Goal: Task Accomplishment & Management: Manage account settings

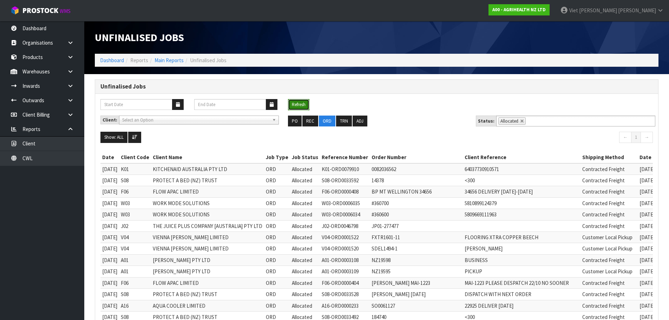
click at [297, 101] on button "Refresh" at bounding box center [298, 104] width 21 height 11
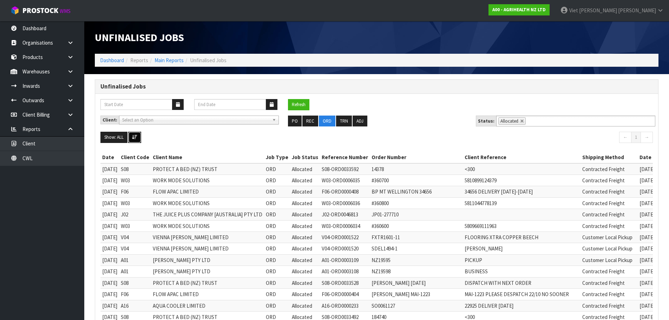
click at [136, 135] on icon at bounding box center [134, 137] width 5 height 5
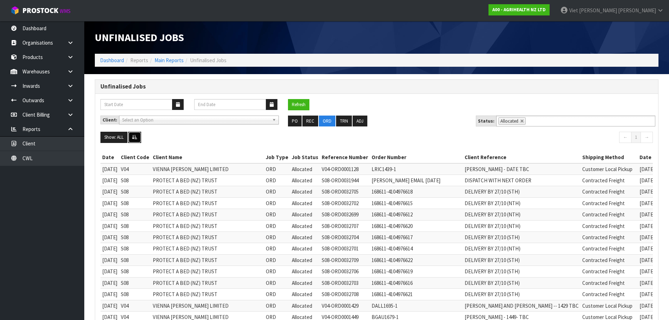
click at [140, 137] on button at bounding box center [134, 137] width 13 height 11
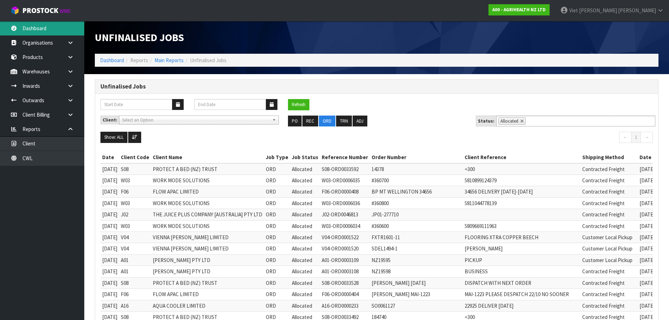
drag, startPoint x: 54, startPoint y: 23, endPoint x: 34, endPoint y: 28, distance: 20.7
click at [54, 23] on link "Dashboard" at bounding box center [42, 28] width 84 height 14
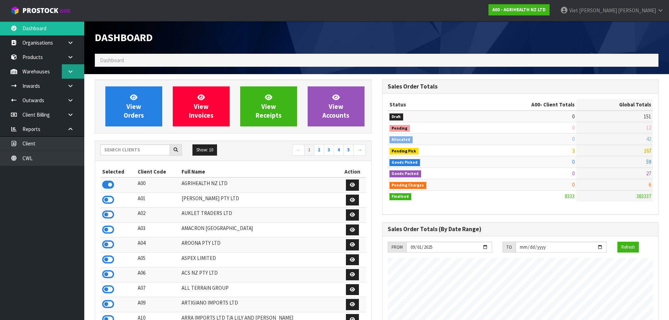
click at [77, 72] on link at bounding box center [73, 71] width 22 height 14
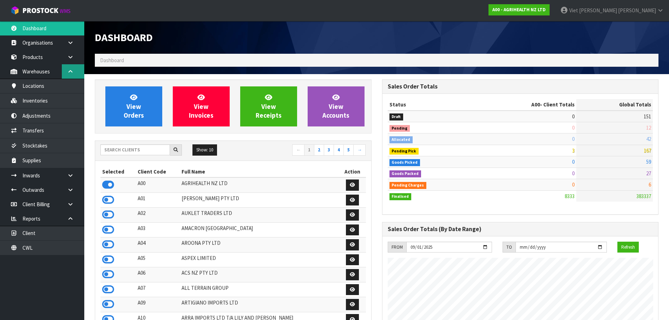
click at [77, 72] on link at bounding box center [73, 71] width 22 height 14
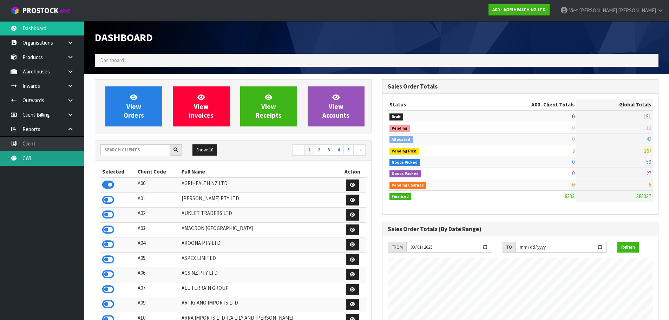
click at [71, 163] on link "CWL" at bounding box center [42, 158] width 84 height 14
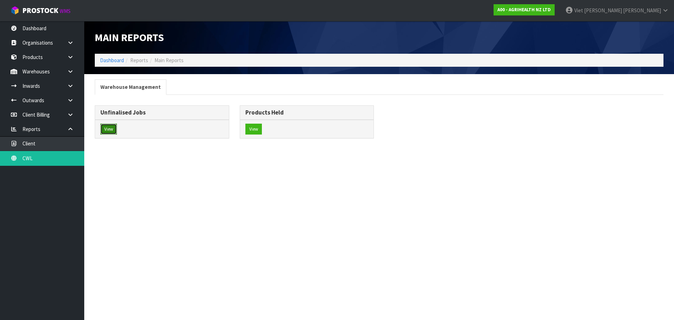
click at [110, 132] on button "View" at bounding box center [108, 129] width 16 height 11
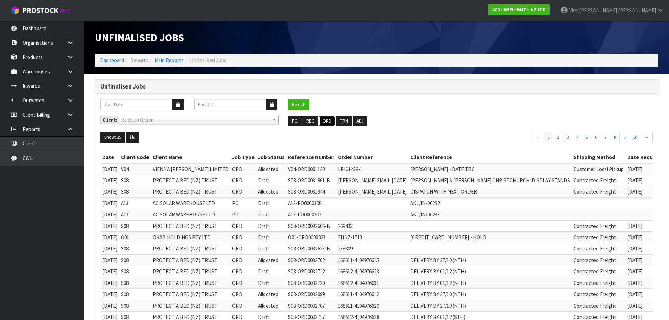
click at [326, 126] on button "ORD" at bounding box center [327, 120] width 16 height 11
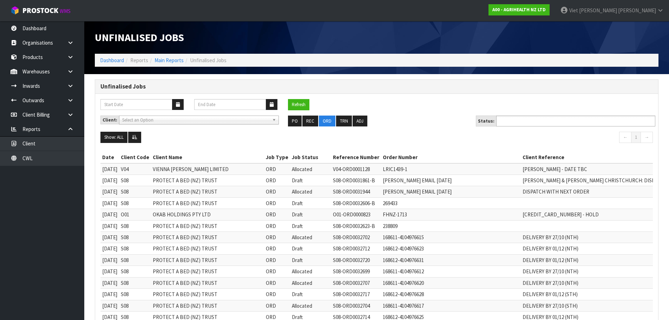
click at [552, 125] on ul at bounding box center [575, 120] width 159 height 11
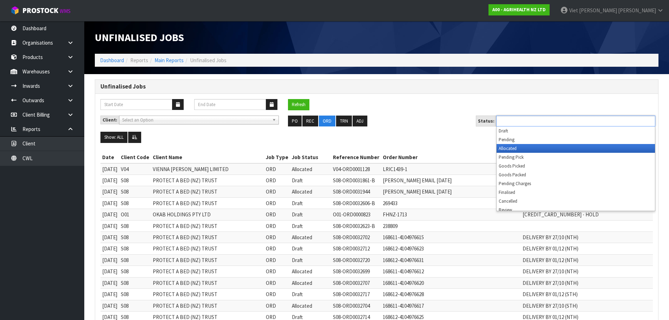
click at [535, 146] on li "Allocated" at bounding box center [575, 148] width 158 height 9
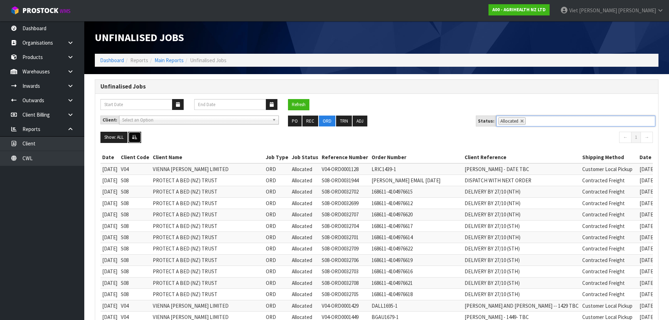
click at [140, 135] on button at bounding box center [134, 137] width 13 height 11
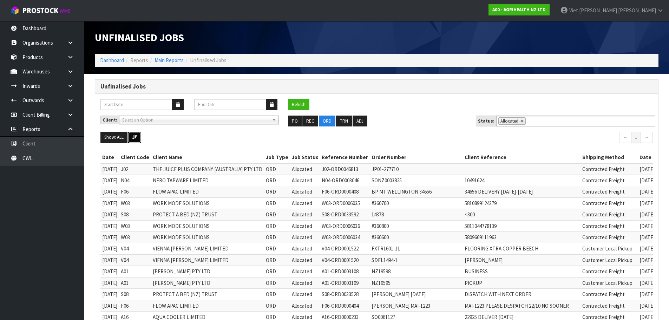
click at [140, 135] on button at bounding box center [134, 137] width 13 height 11
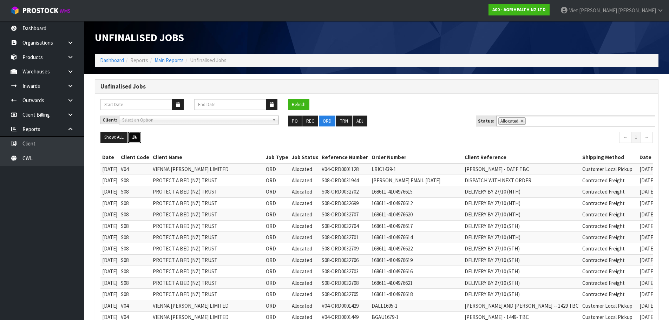
click at [140, 135] on button at bounding box center [134, 137] width 13 height 11
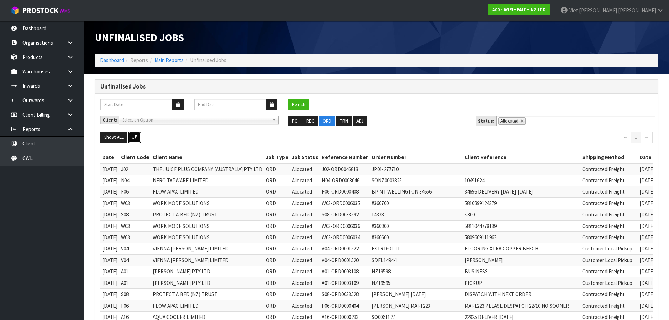
click at [134, 136] on icon at bounding box center [134, 137] width 5 height 5
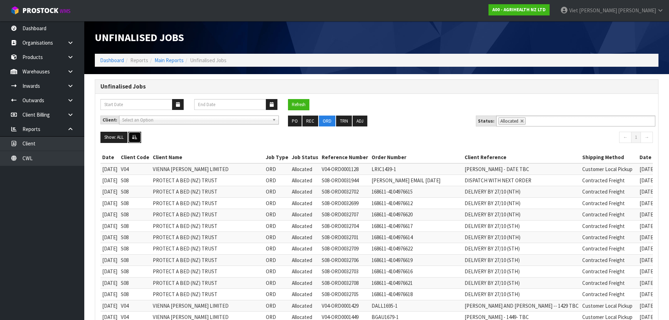
click at [134, 136] on icon at bounding box center [134, 137] width 5 height 5
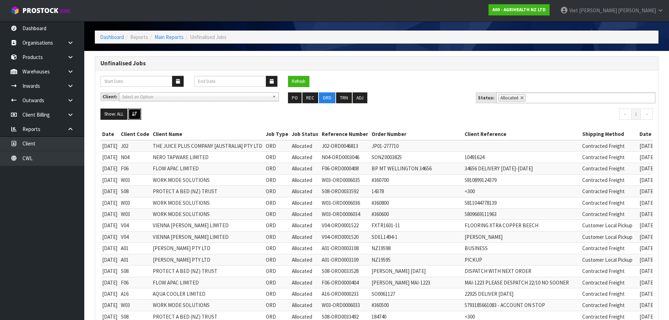
scroll to position [35, 0]
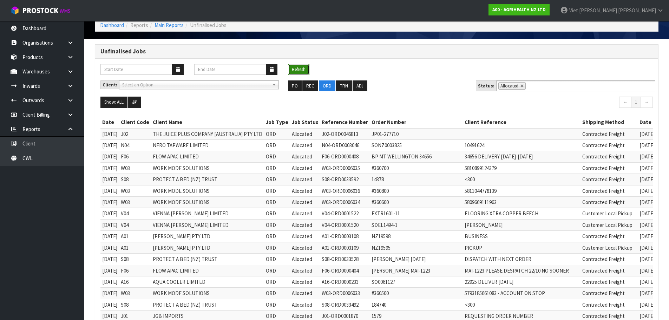
click at [301, 67] on button "Refresh" at bounding box center [298, 69] width 21 height 11
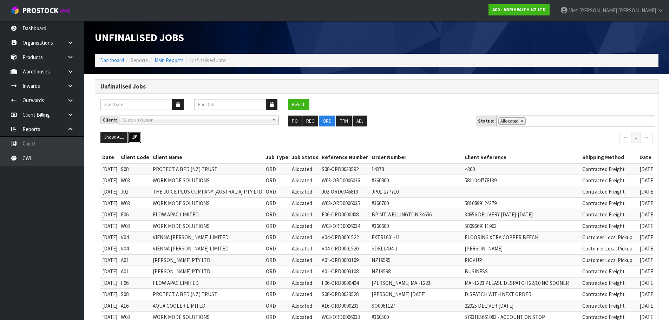
click at [138, 136] on button at bounding box center [134, 137] width 13 height 11
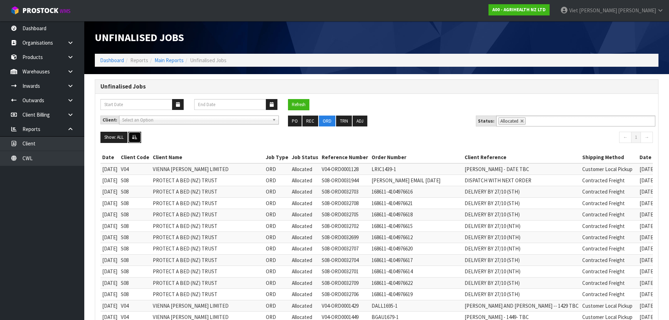
click at [137, 137] on button at bounding box center [134, 137] width 13 height 11
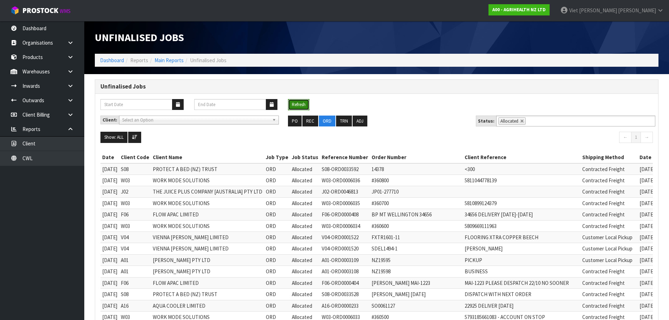
click at [299, 105] on button "Refresh" at bounding box center [298, 104] width 21 height 11
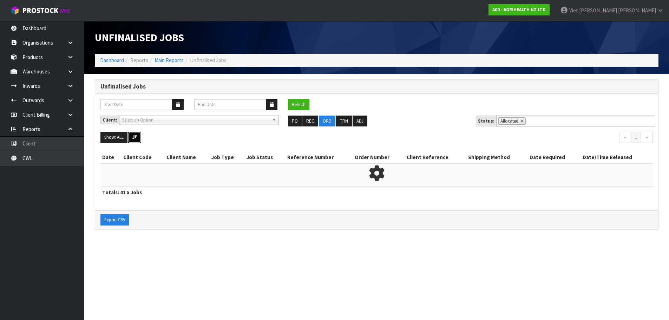
click at [138, 137] on button at bounding box center [134, 137] width 13 height 11
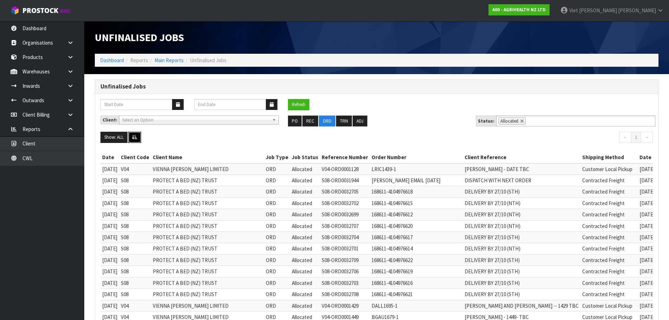
click at [138, 137] on button at bounding box center [134, 137] width 13 height 11
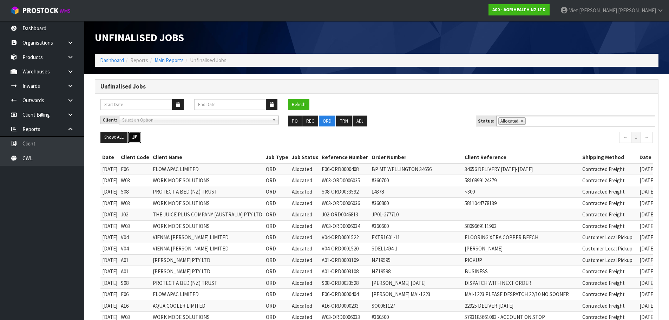
click at [138, 137] on button at bounding box center [134, 137] width 13 height 11
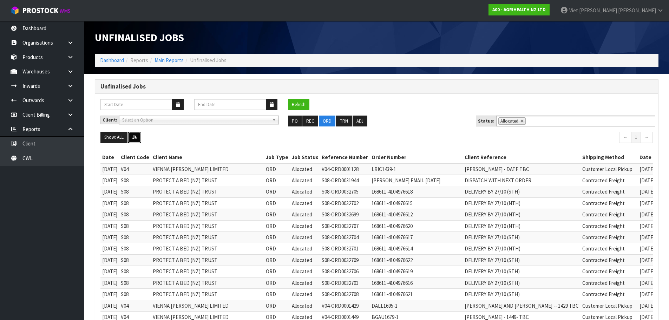
click at [138, 137] on button at bounding box center [134, 137] width 13 height 11
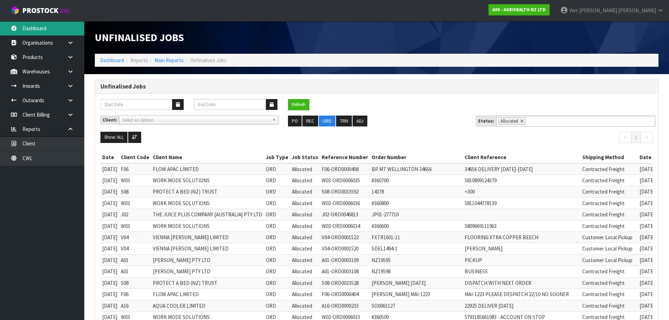
click at [68, 34] on link "Dashboard" at bounding box center [42, 28] width 84 height 14
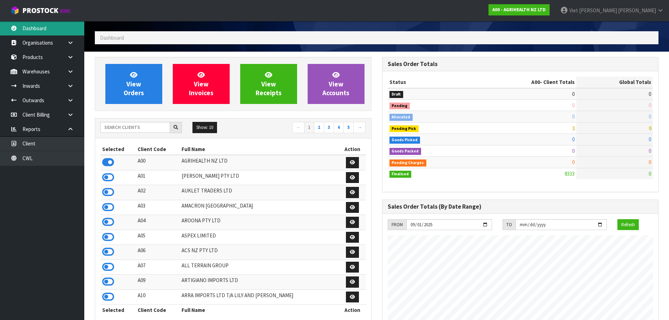
scroll to position [35, 0]
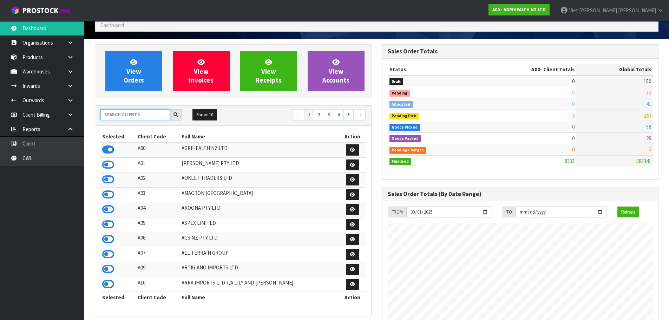
click at [126, 120] on input "text" at bounding box center [135, 114] width 70 height 11
click at [104, 152] on icon at bounding box center [108, 149] width 12 height 11
click at [121, 118] on input "text" at bounding box center [135, 114] width 70 height 11
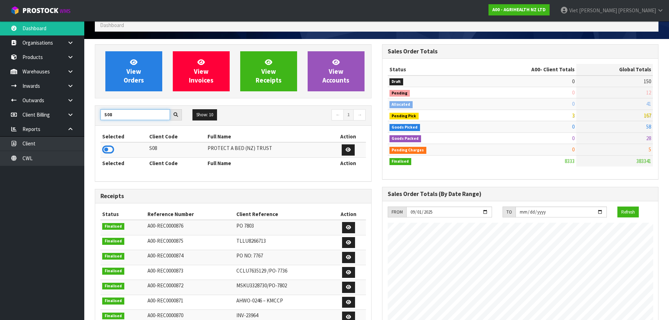
type input "S08"
click at [119, 151] on td at bounding box center [123, 149] width 47 height 15
click at [108, 151] on icon at bounding box center [108, 149] width 12 height 11
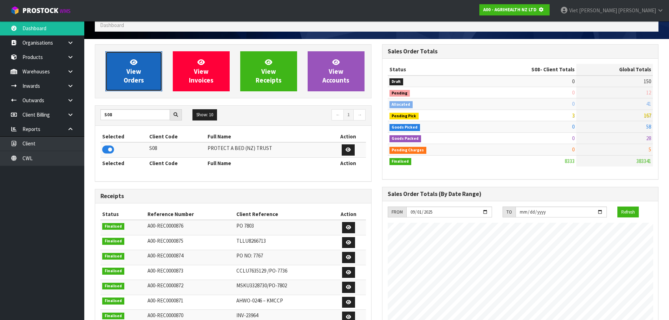
scroll to position [350626, 350776]
click at [128, 78] on span "View Orders" at bounding box center [134, 71] width 20 height 26
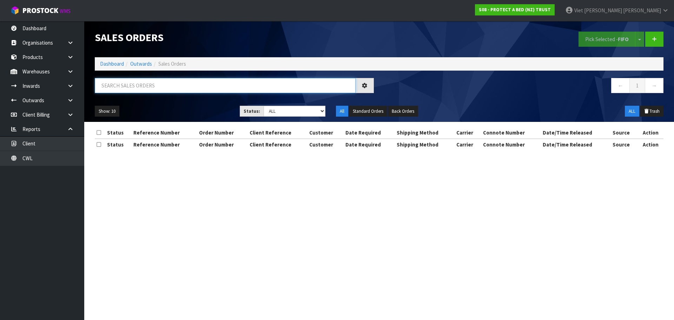
click at [164, 86] on input "text" at bounding box center [225, 85] width 261 height 15
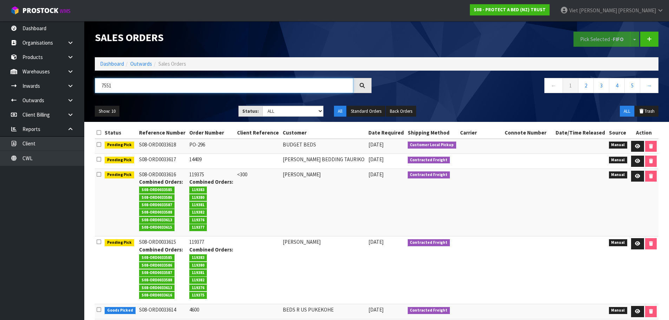
type input "7551"
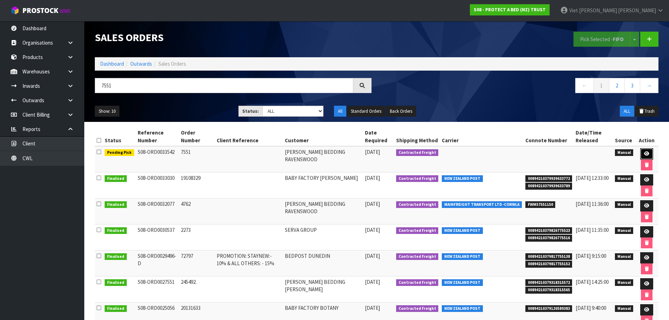
drag, startPoint x: 642, startPoint y: 150, endPoint x: 635, endPoint y: 154, distance: 7.8
click at [642, 150] on link at bounding box center [646, 153] width 13 height 11
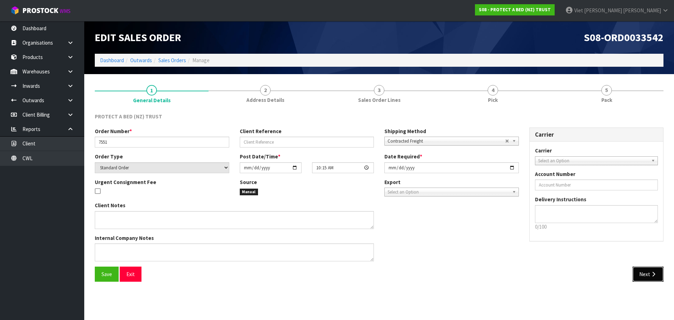
click at [642, 278] on button "Next" at bounding box center [648, 273] width 31 height 15
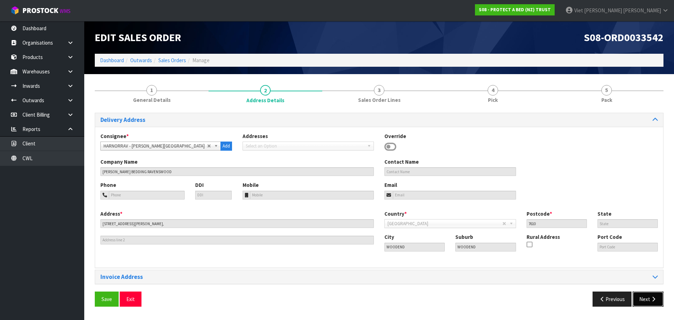
click at [645, 302] on button "Next" at bounding box center [648, 298] width 31 height 15
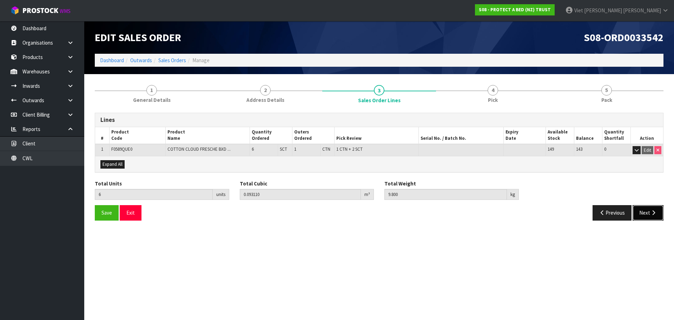
click at [640, 210] on button "Next" at bounding box center [648, 212] width 31 height 15
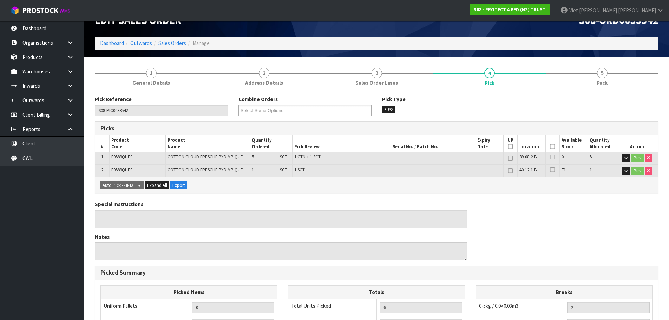
scroll to position [16, 0]
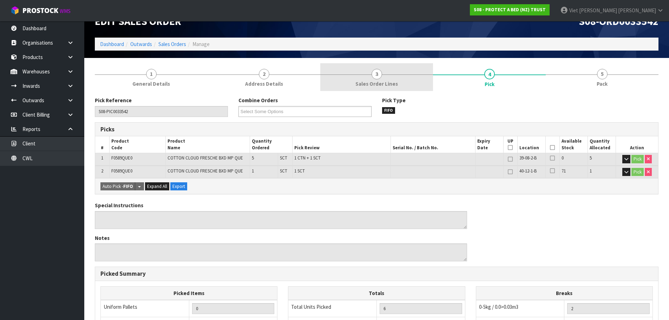
click at [386, 81] on span "Sales Order Lines" at bounding box center [376, 83] width 42 height 7
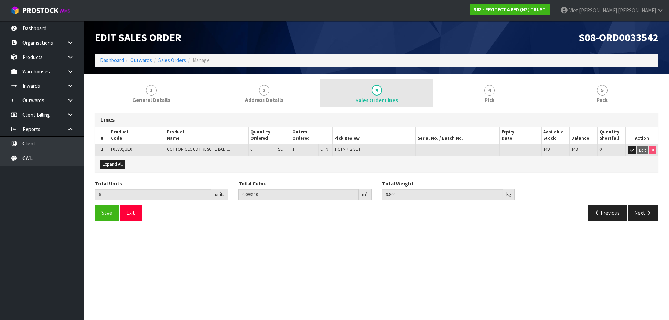
scroll to position [0, 0]
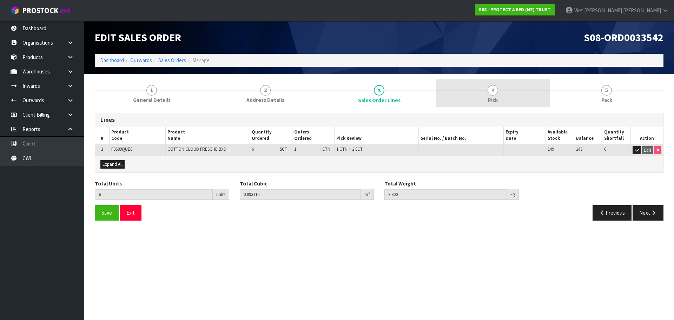
click at [467, 95] on link "4 Pick" at bounding box center [493, 93] width 114 height 28
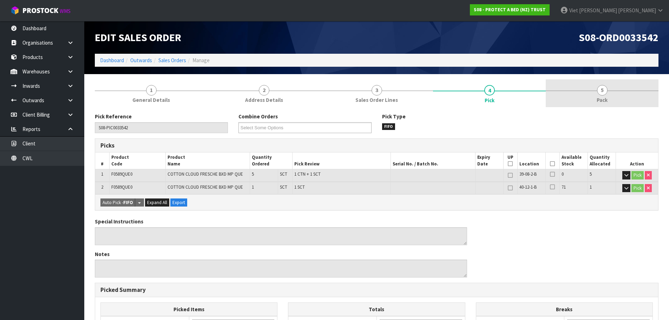
click at [586, 95] on link "5 Pack" at bounding box center [602, 93] width 113 height 28
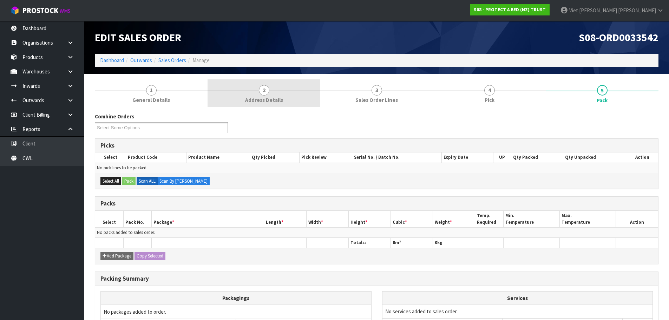
click at [210, 97] on link "2 Address Details" at bounding box center [263, 93] width 113 height 28
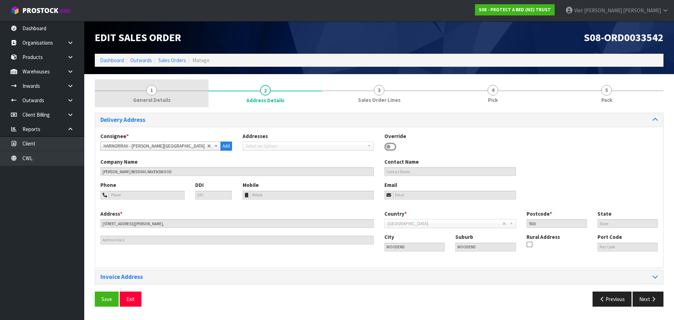
click at [160, 98] on span "General Details" at bounding box center [152, 99] width 38 height 7
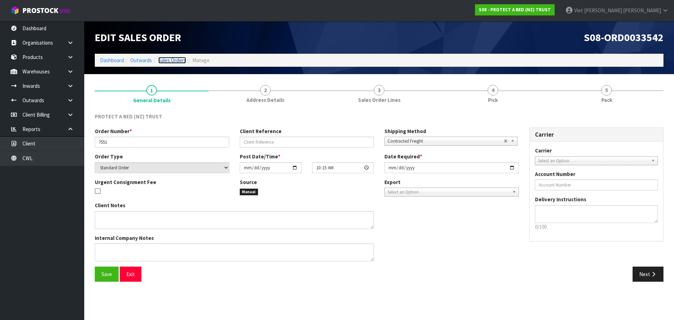
click at [166, 59] on link "Sales Orders" at bounding box center [172, 60] width 28 height 7
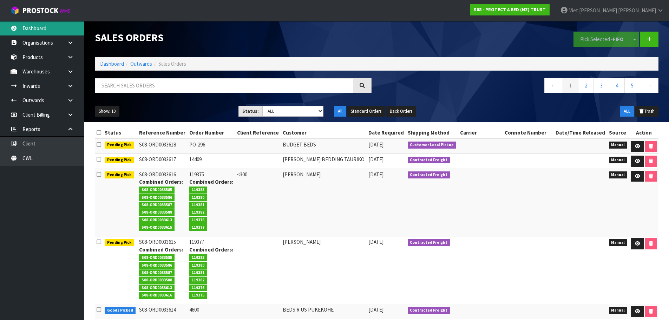
click at [60, 23] on link "Dashboard" at bounding box center [42, 28] width 84 height 14
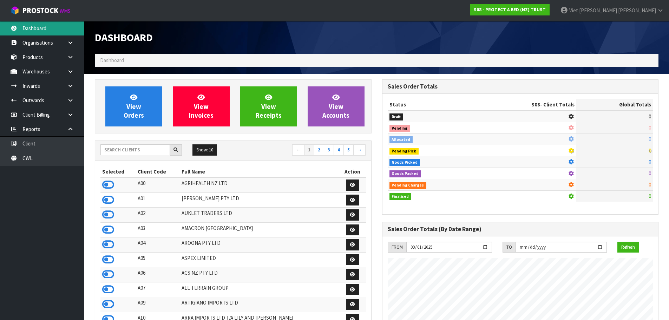
scroll to position [532, 287]
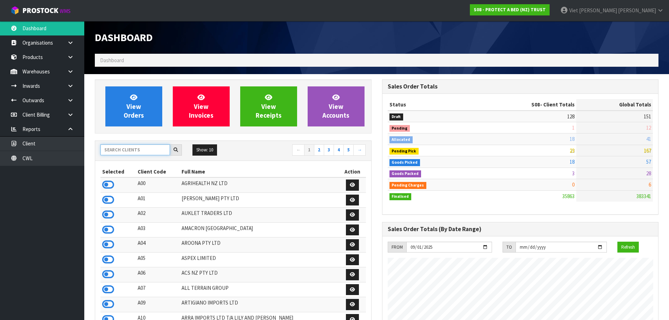
click at [132, 148] on input "text" at bounding box center [135, 149] width 70 height 11
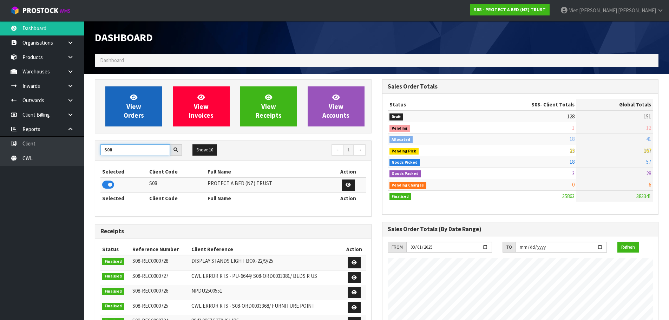
type input "S08"
click at [131, 114] on span "View Orders" at bounding box center [134, 106] width 20 height 26
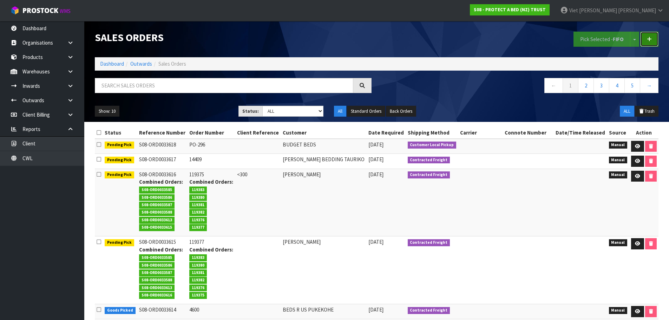
click at [649, 38] on icon at bounding box center [649, 39] width 5 height 5
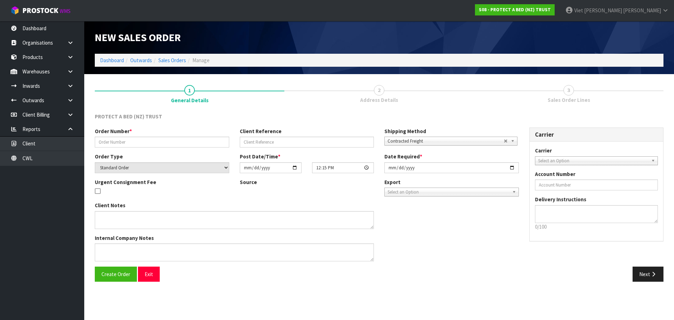
click at [151, 148] on div "Order Number * Client Reference Shipping Method Client Local Pickup Customer Lo…" at bounding box center [307, 139] width 435 height 25
click at [167, 140] on input "text" at bounding box center [162, 142] width 134 height 11
paste input "273009"
type input "273009"
click at [541, 242] on div "Carrier Carrier ANGEL - ANGEL TRANSPORT [PERSON_NAME] REMOVALS DEAEXPAKL - DEAD…" at bounding box center [596, 187] width 145 height 121
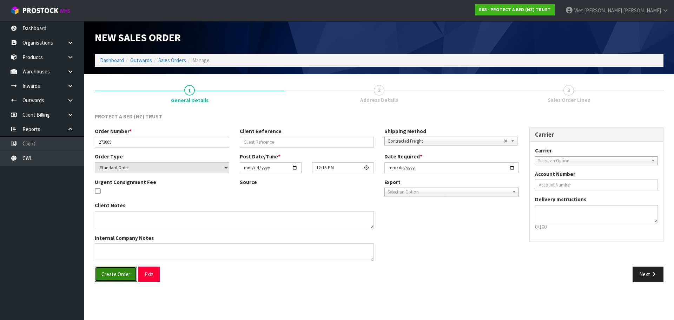
click at [119, 280] on button "Create Order" at bounding box center [116, 273] width 42 height 15
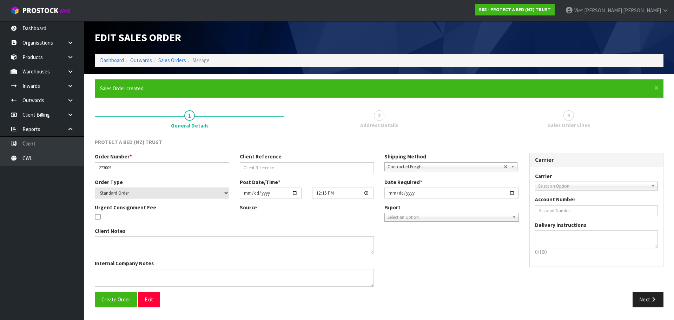
click at [464, 254] on div "Client Notes Internal Company Notes" at bounding box center [307, 259] width 435 height 65
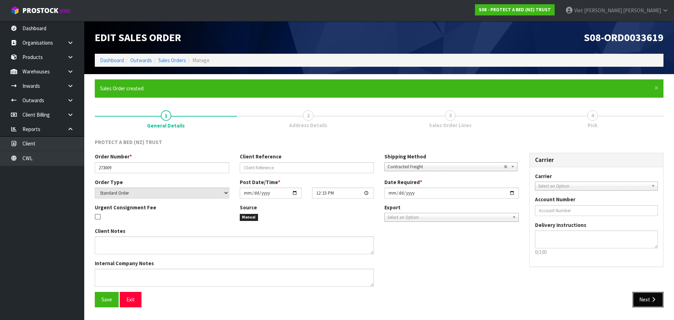
click at [638, 302] on button "Next" at bounding box center [648, 299] width 31 height 15
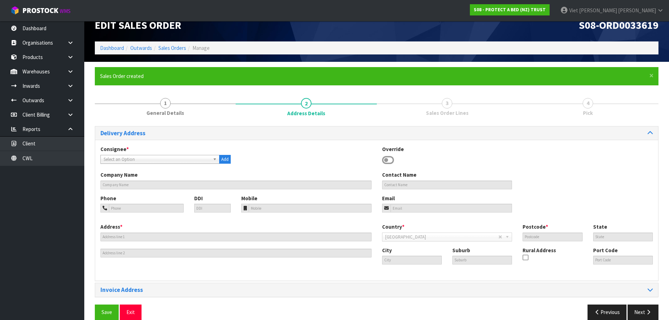
scroll to position [23, 0]
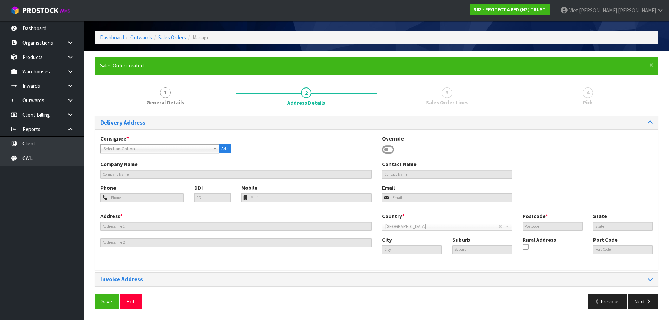
click at [184, 150] on span "Select an Option" at bounding box center [157, 149] width 106 height 8
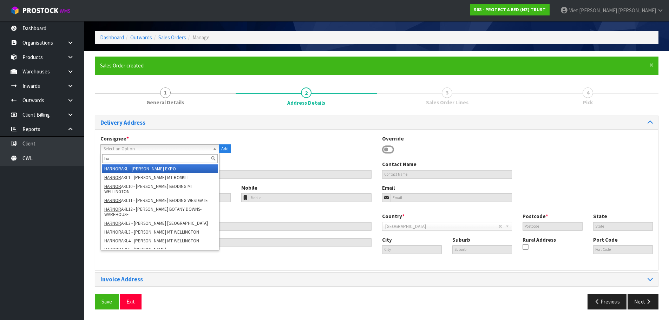
type input "h"
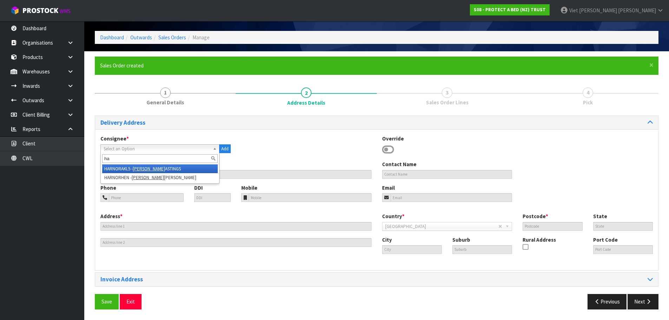
type input "h"
type input "harnorte"
click at [176, 177] on li "HARNORTE R - [PERSON_NAME] BEDDING [PERSON_NAME] [GEOGRAPHIC_DATA]-03056" at bounding box center [159, 171] width 115 height 14
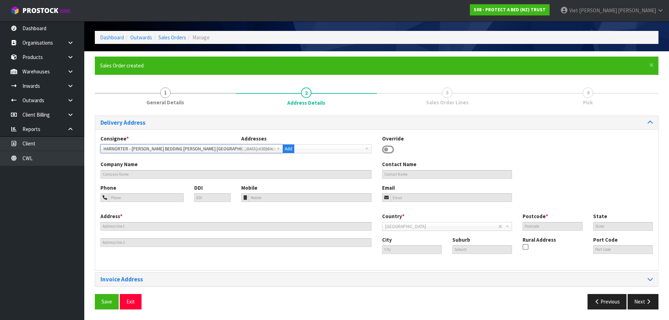
type input "[PERSON_NAME] BEDDING [PERSON_NAME] NZ-03056"
type input "[STREET_ADDRESS]"
type input "3200"
type input "WKO"
type input "[PERSON_NAME]"
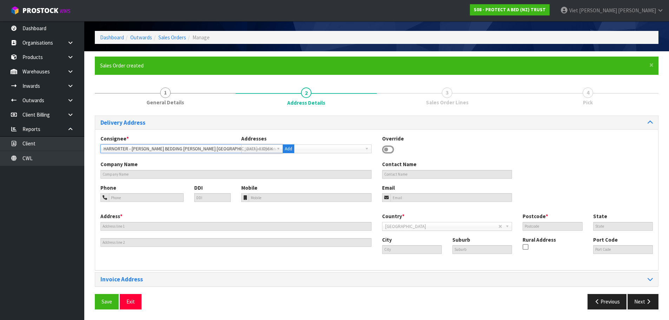
type input "[PERSON_NAME][GEOGRAPHIC_DATA]"
click at [100, 301] on button "Save" at bounding box center [107, 301] width 24 height 15
click at [650, 300] on icon "button" at bounding box center [648, 301] width 7 height 5
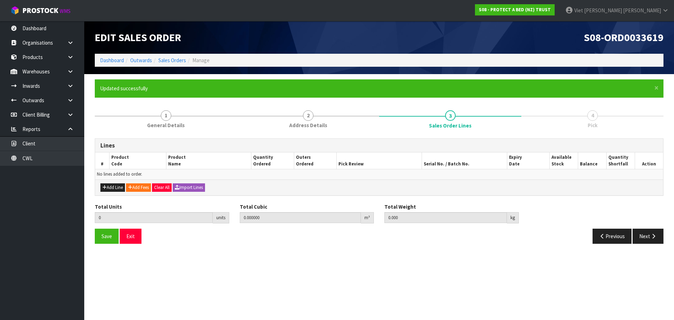
click at [218, 186] on div "Add Line Add Fees Clear All Import Lines" at bounding box center [379, 187] width 568 height 16
click at [195, 188] on button "Import Lines" at bounding box center [189, 187] width 32 height 8
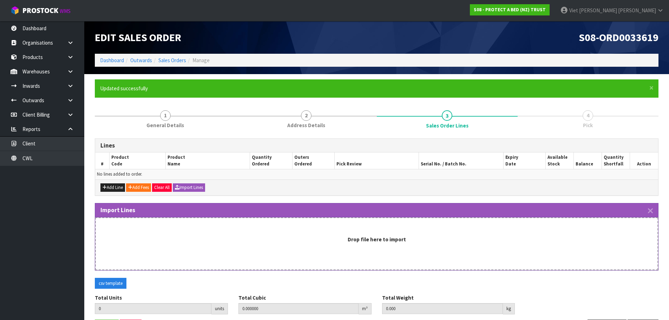
click at [246, 249] on div "Drop file here to import" at bounding box center [376, 243] width 563 height 53
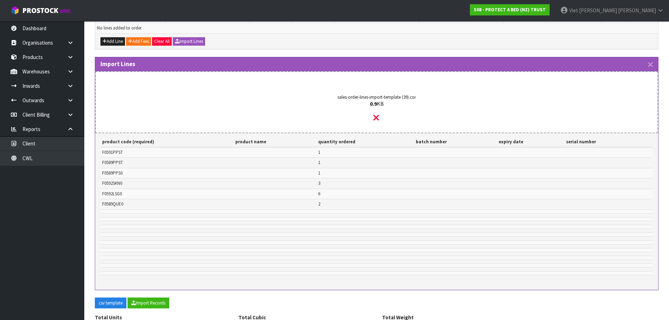
scroll to position [176, 0]
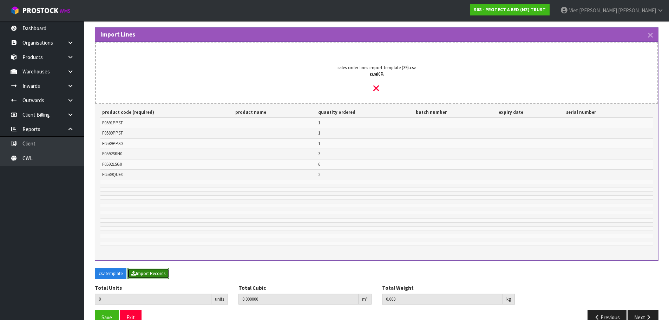
click at [152, 270] on button "Import Records" at bounding box center [148, 273] width 42 height 11
type input "14"
type input "0"
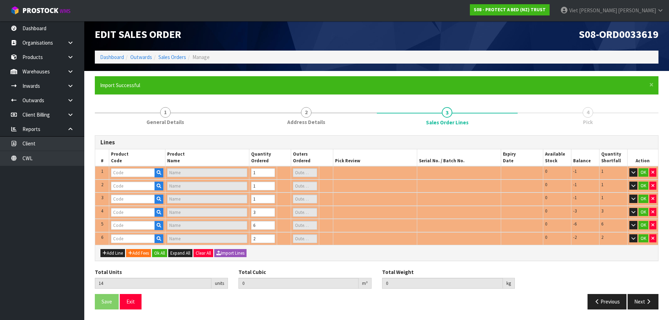
type input "F0592SKN0"
type input "COOL LUXE FRESCHE BXD MP SKG"
type input "0"
type input "F0589PPST"
type input "COTTON CLOUD FRESCHE BXD STD PP TWN PK"
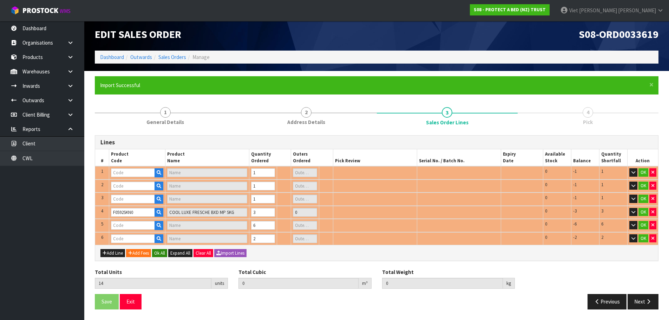
type input "F0592LSG0"
type input "COOL LUXE FRESCHE BXD MP XL/SGL"
type input "F0589QUE0"
type input "COTTON CLOUD FRESCHE BXD MP QUE"
type input "0"
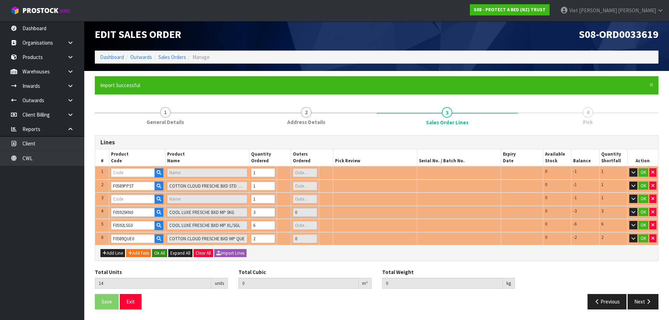
type input "F0591PPST"
type input "NATURES LUXE FRESCHE BXD STD PP TWN PK"
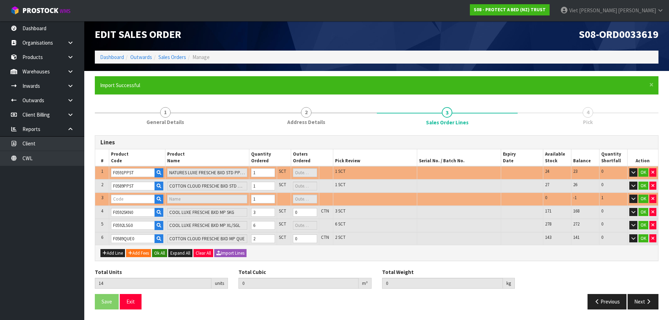
type input "0.580775"
type input "17.2"
type input "F0589PPS0"
type input "COTTON CLOUD FRESCHE BXD STD PP EA"
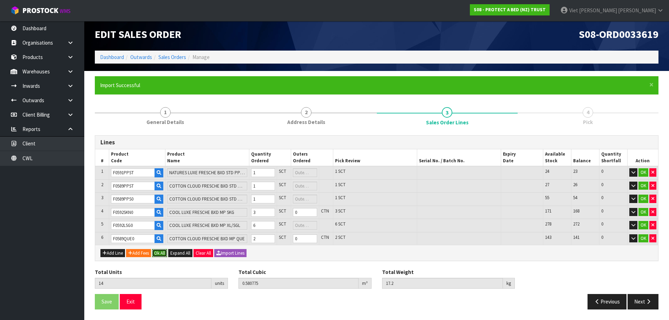
click at [161, 251] on button "Ok All" at bounding box center [159, 253] width 15 height 8
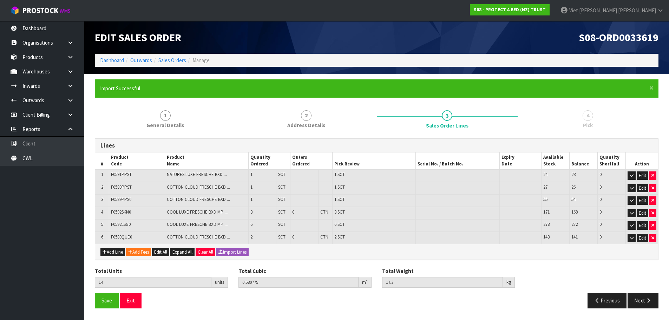
scroll to position [0, 0]
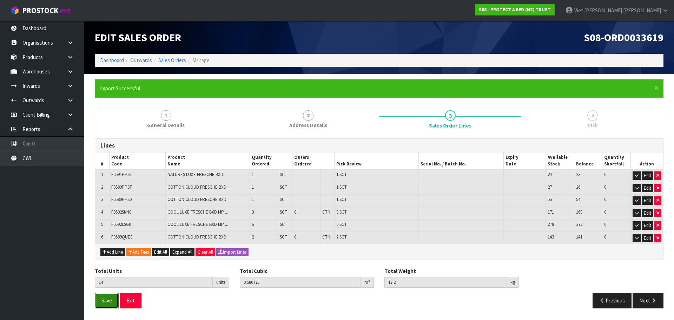
click at [112, 295] on button "Save" at bounding box center [107, 300] width 24 height 15
click at [641, 297] on button "Next" at bounding box center [648, 300] width 31 height 15
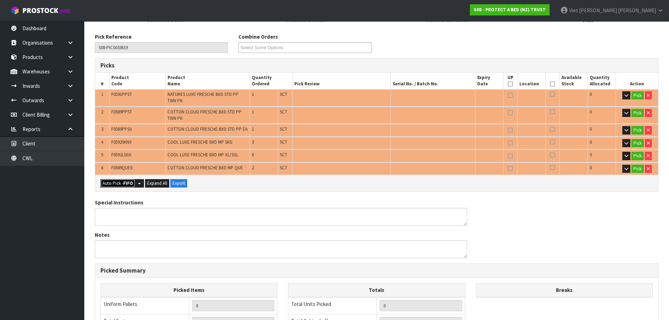
click at [106, 182] on button "Auto Pick - FIFO" at bounding box center [117, 183] width 35 height 8
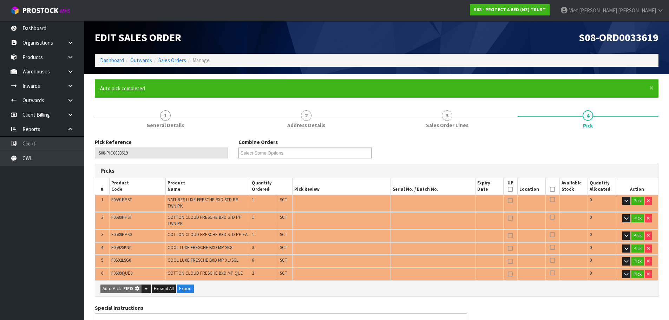
type input "Sub-carton x 14"
type input "14"
type input "0.580775"
type input "17.200"
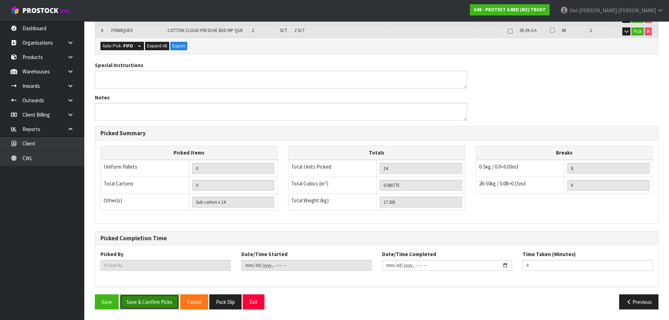
click at [155, 296] on button "Save & Confirm Picks" at bounding box center [149, 301] width 59 height 15
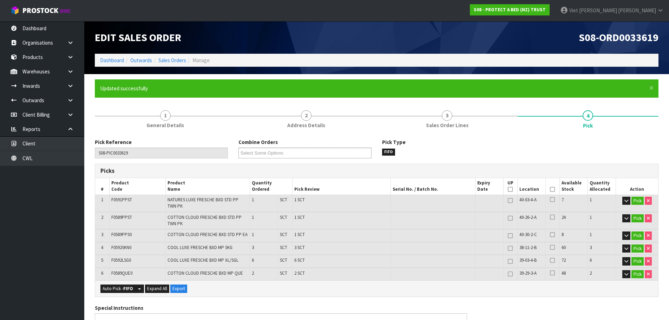
type input "Viet [PERSON_NAME]"
type input "[DATE]T12:16:28"
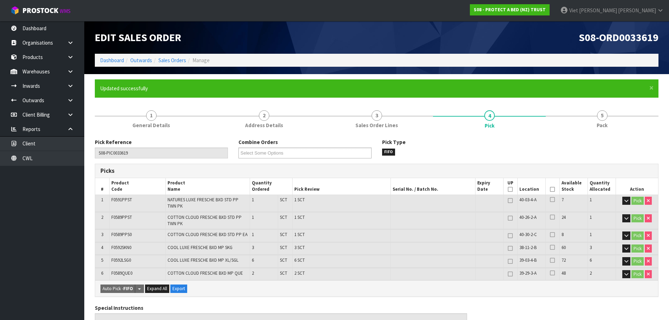
click at [172, 57] on li "Sales Orders" at bounding box center [169, 60] width 34 height 7
click at [167, 59] on link "Sales Orders" at bounding box center [172, 60] width 28 height 7
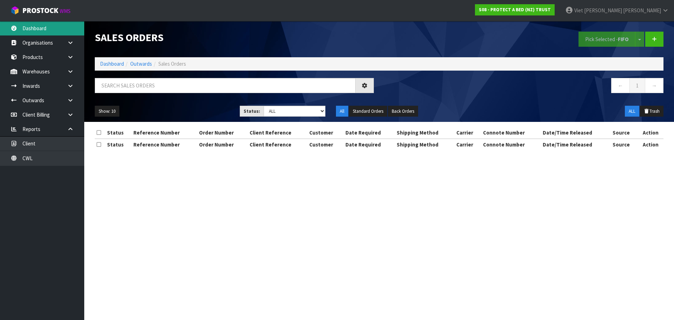
click at [52, 34] on link "Dashboard" at bounding box center [42, 28] width 84 height 14
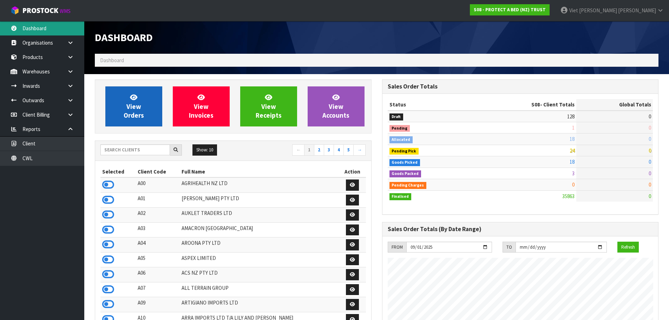
scroll to position [532, 287]
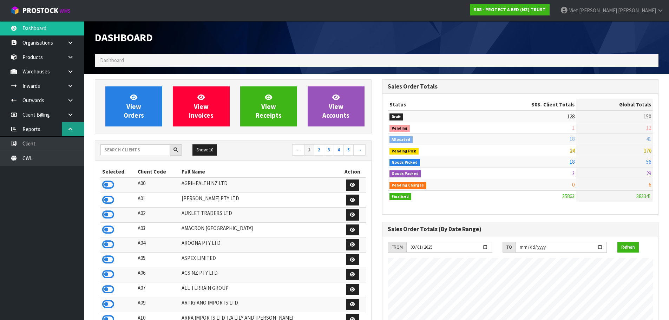
click at [75, 128] on link at bounding box center [73, 129] width 22 height 14
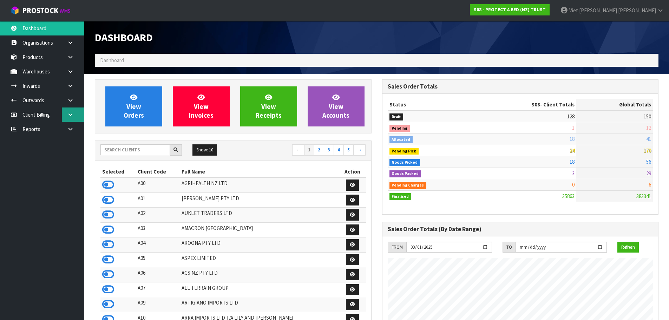
click at [75, 118] on link at bounding box center [73, 114] width 22 height 14
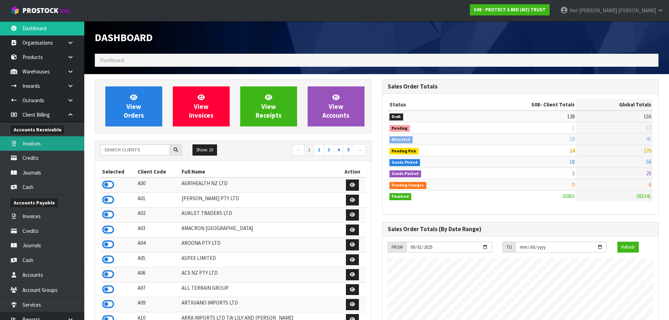
click at [61, 140] on link "Invoices" at bounding box center [42, 143] width 84 height 14
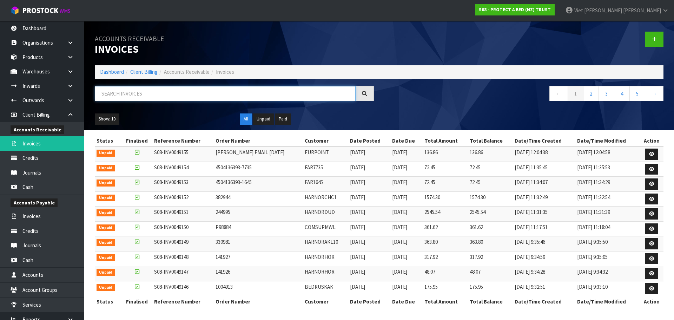
click at [241, 93] on input "text" at bounding box center [225, 93] width 261 height 15
click at [224, 95] on input "text" at bounding box center [225, 93] width 261 height 15
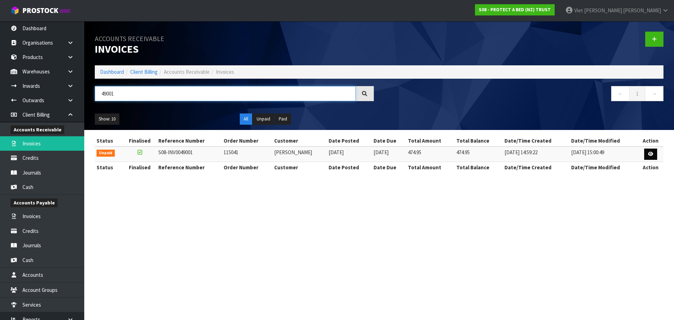
type input "49001"
click at [655, 153] on link at bounding box center [650, 153] width 13 height 11
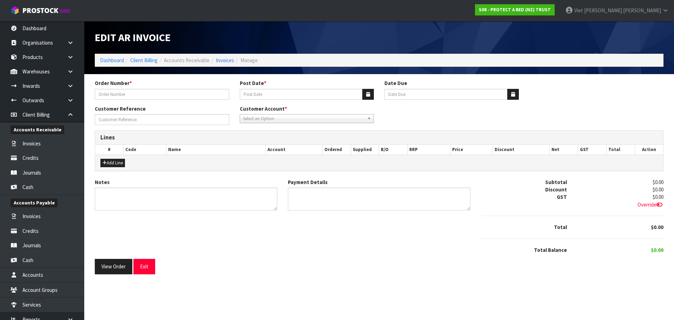
type input "115041"
type input "[DATE]"
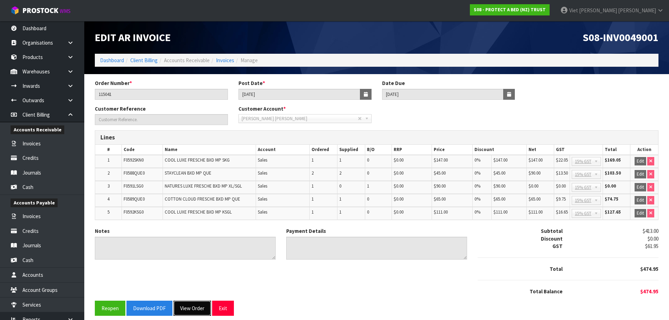
click at [207, 312] on button "View Order" at bounding box center [192, 308] width 38 height 15
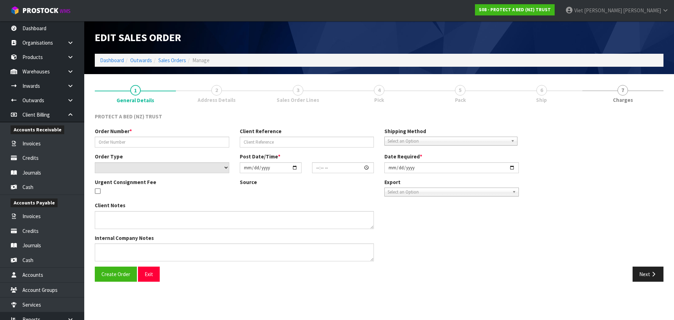
type input "115041"
select select "number:0"
type input "[DATE]"
type input "11:00:00.000"
type input "[DATE]"
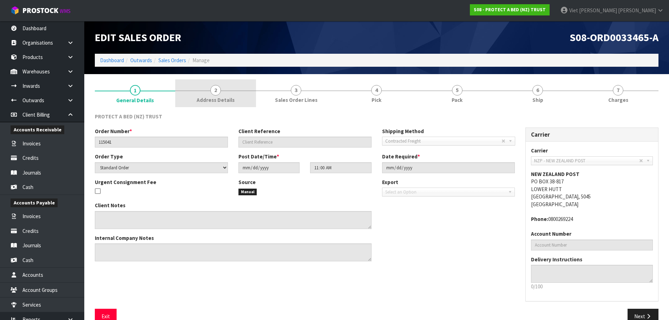
click at [219, 89] on span "2" at bounding box center [215, 90] width 11 height 11
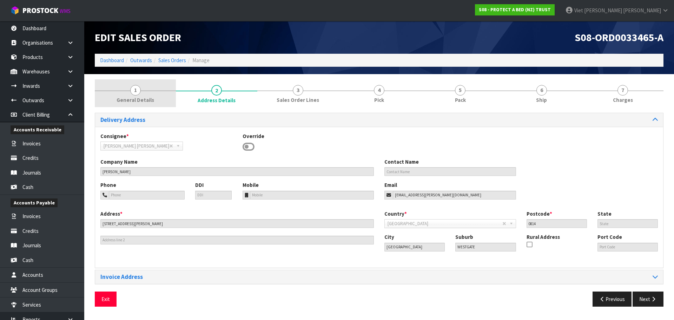
click at [121, 97] on span "General Details" at bounding box center [136, 99] width 38 height 7
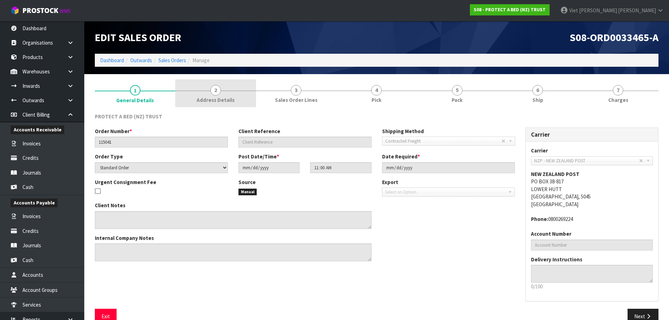
click at [213, 100] on span "Address Details" at bounding box center [216, 99] width 38 height 7
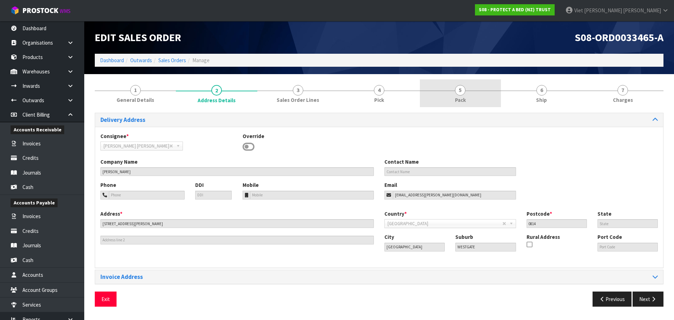
click at [454, 103] on link "5 Pack" at bounding box center [460, 93] width 81 height 28
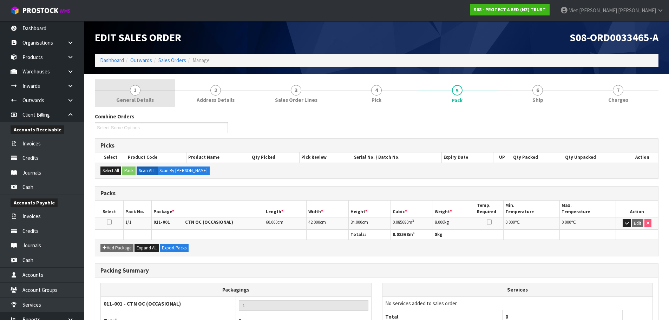
click at [158, 80] on link "1 General Details" at bounding box center [135, 93] width 80 height 28
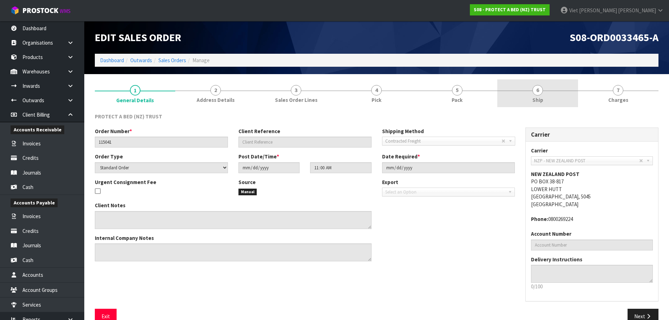
click at [539, 94] on span "6" at bounding box center [537, 90] width 11 height 11
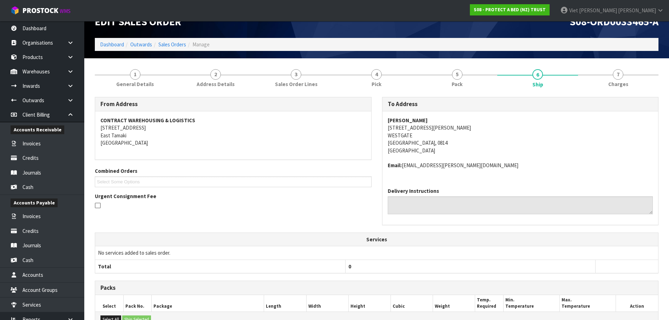
scroll to position [127, 0]
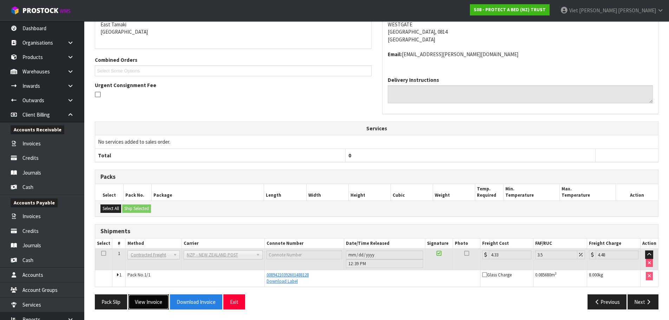
click at [148, 307] on button "View Invoice" at bounding box center [148, 301] width 41 height 15
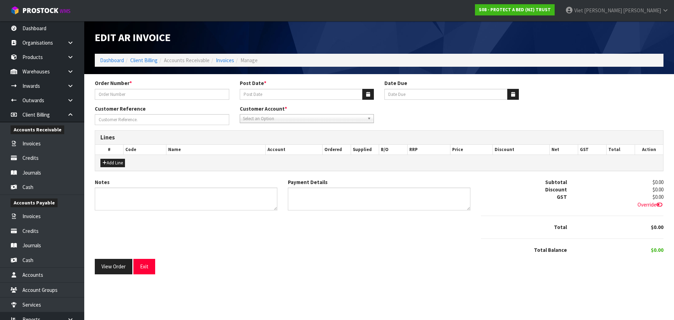
type input "115041"
type input "[DATE]"
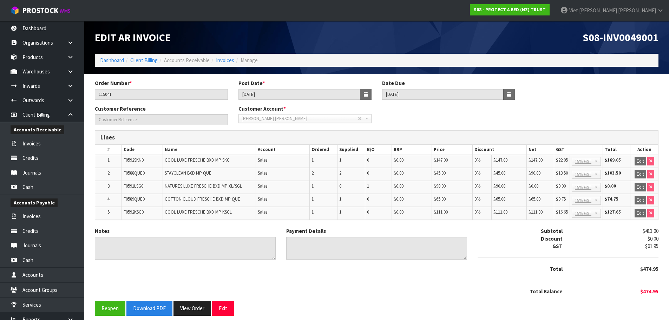
click at [629, 40] on span "S08-INV0049001" at bounding box center [620, 37] width 76 height 13
copy span "INV0049001"
drag, startPoint x: 125, startPoint y: 183, endPoint x: 133, endPoint y: 181, distance: 8.2
click at [133, 181] on td "F0591LSG0" at bounding box center [142, 187] width 41 height 13
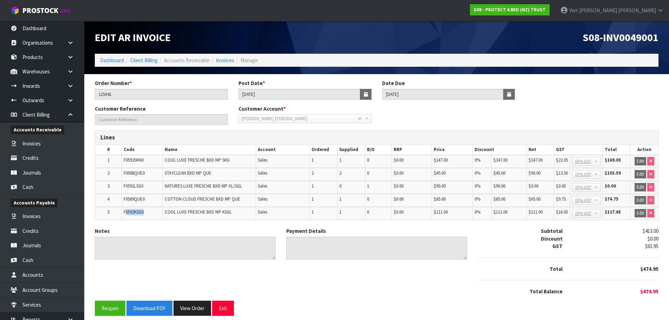
drag, startPoint x: 146, startPoint y: 212, endPoint x: 127, endPoint y: 213, distance: 19.3
click at [127, 213] on td "F0592KSG0" at bounding box center [142, 213] width 41 height 13
click at [183, 228] on div "Notes" at bounding box center [185, 243] width 181 height 32
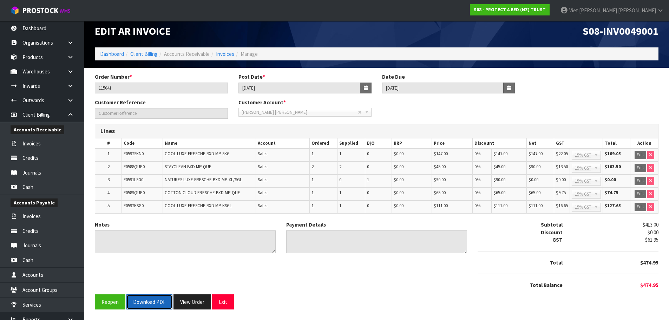
click at [156, 298] on button "Download PDF" at bounding box center [149, 301] width 46 height 15
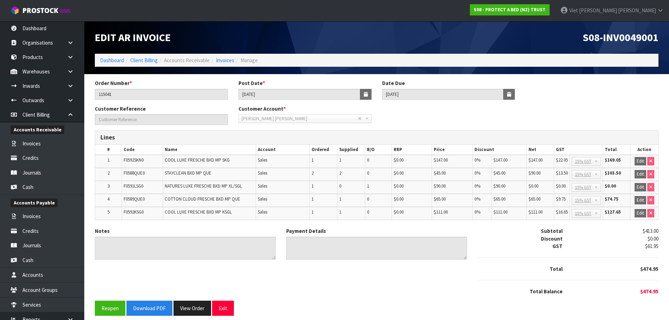
click at [496, 118] on div "Customer Reference Customer Account * 00EC34 - null 01AB29 - null 048271 - null…" at bounding box center [377, 117] width 574 height 25
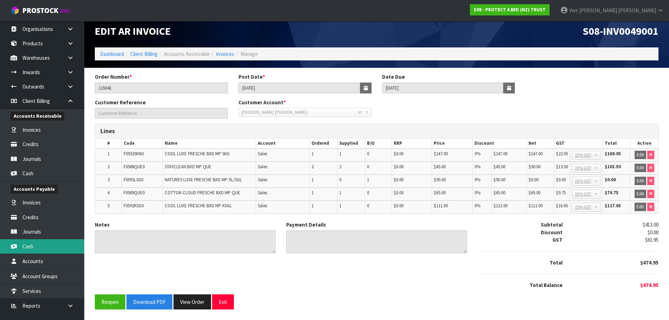
scroll to position [21, 0]
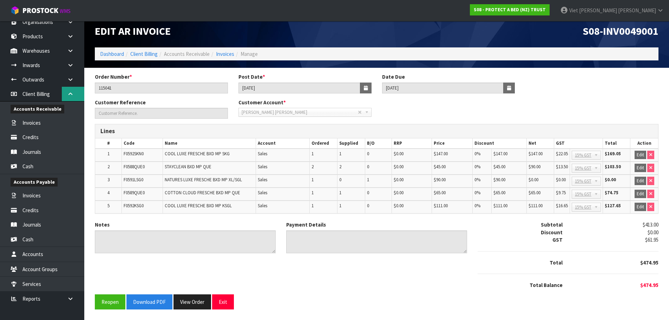
click at [70, 95] on icon at bounding box center [70, 93] width 7 height 5
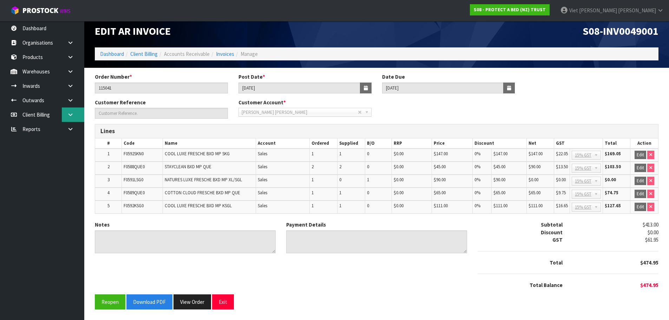
scroll to position [0, 0]
click at [76, 128] on link at bounding box center [73, 129] width 22 height 14
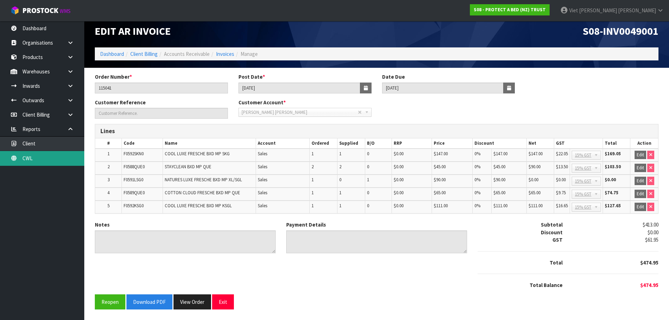
click at [58, 154] on link "CWL" at bounding box center [42, 158] width 84 height 14
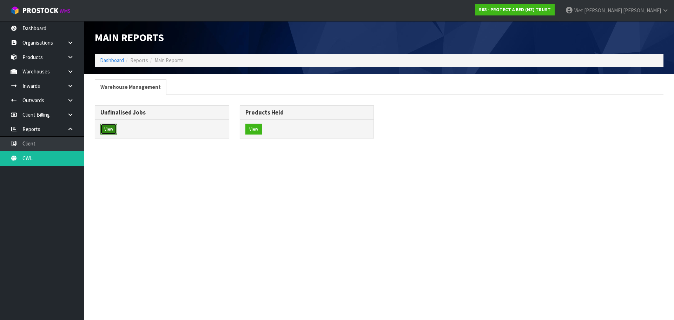
click at [114, 127] on button "View" at bounding box center [108, 129] width 16 height 11
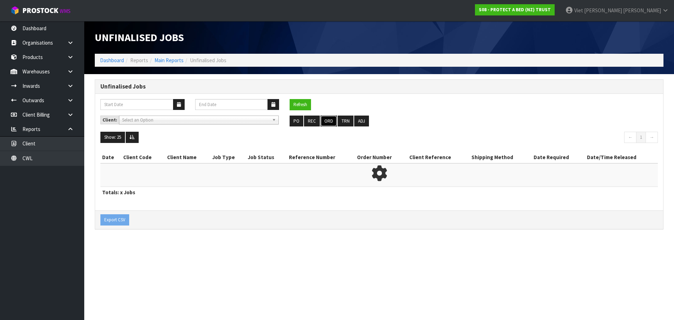
click at [328, 123] on button "ORD" at bounding box center [329, 120] width 16 height 11
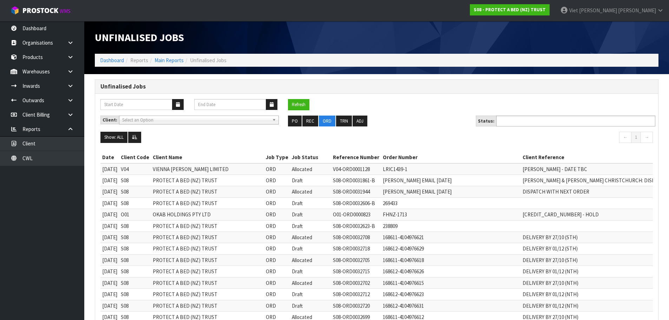
click at [598, 118] on ul at bounding box center [575, 120] width 159 height 11
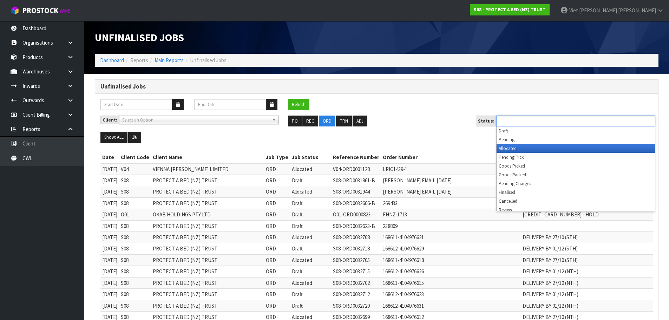
click at [568, 151] on li "Allocated" at bounding box center [575, 148] width 158 height 9
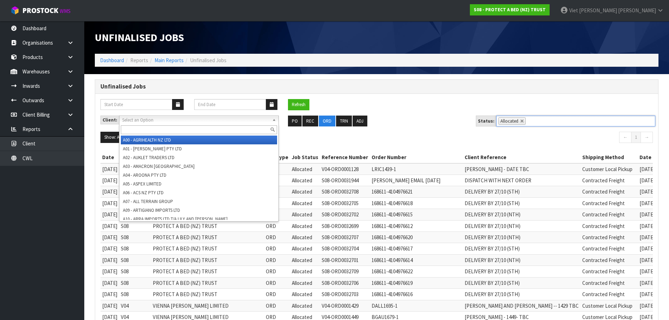
click at [262, 123] on span "Select an Option" at bounding box center [195, 120] width 147 height 8
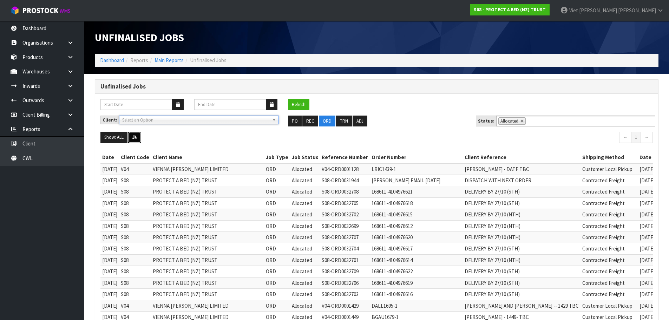
click at [141, 137] on button at bounding box center [134, 137] width 13 height 11
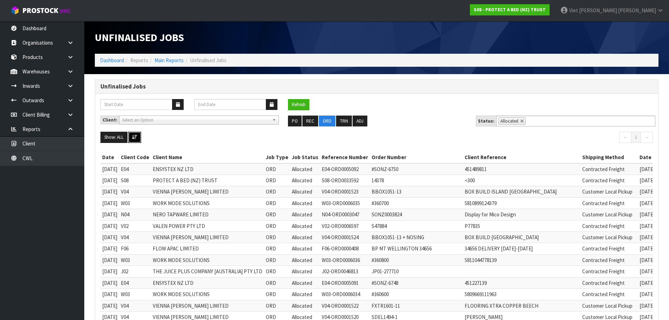
click at [141, 138] on button at bounding box center [134, 137] width 13 height 11
click at [302, 103] on button "Refresh" at bounding box center [298, 104] width 21 height 11
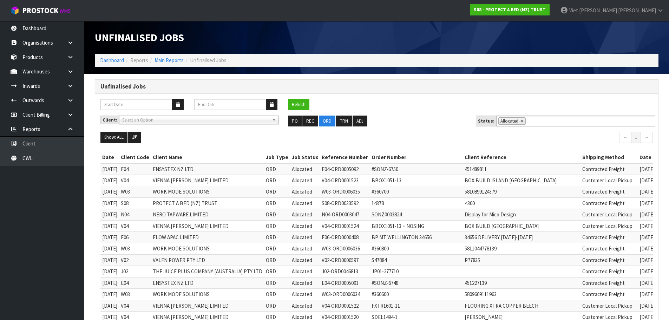
click at [205, 167] on td "ENSYSTEX NZ LTD" at bounding box center [207, 169] width 113 height 12
click at [302, 106] on button "Refresh" at bounding box center [298, 104] width 21 height 11
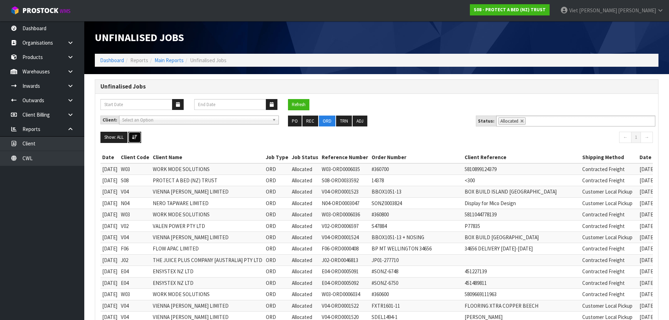
click at [133, 139] on icon at bounding box center [134, 137] width 5 height 5
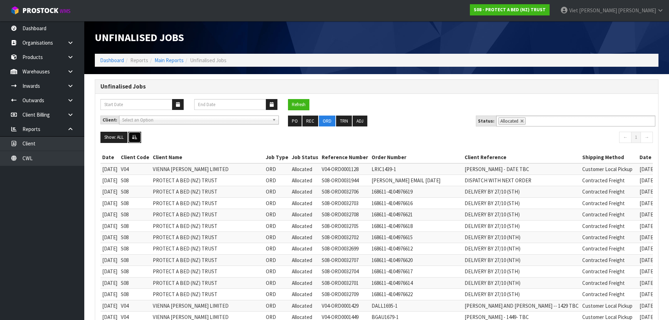
click at [131, 141] on button at bounding box center [134, 137] width 13 height 11
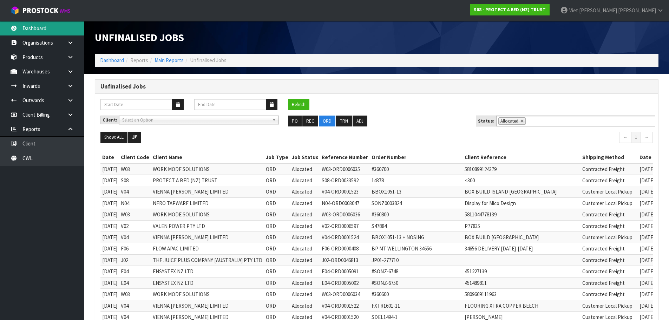
click at [54, 28] on link "Dashboard" at bounding box center [42, 28] width 84 height 14
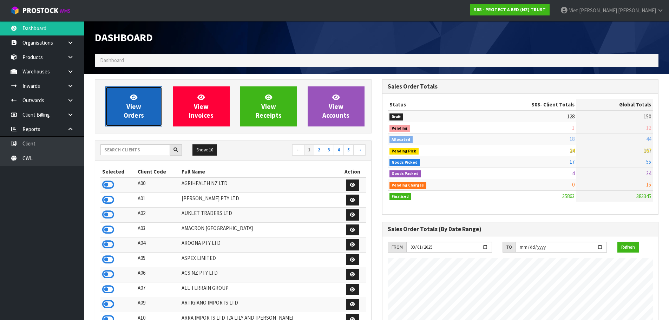
click at [149, 105] on link "View Orders" at bounding box center [133, 106] width 57 height 40
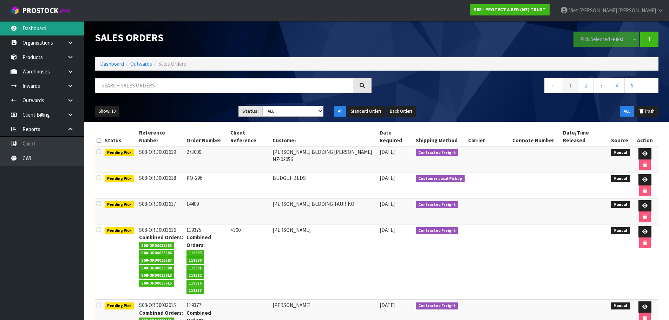
click at [57, 32] on link "Dashboard" at bounding box center [42, 28] width 84 height 14
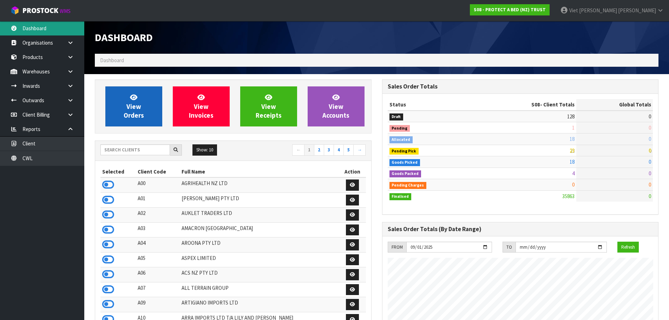
scroll to position [532, 287]
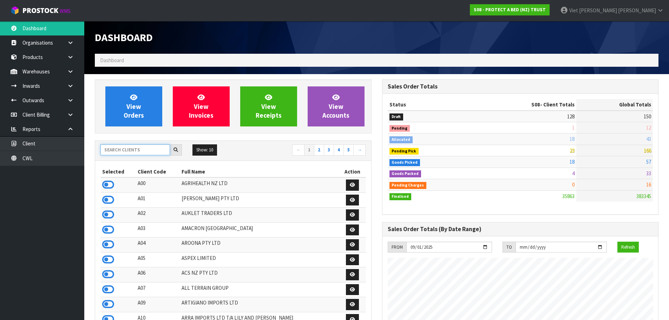
click at [125, 151] on input "text" at bounding box center [135, 149] width 70 height 11
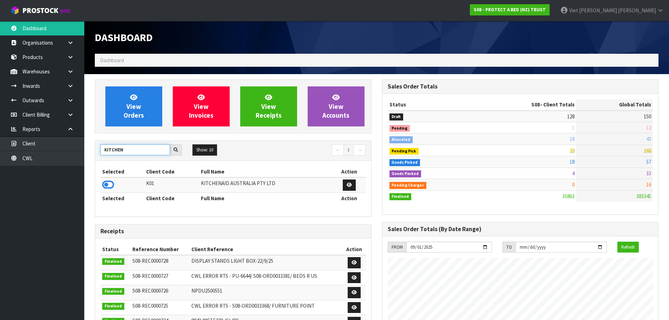
type input "KITCHEN"
click at [101, 183] on td at bounding box center [122, 184] width 44 height 15
click at [112, 180] on icon at bounding box center [108, 184] width 12 height 11
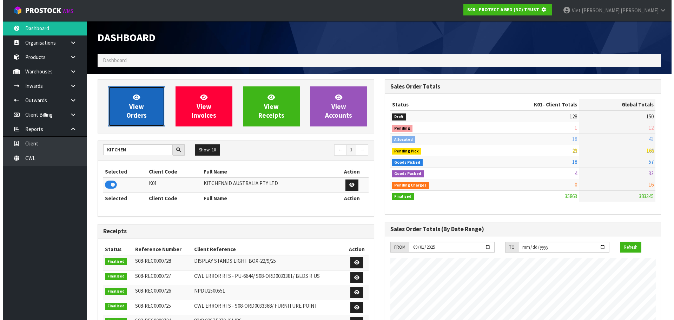
scroll to position [350626, 350776]
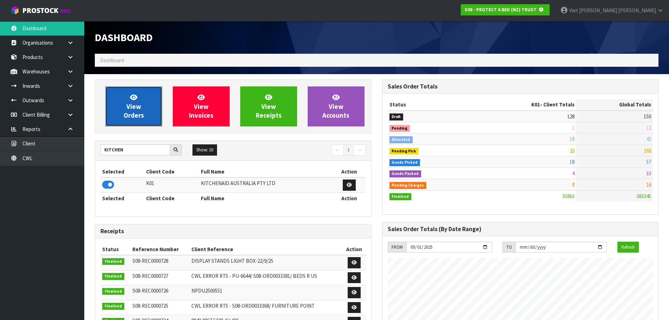
click at [145, 94] on link "View Orders" at bounding box center [133, 106] width 57 height 40
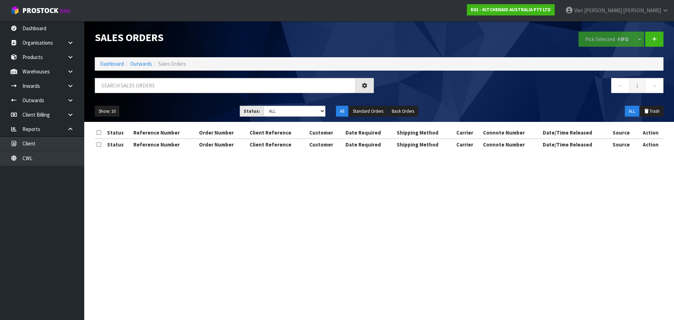
click at [463, 86] on nav "← 1 →" at bounding box center [523, 86] width 279 height 17
click at [246, 80] on input "text" at bounding box center [225, 85] width 261 height 15
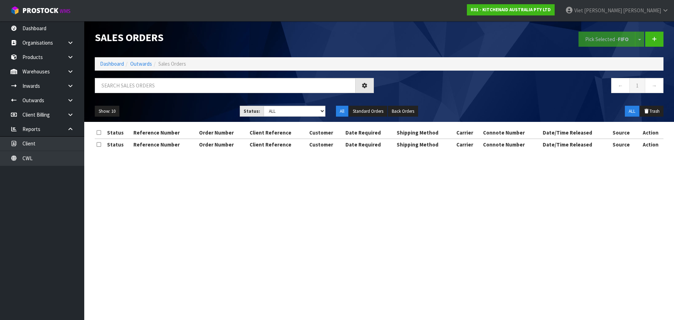
click at [458, 82] on nav "← 1 →" at bounding box center [523, 86] width 279 height 17
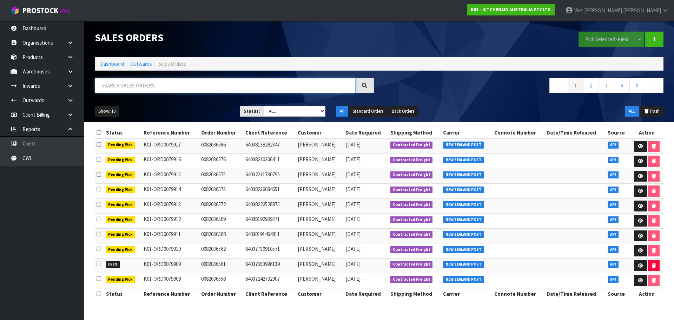
click at [216, 80] on input "text" at bounding box center [225, 85] width 261 height 15
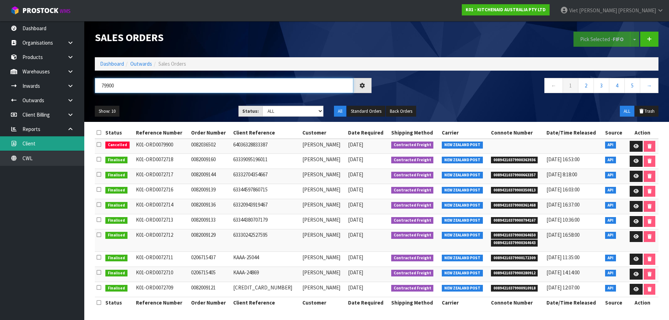
type input "79900"
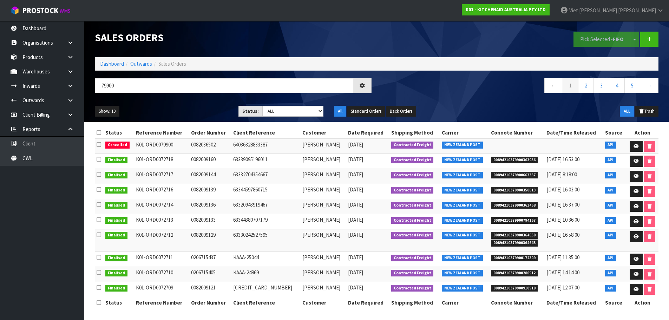
click at [445, 85] on nav "← 1 2 3 4 5 →" at bounding box center [520, 86] width 277 height 17
click at [435, 103] on div "Show: 10 5 10 25 50 Status: Draft Pending Allocated Pending Pick Goods Picked G…" at bounding box center [377, 111] width 574 height 22
drag, startPoint x: 79, startPoint y: 83, endPoint x: 67, endPoint y: 83, distance: 11.9
click at [67, 83] on body "Toggle navigation ProStock WMS K01 - KITCHENAID AUSTRALIA PTY LTD Viet [PERSON_…" at bounding box center [334, 160] width 669 height 320
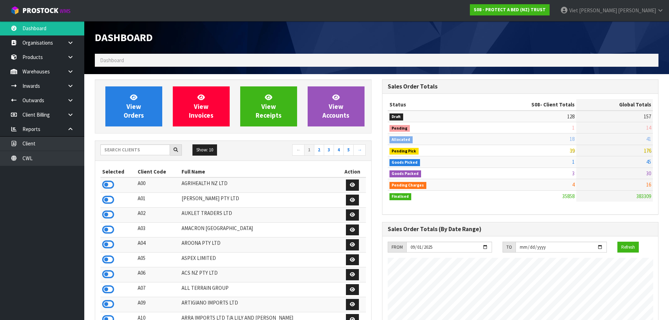
scroll to position [532, 287]
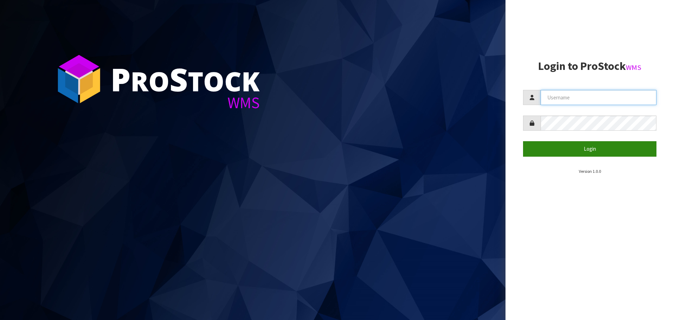
type input "[PERSON_NAME]"
click at [550, 146] on button "Login" at bounding box center [589, 148] width 133 height 15
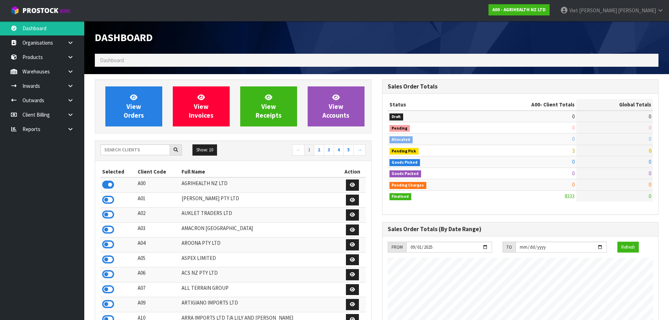
scroll to position [532, 287]
click at [146, 151] on input "text" at bounding box center [135, 149] width 70 height 11
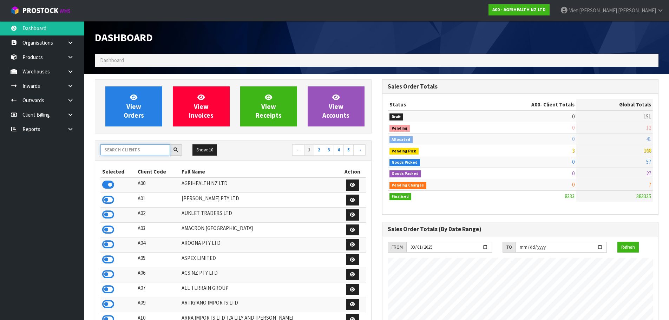
click at [146, 151] on input "text" at bounding box center [135, 149] width 70 height 11
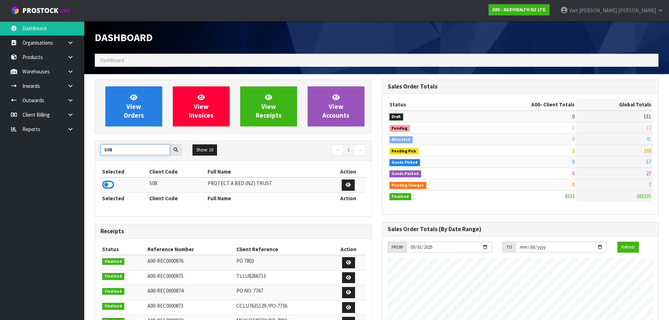
type input "S08"
click at [114, 187] on td at bounding box center [123, 184] width 47 height 15
drag, startPoint x: 103, startPoint y: 183, endPoint x: 111, endPoint y: 169, distance: 16.3
click at [103, 183] on icon at bounding box center [108, 184] width 12 height 11
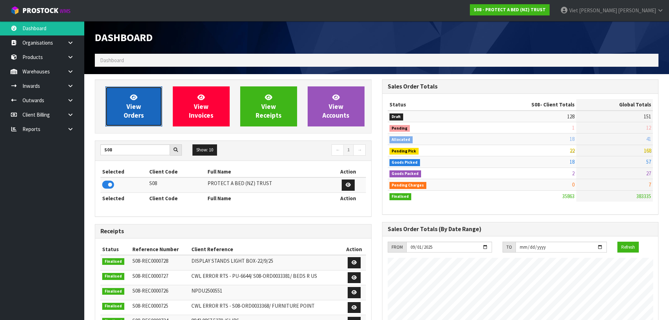
click at [122, 106] on link "View Orders" at bounding box center [133, 106] width 57 height 40
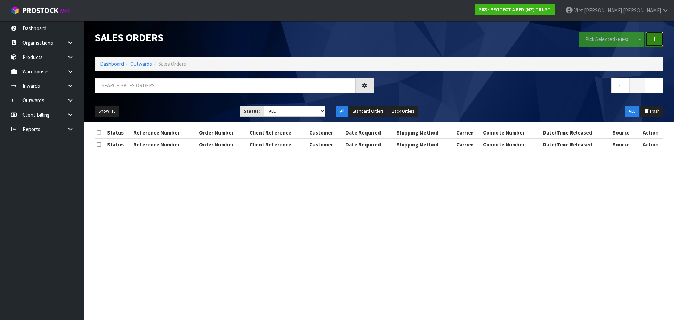
click at [654, 37] on icon at bounding box center [654, 39] width 5 height 5
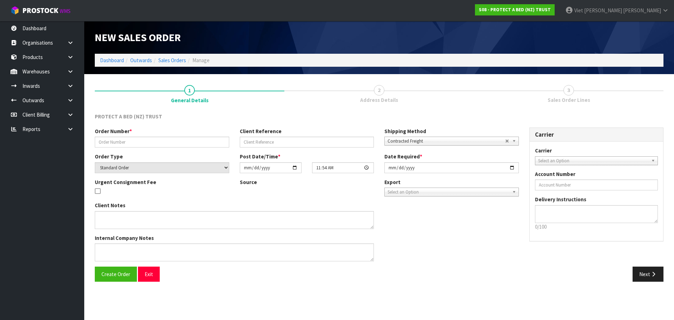
click at [227, 151] on div "Order Number * Client Reference Shipping Method Client Local Pickup Customer Lo…" at bounding box center [307, 139] width 435 height 25
drag, startPoint x: 184, startPoint y: 140, endPoint x: 183, endPoint y: 146, distance: 5.4
click at [184, 140] on input "text" at bounding box center [162, 142] width 134 height 11
paste input "14409"
type input "14409"
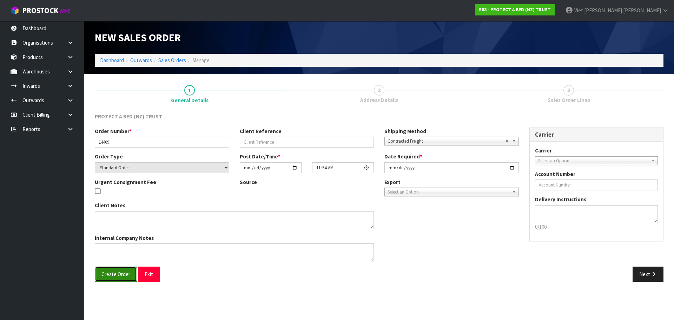
click at [114, 274] on span "Create Order" at bounding box center [115, 274] width 29 height 7
click at [340, 276] on div "Create Order Exit" at bounding box center [235, 273] width 290 height 15
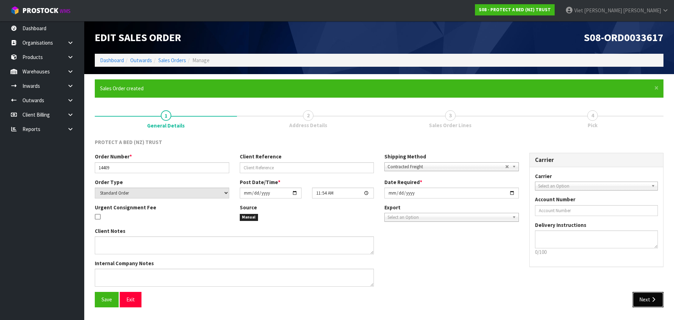
click at [652, 296] on button "Next" at bounding box center [648, 299] width 31 height 15
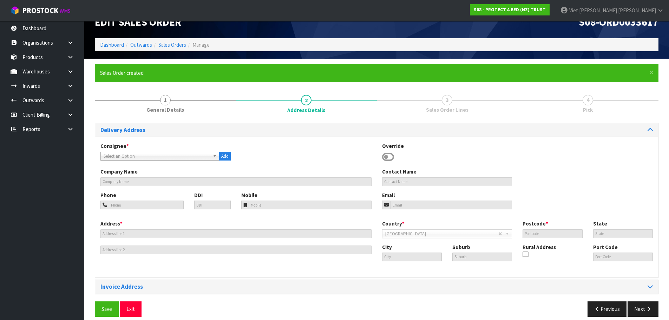
scroll to position [23, 0]
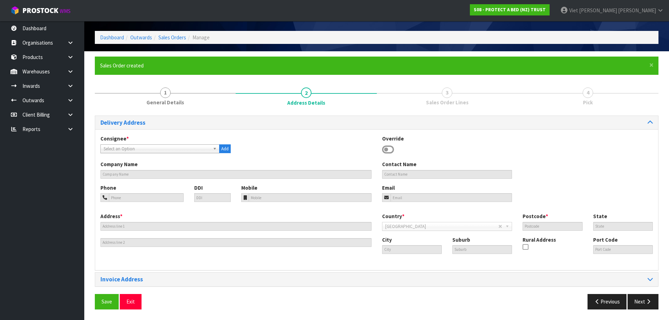
click at [159, 148] on span "Select an Option" at bounding box center [157, 149] width 106 height 8
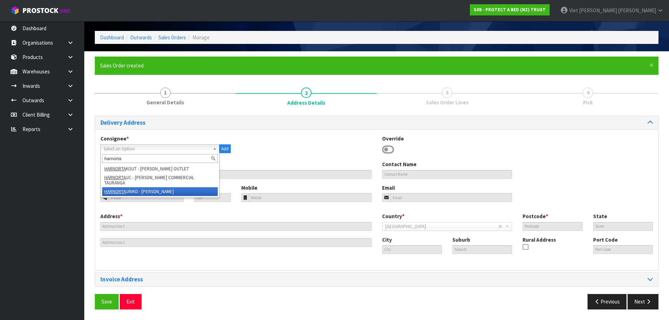
type input "harnorta"
click at [205, 189] on li "HARNORTA URIKO - HARVEY NORMAN BEDDING TAURIKO" at bounding box center [159, 191] width 115 height 9
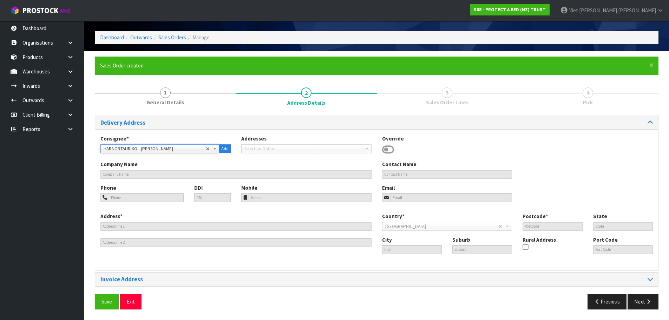
type input "[PERSON_NAME] BEDDING TAURIKO"
type input "19 TAURIKURA DRIVE"
type input "3110"
type input "Tauranga"
type input "TAURIKO"
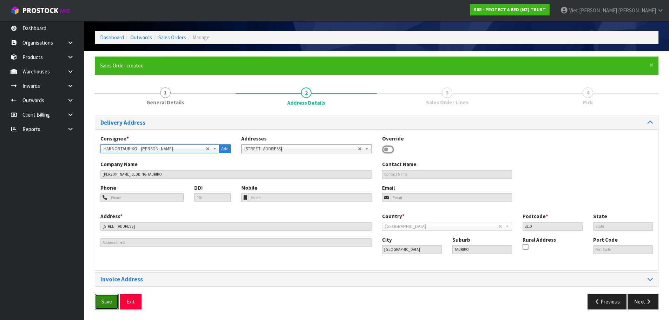
click at [112, 301] on button "Save" at bounding box center [107, 301] width 24 height 15
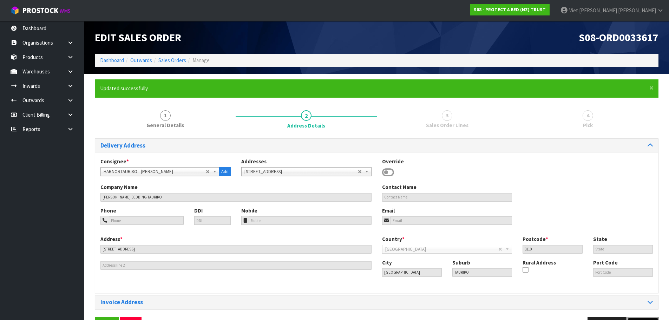
click at [639, 317] on button "Next" at bounding box center [642, 324] width 31 height 15
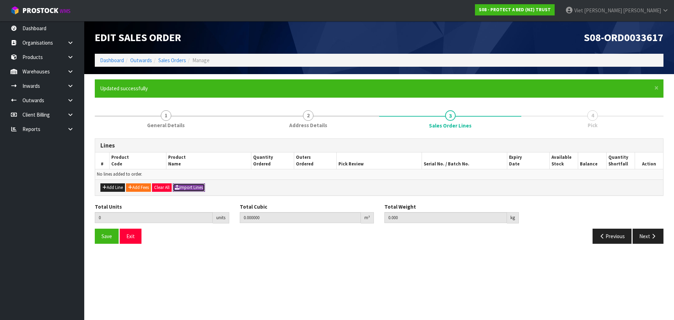
click at [203, 186] on button "Import Lines" at bounding box center [189, 187] width 32 height 8
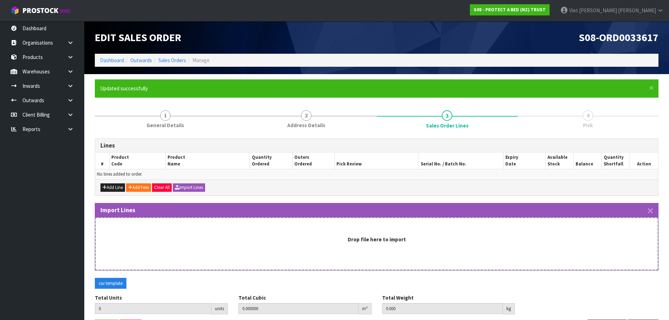
click at [281, 244] on div "Drop file here to import" at bounding box center [376, 243] width 563 height 53
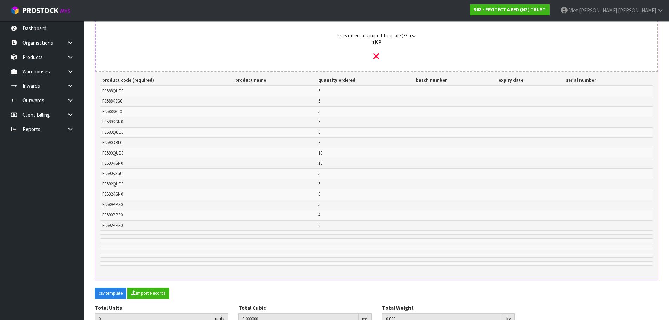
scroll to position [243, 0]
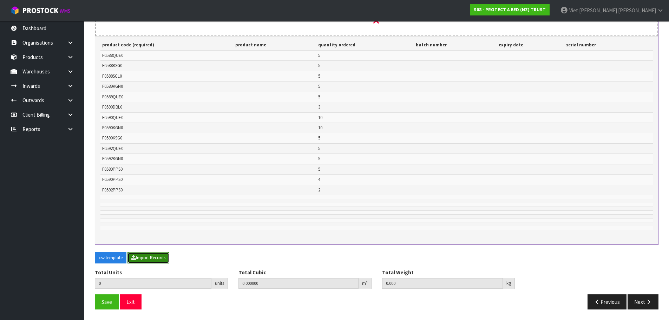
click at [146, 261] on button "Import Records" at bounding box center [148, 257] width 42 height 11
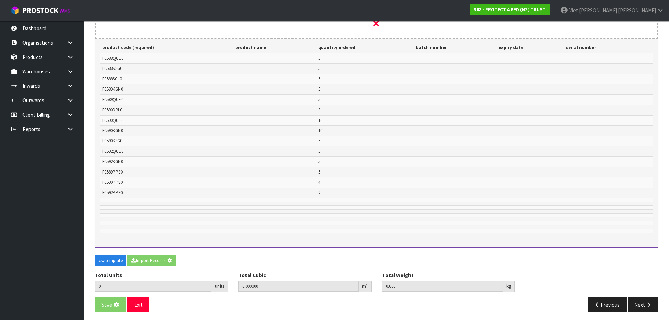
scroll to position [67, 0]
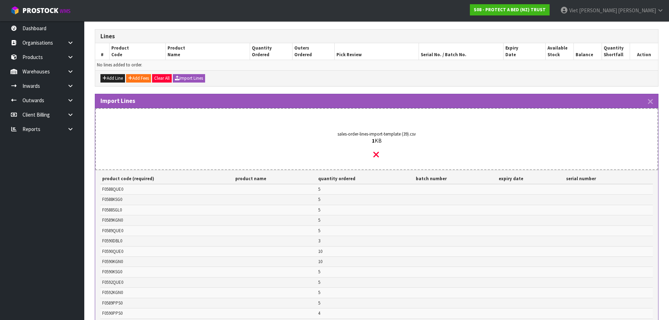
type input "74"
type input "0"
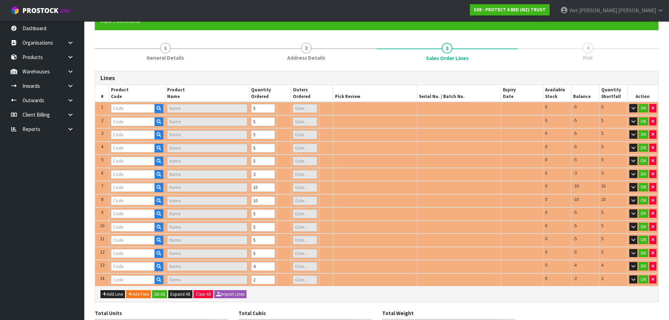
type input "F0589QUE0"
type input "COTTON CLOUD FRESCHE BXD MP QUE"
type input "1"
type input "F0590DBL0"
type input "SUPREME FRESCHE BXD MP DBL"
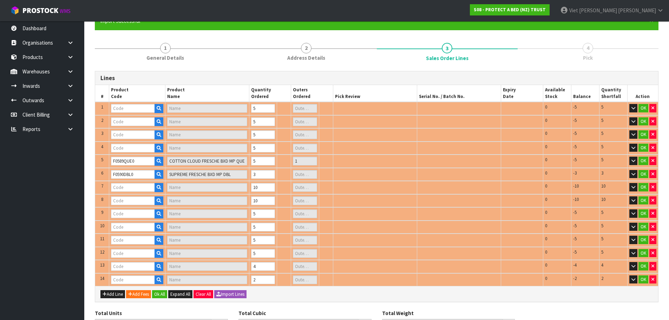
type input "F0588KSG0"
type input "STAYCLEAN BXD MP KSGL"
type input "0"
type input "F0588QUE0"
type input "STAYCLEAN BXD MP QUE"
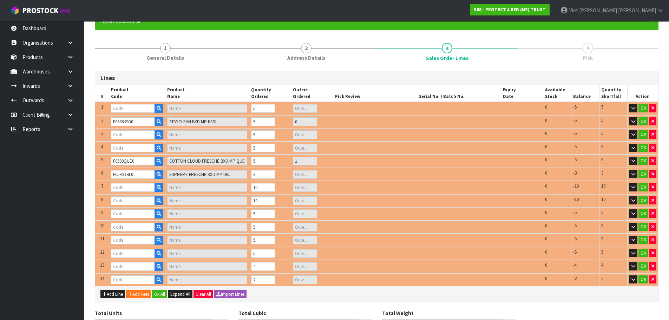
type input "0"
type input "F0590KGN0"
type input "SUPREME FRESCHE BXD MP NZ KNG"
type input "2"
type input "F0592KGN0"
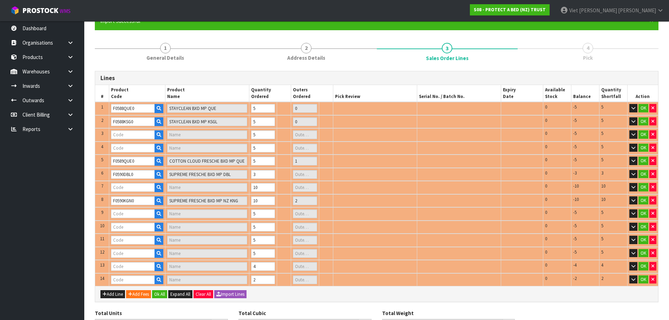
type input "COOL LUXE FRESCHE BXD MP NZ KNG"
type input "1"
type input "F0590KSG0"
type input "SUPREME FRESCHE BXD MP KSGL"
type input "F0590QUE0"
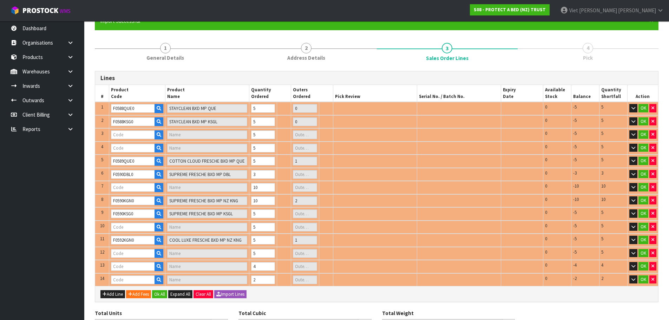
type input "SUPREME FRESCHE BXD MP QUE"
type input "2"
type input "F0589PPS0"
type input "COTTON CLOUD FRESCHE BXD STD PP EA"
type input "F0588SGL0"
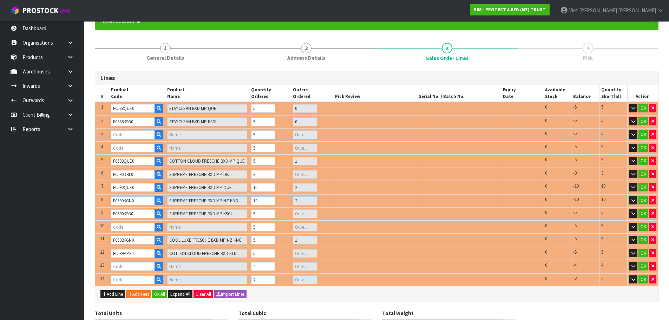
type input "STAYCLEAN BXD MP SGL"
type input "0"
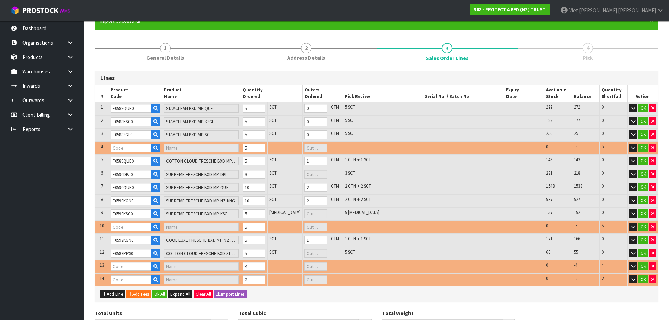
type input "F0592QUE0"
type input "COOL LUXE FRESCHE BXD MP QUE"
type input "1"
type input "F0590PPS0"
type input "SUPREME FRESCHE BXD STD PP EA"
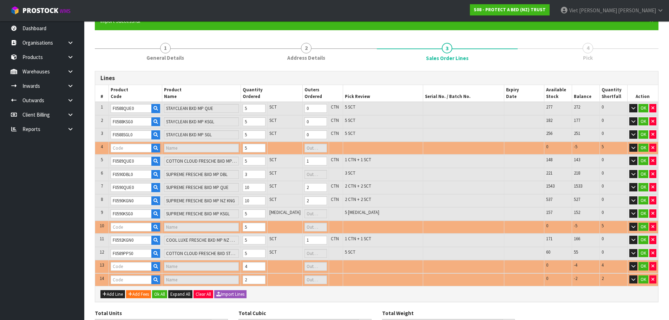
type input "F0592PPS0"
type input "COOL LUXE FRESCHE BXD STD PP EA"
type input "1.161877"
type input "94.7"
type input "F0589KGN0"
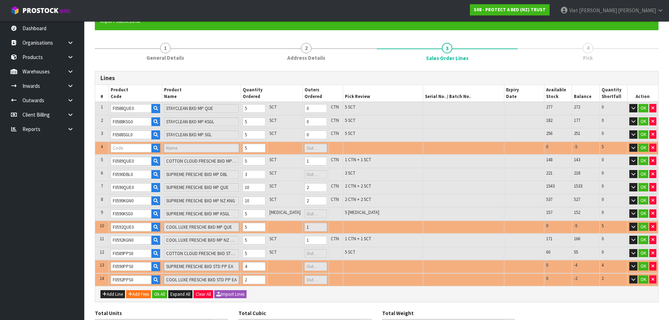
type input "COTTON CLOUD FRESCHE BXD MP NZ KNG"
type input "1"
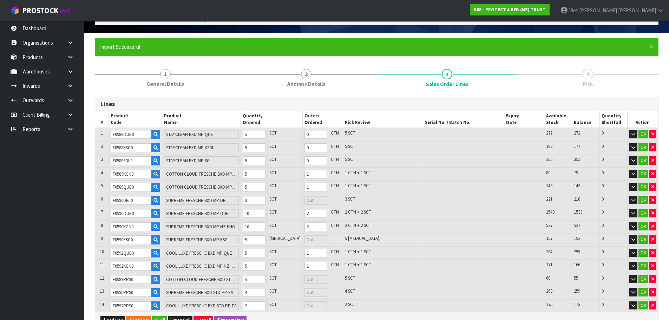
scroll to position [108, 0]
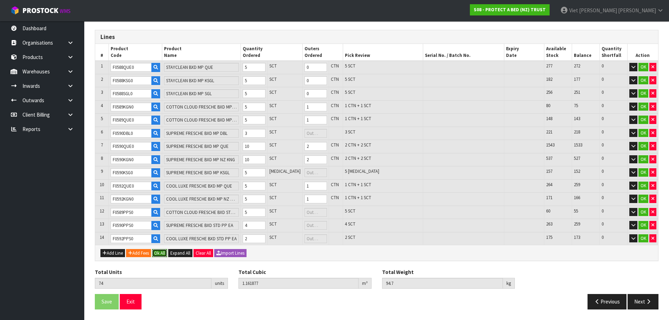
click at [163, 256] on button "Ok All" at bounding box center [159, 253] width 15 height 8
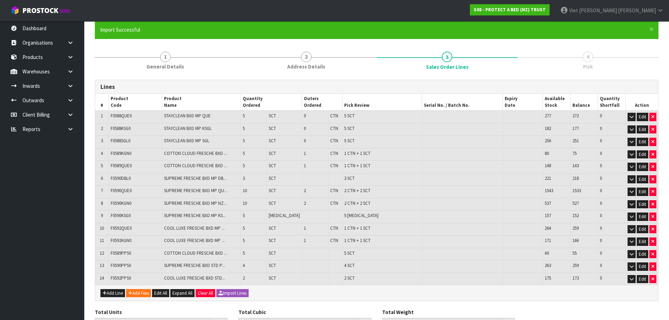
scroll to position [99, 0]
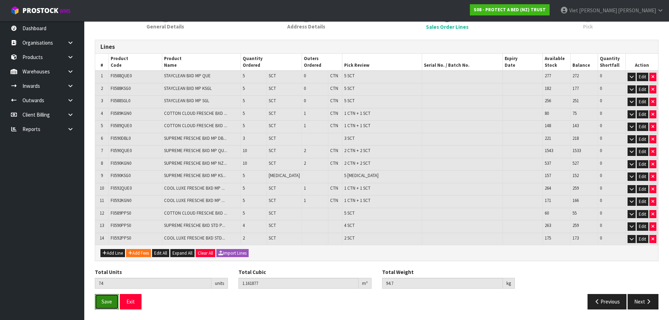
click at [101, 303] on button "Save" at bounding box center [107, 301] width 24 height 15
click at [648, 301] on icon "button" at bounding box center [648, 301] width 7 height 5
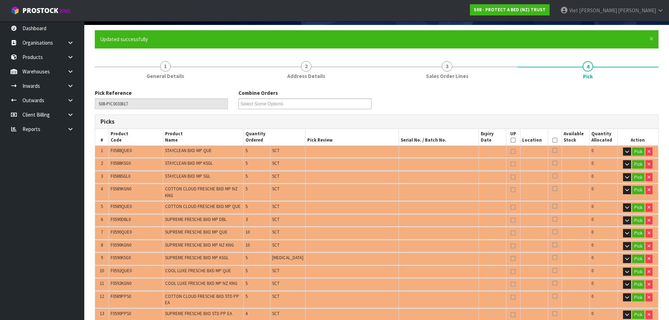
scroll to position [140, 0]
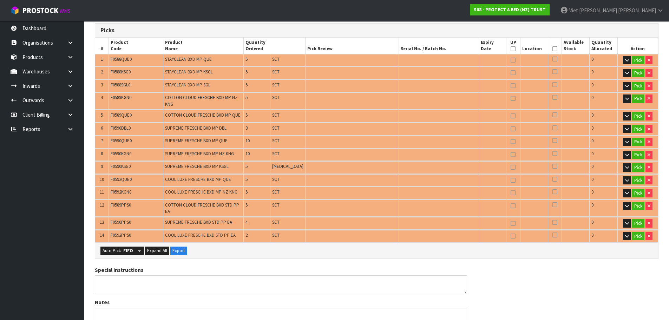
click at [98, 242] on div "Auto Pick - FIFO Split button! FIFO - First In First Out FEFO - First Expired F…" at bounding box center [376, 250] width 563 height 16
click at [119, 246] on button "Auto Pick - FIFO" at bounding box center [117, 250] width 35 height 8
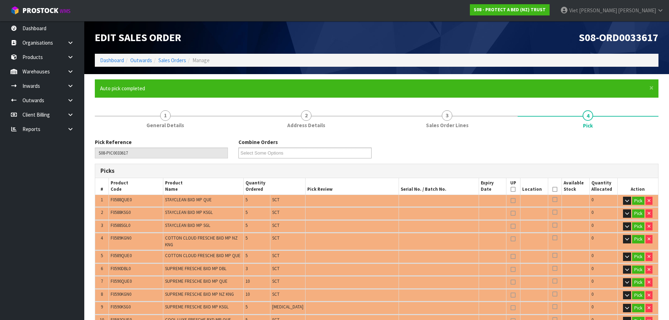
type input "8"
type input "Piece x 5"
type input "Sub-carton x 37"
type input "74"
type input "1.161877"
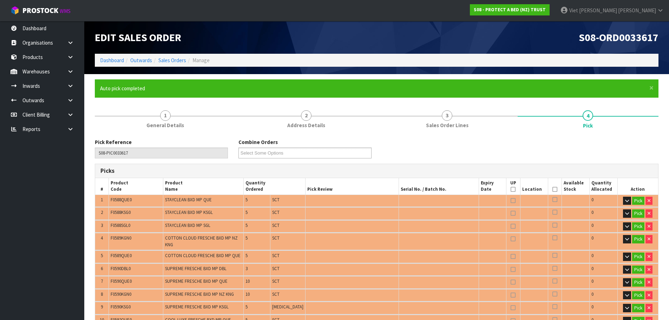
type input "94.700"
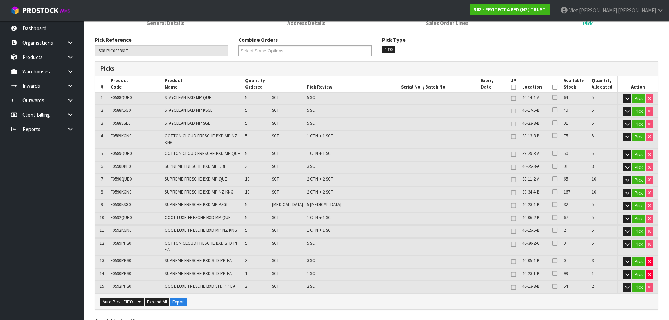
scroll to position [114, 0]
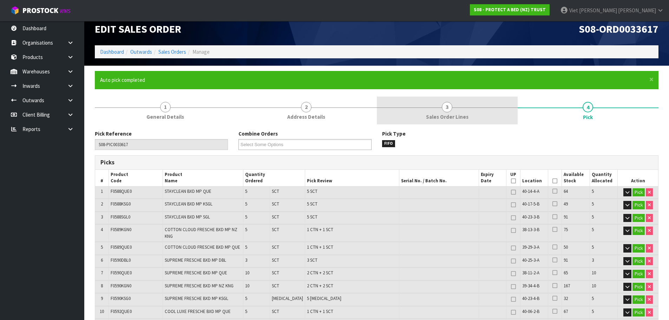
click at [475, 111] on link "3 Sales Order Lines" at bounding box center [447, 111] width 141 height 28
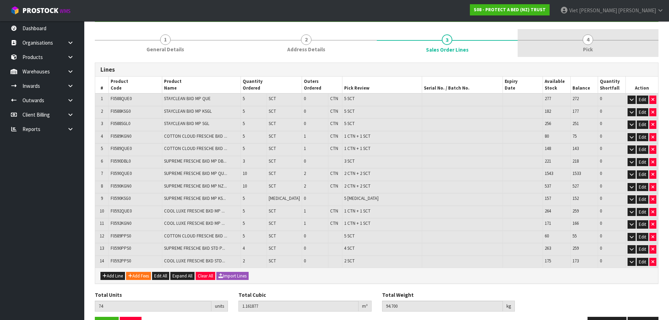
scroll to position [64, 0]
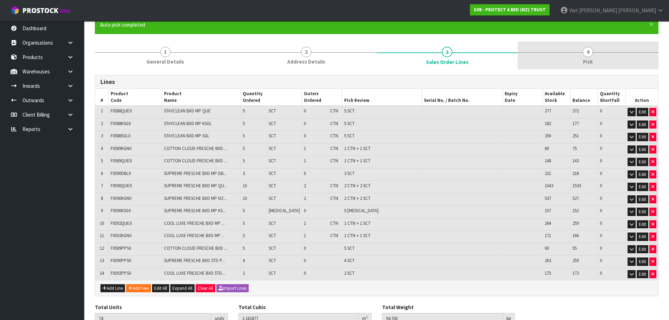
click at [566, 44] on link "4 Pick" at bounding box center [587, 55] width 141 height 28
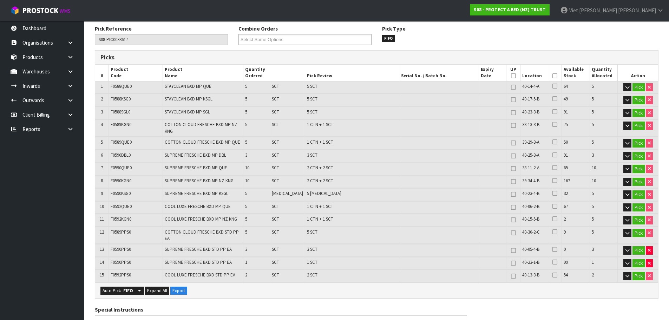
scroll to position [99, 0]
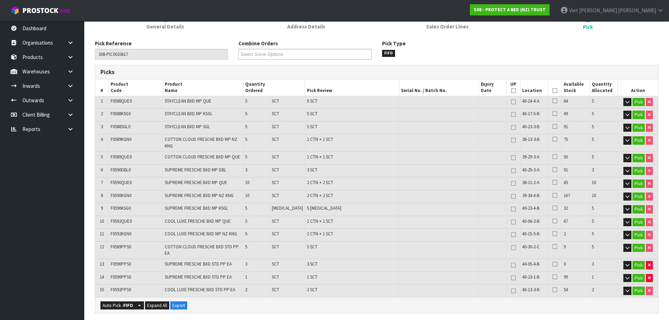
click at [484, 35] on div "Pick Reference S08-PIC0033617 Combine Orders S08-ORD0031944 S08-ORD0032699 S08-…" at bounding box center [376, 309] width 563 height 550
click at [469, 24] on link "3 Sales Order Lines" at bounding box center [447, 20] width 141 height 28
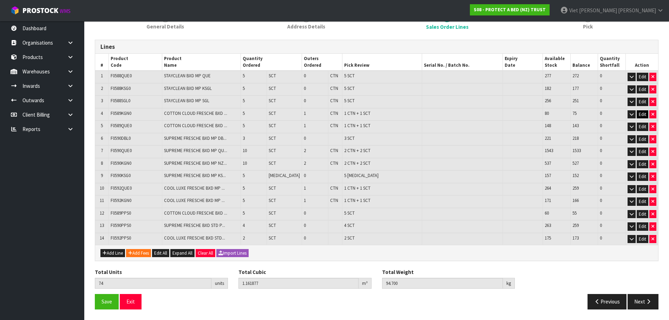
scroll to position [0, 0]
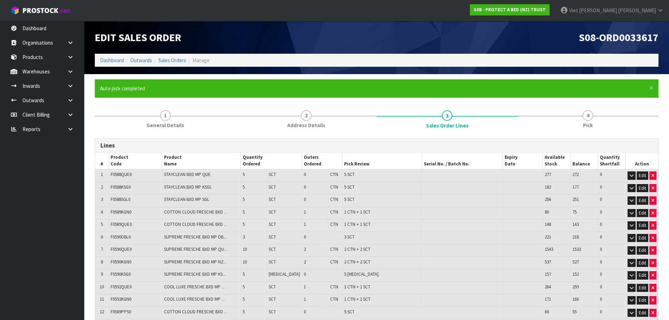
click at [625, 125] on link "4 Pick" at bounding box center [587, 119] width 141 height 28
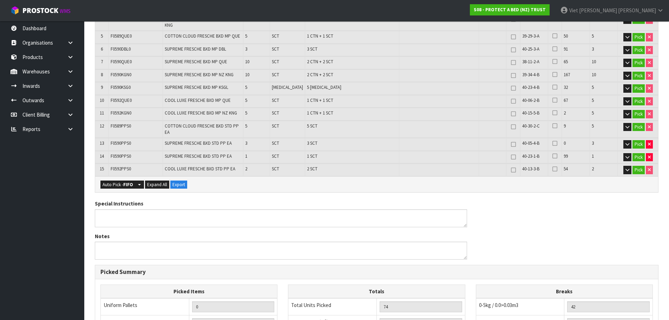
scroll to position [105, 0]
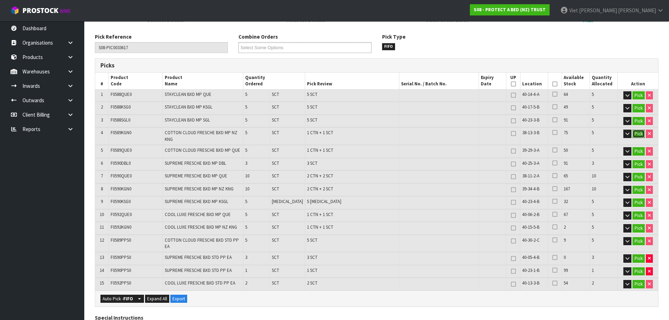
click at [638, 133] on button "Pick" at bounding box center [638, 134] width 12 height 8
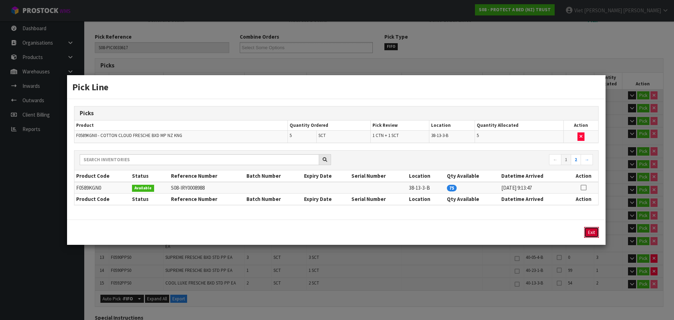
click at [587, 234] on button "Exit" at bounding box center [591, 232] width 15 height 11
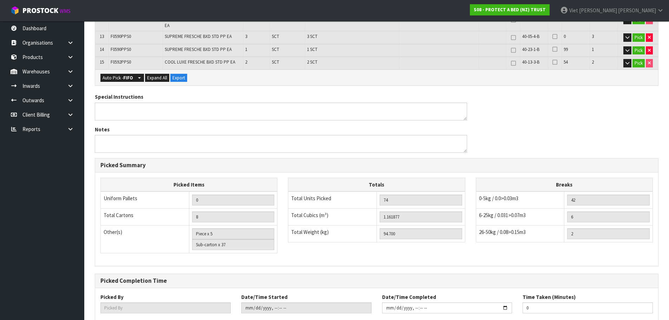
scroll to position [351, 0]
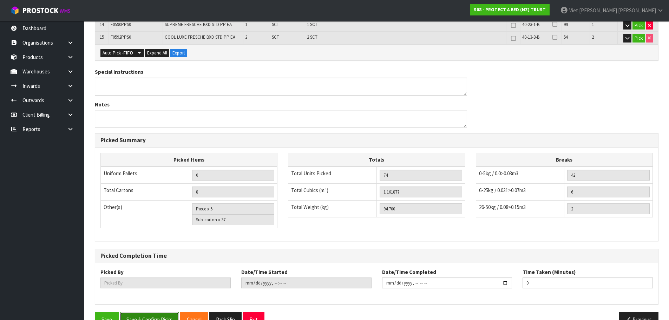
click at [169, 312] on button "Save & Confirm Picks" at bounding box center [149, 319] width 59 height 15
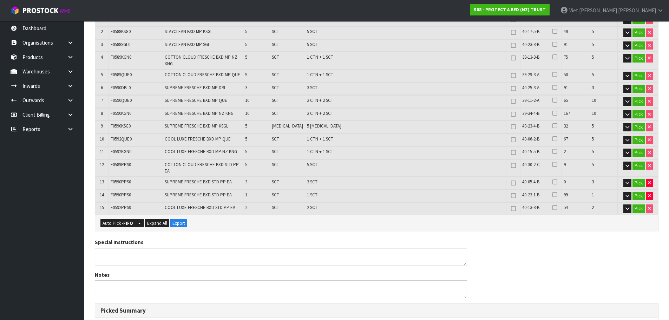
scroll to position [176, 0]
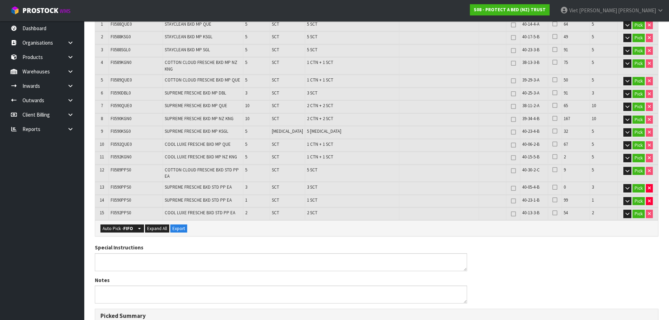
type input "Viet [PERSON_NAME]"
type input "2025-09-29T11:57:01"
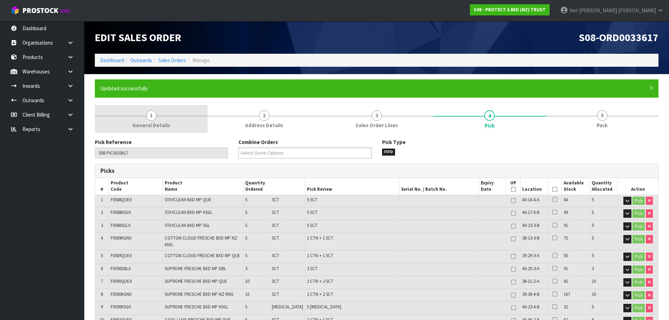
click at [150, 111] on span "1" at bounding box center [151, 115] width 11 height 11
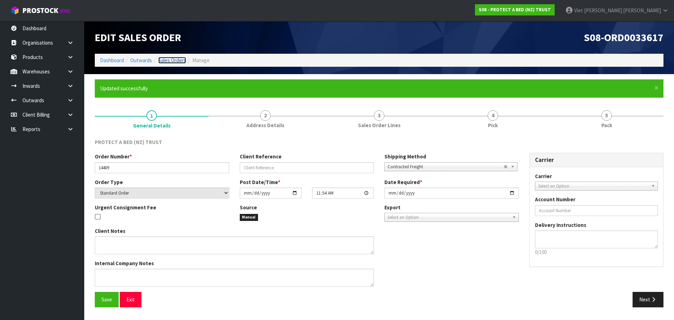
click at [159, 59] on link "Sales Orders" at bounding box center [172, 60] width 28 height 7
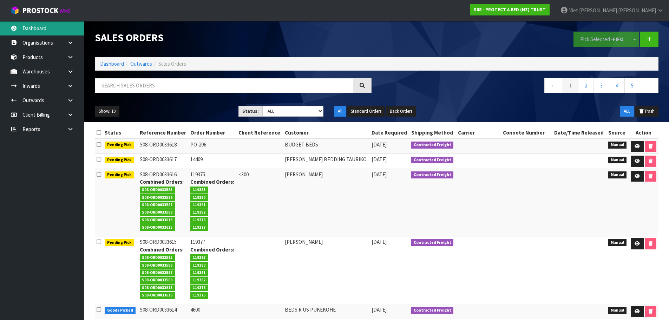
click at [26, 21] on link "Dashboard" at bounding box center [42, 28] width 84 height 14
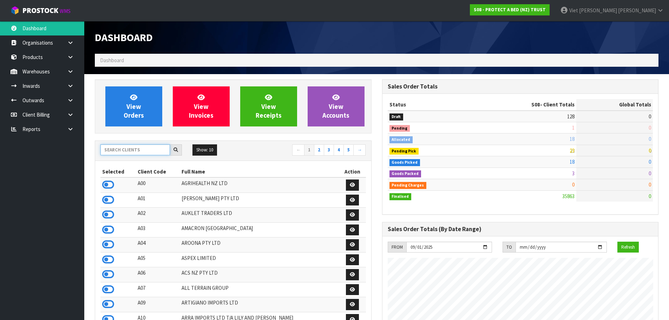
scroll to position [438, 287]
click at [154, 148] on input "text" at bounding box center [135, 149] width 70 height 11
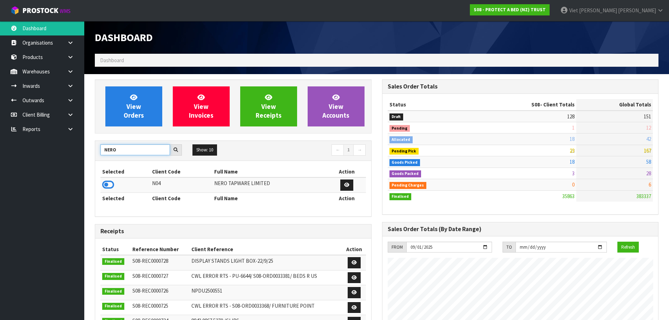
type input "NERO"
click at [107, 179] on td at bounding box center [125, 184] width 50 height 15
click at [108, 185] on icon at bounding box center [108, 184] width 12 height 11
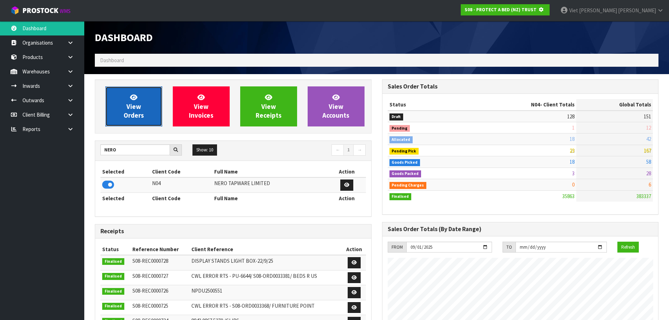
scroll to position [350626, 350776]
click at [123, 126] on link "View Orders" at bounding box center [133, 106] width 57 height 40
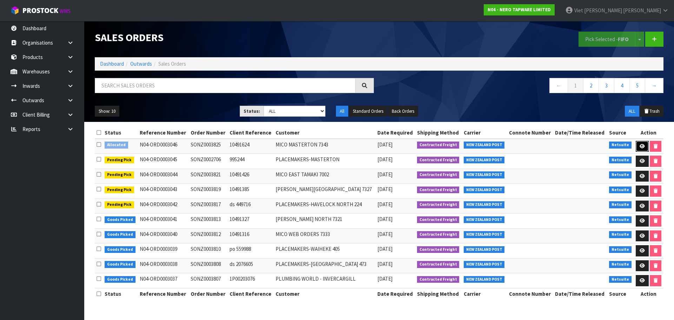
click at [637, 147] on link at bounding box center [642, 146] width 13 height 11
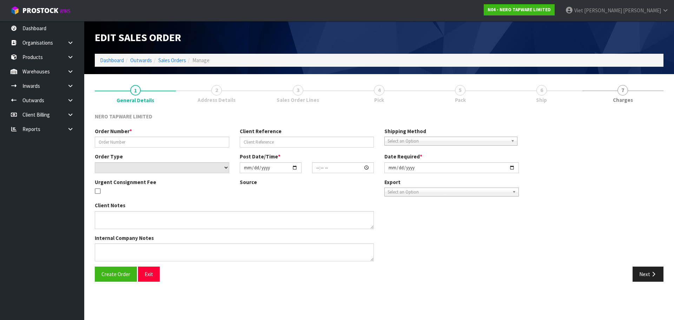
type input "SONZ0003825"
type input "10491624"
select select "number:0"
type input "[DATE]"
type input "12:00:05.000"
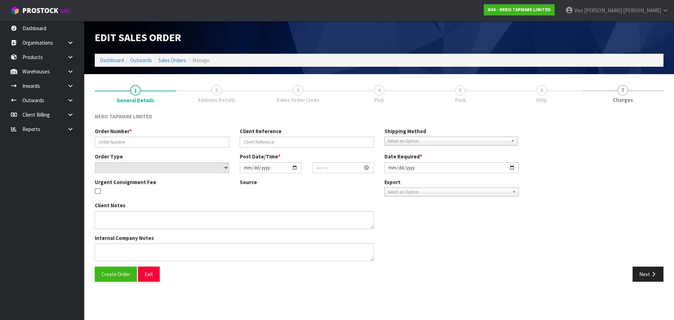
type input "[DATE]"
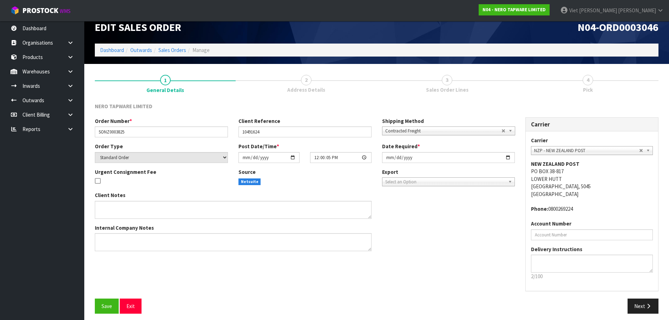
scroll to position [14, 0]
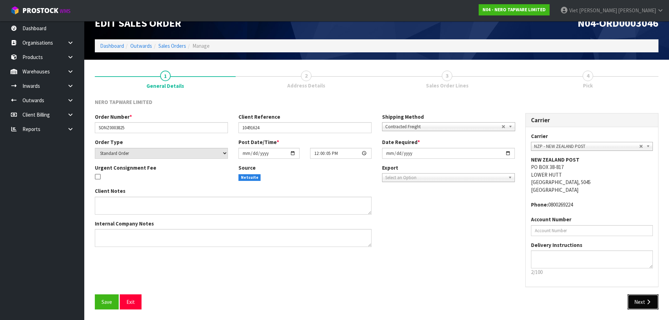
click at [634, 305] on button "Next" at bounding box center [642, 301] width 31 height 15
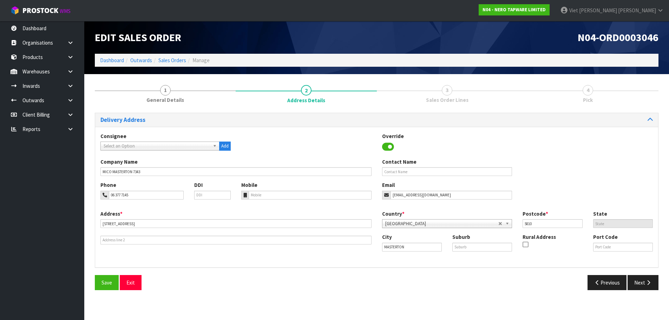
scroll to position [0, 0]
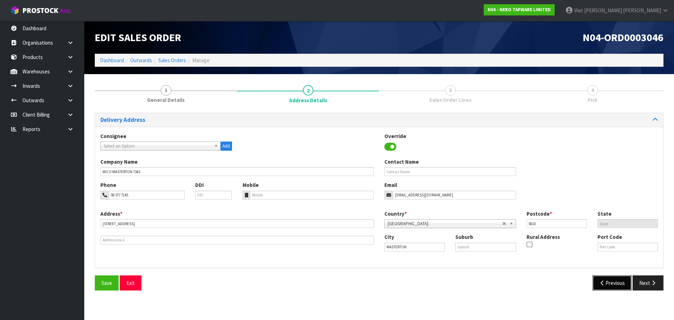
click at [622, 286] on button "Previous" at bounding box center [612, 282] width 39 height 15
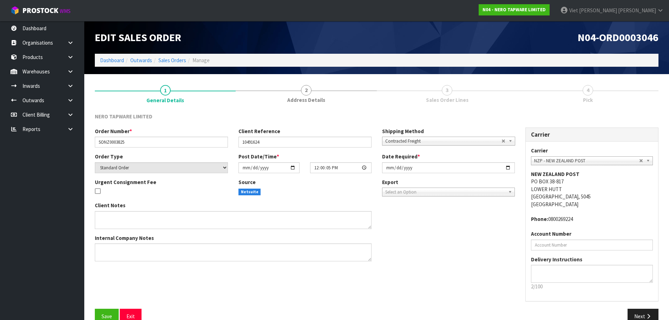
scroll to position [14, 0]
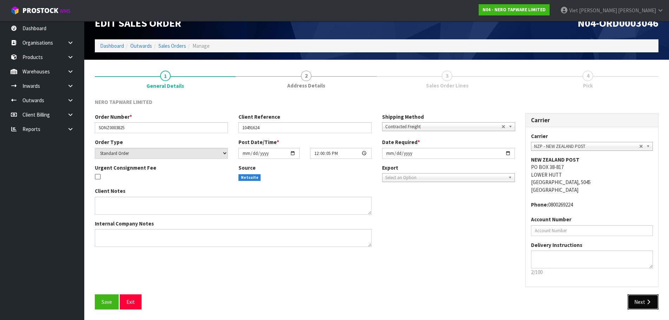
click at [646, 309] on button "Next" at bounding box center [642, 301] width 31 height 15
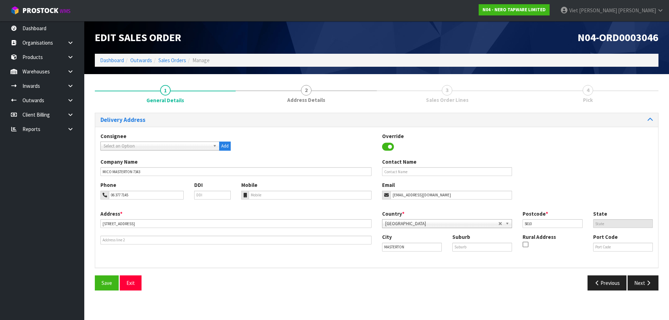
scroll to position [0, 0]
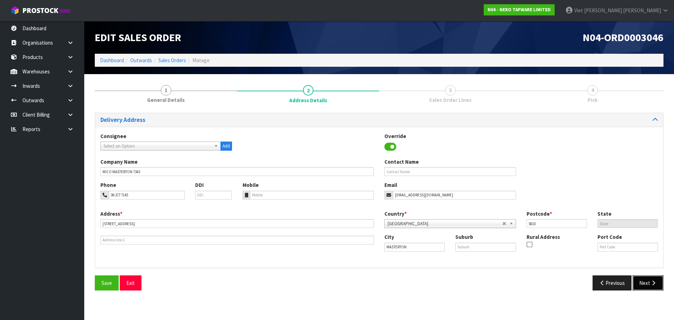
click at [648, 285] on button "Next" at bounding box center [648, 282] width 31 height 15
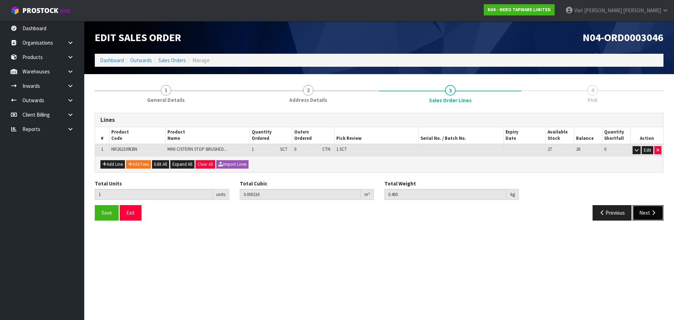
click at [654, 212] on icon "button" at bounding box center [653, 212] width 7 height 5
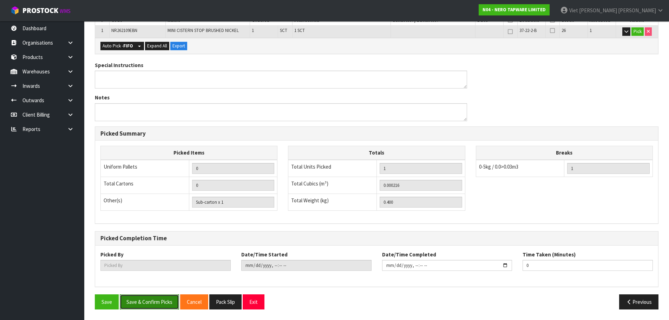
click at [150, 303] on button "Save & Confirm Picks" at bounding box center [149, 301] width 59 height 15
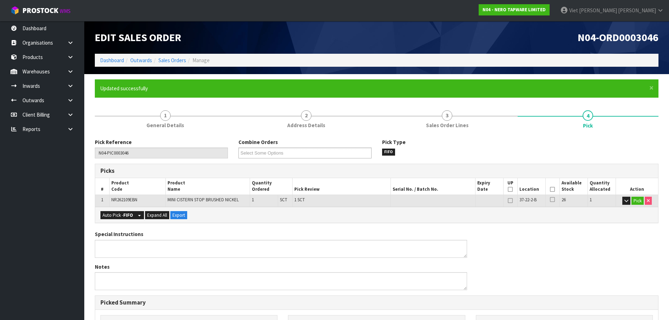
type input "Viet [PERSON_NAME]"
type input "2025-09-29T12:03:21"
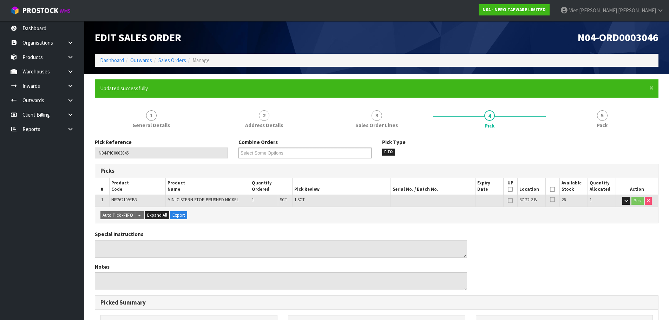
scroll to position [169, 0]
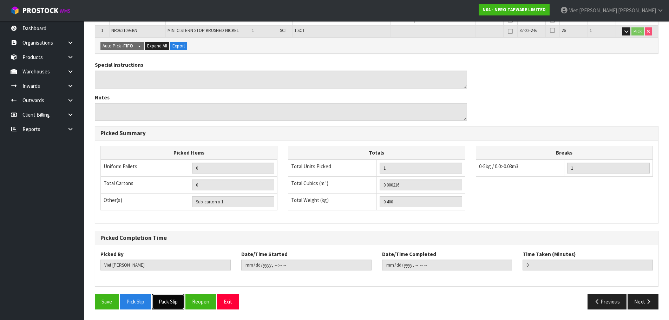
click at [167, 306] on button "Pack Slip" at bounding box center [168, 301] width 32 height 15
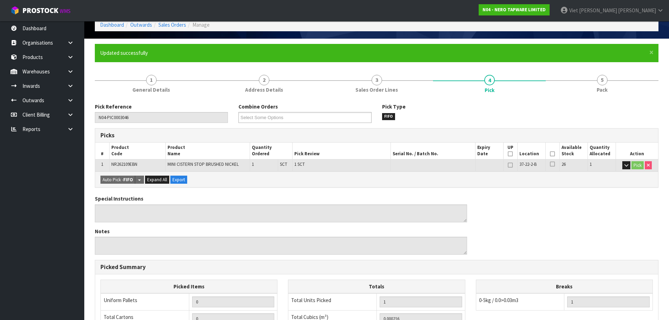
scroll to position [0, 0]
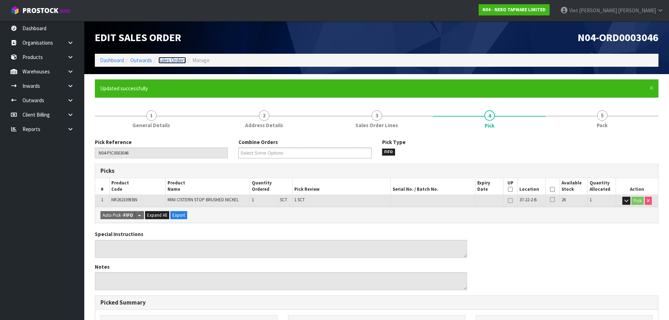
click at [176, 59] on link "Sales Orders" at bounding box center [172, 60] width 28 height 7
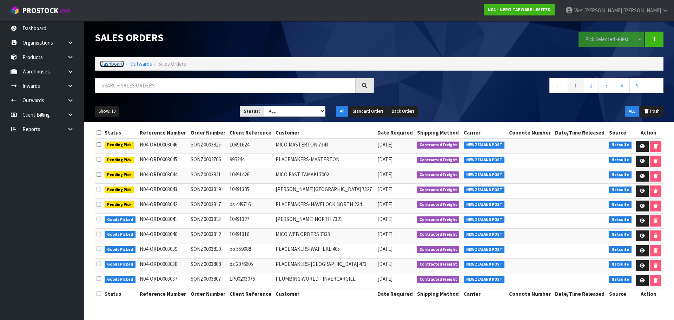
click at [105, 62] on link "Dashboard" at bounding box center [112, 63] width 24 height 7
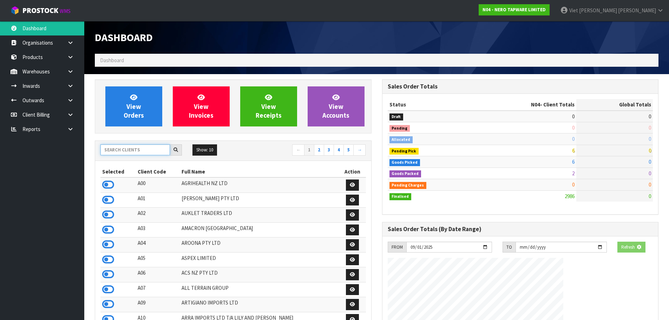
click at [142, 150] on input "text" at bounding box center [135, 149] width 70 height 11
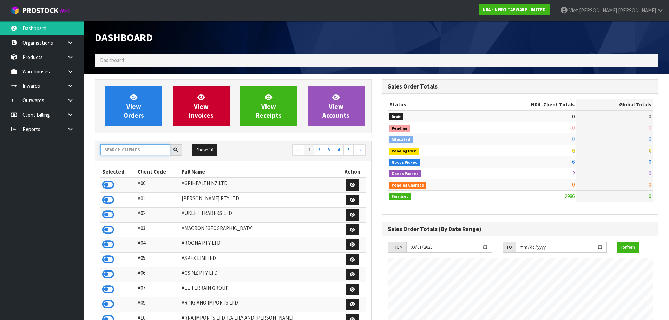
scroll to position [547, 287]
type input "n"
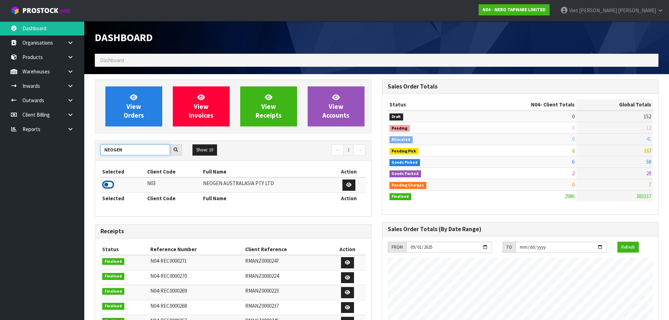
type input "NEOGEN"
click at [106, 181] on icon at bounding box center [108, 184] width 12 height 11
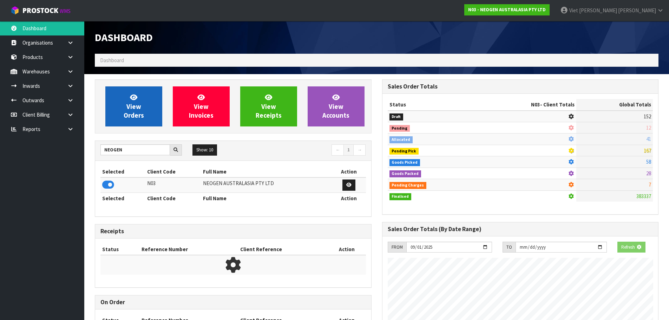
scroll to position [532, 287]
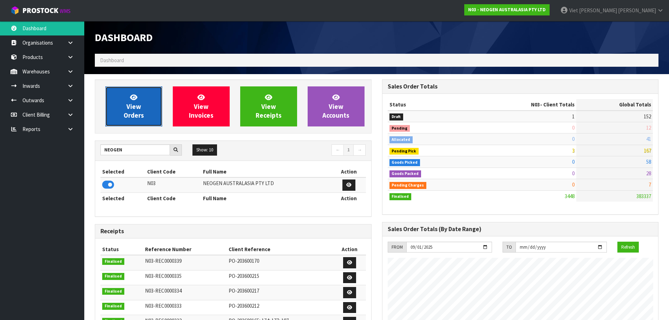
click at [134, 113] on span "View Orders" at bounding box center [134, 106] width 20 height 26
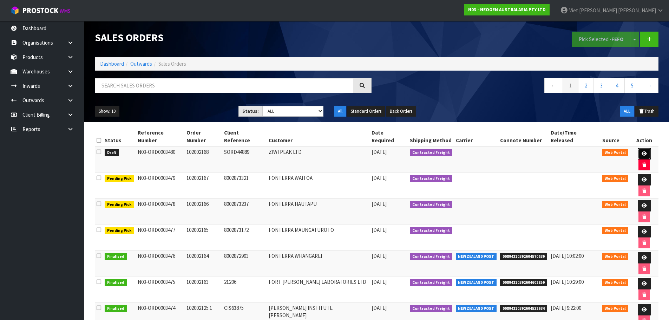
click at [639, 148] on link at bounding box center [644, 153] width 13 height 11
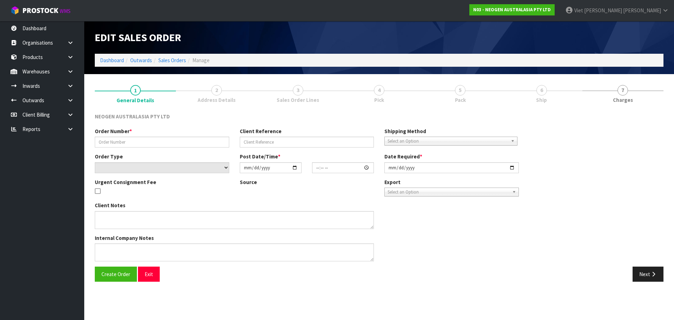
type input "102002168"
type input "SORD44889"
select select "number:0"
type input "[DATE]"
type input "11:51:00.000"
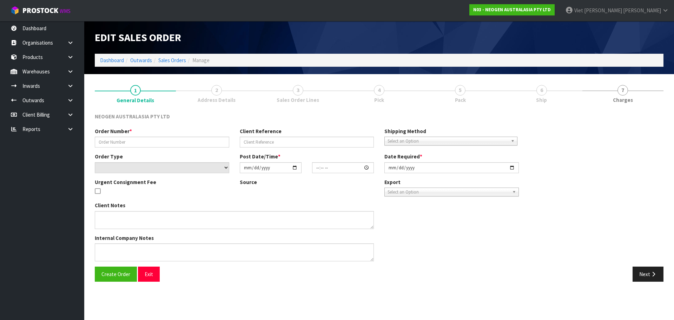
type input "[DATE]"
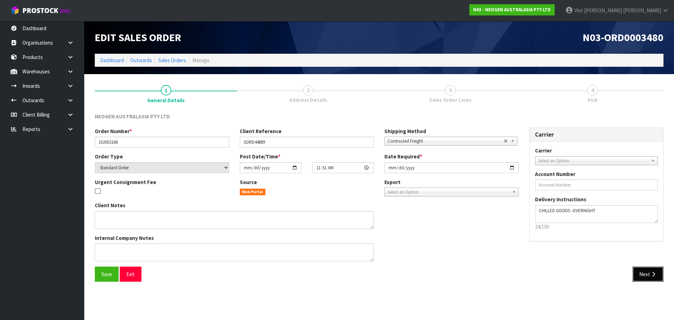
click at [647, 277] on button "Next" at bounding box center [648, 273] width 31 height 15
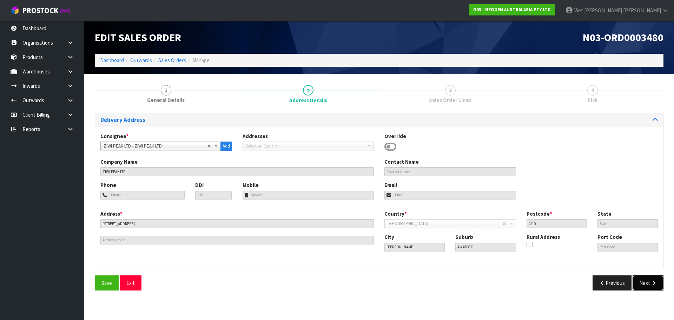
click at [642, 282] on button "Next" at bounding box center [648, 282] width 31 height 15
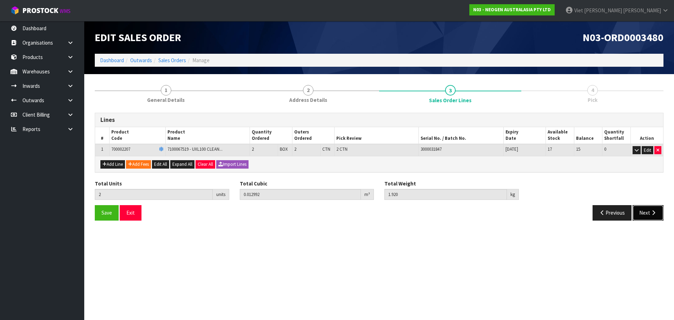
click at [645, 209] on button "Next" at bounding box center [648, 212] width 31 height 15
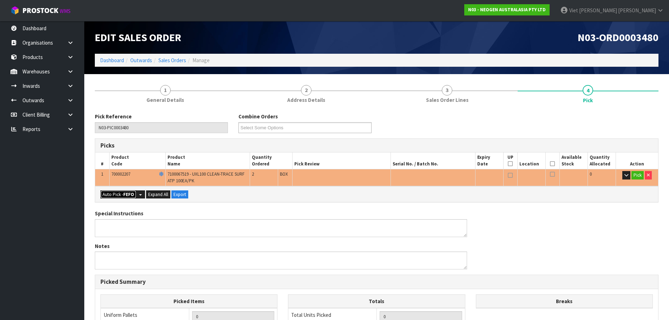
click at [129, 191] on strong "FEFO" at bounding box center [128, 194] width 11 height 6
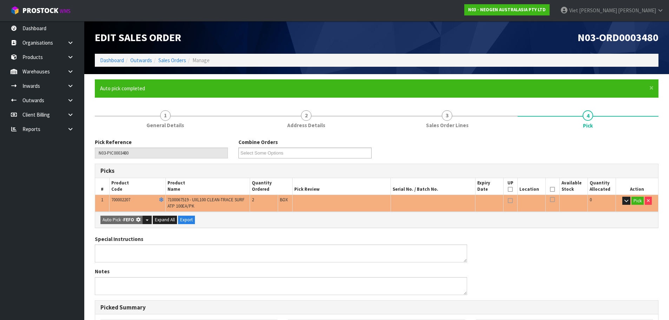
type input "2"
type input "0.012992"
type input "1.920"
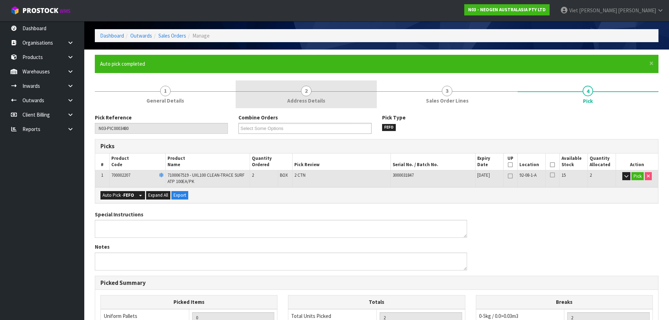
scroll to position [35, 0]
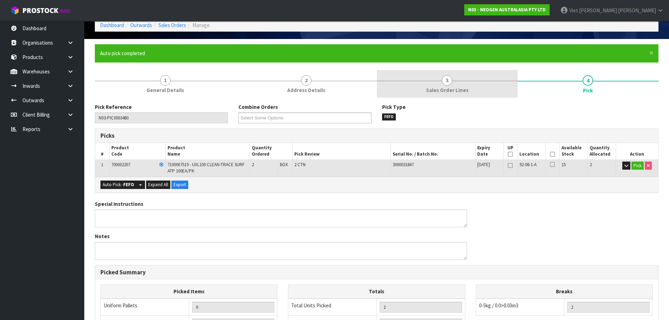
click at [507, 84] on link "3 Sales Order Lines" at bounding box center [447, 84] width 141 height 28
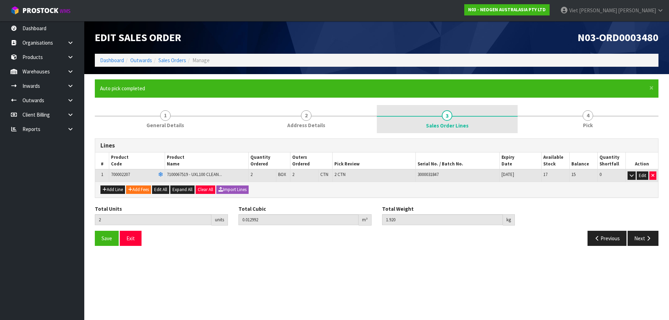
scroll to position [0, 0]
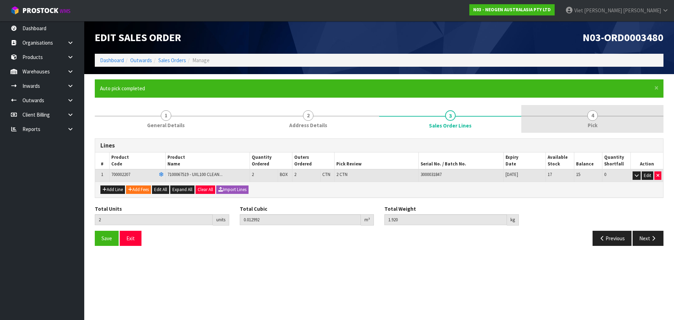
click at [581, 114] on link "4 Pick" at bounding box center [592, 119] width 142 height 28
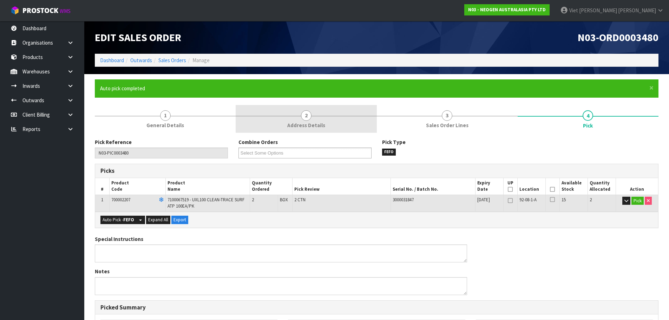
click at [316, 106] on link "2 Address Details" at bounding box center [306, 119] width 141 height 28
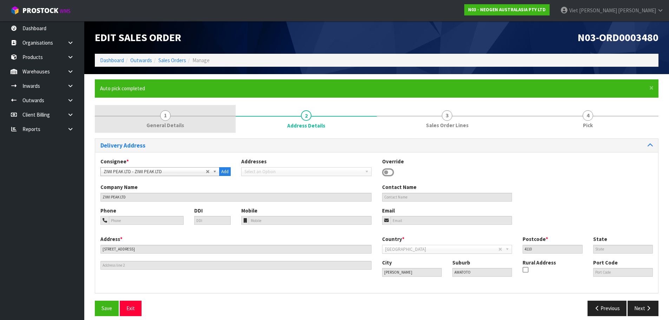
click at [203, 107] on link "1 General Details" at bounding box center [165, 119] width 141 height 28
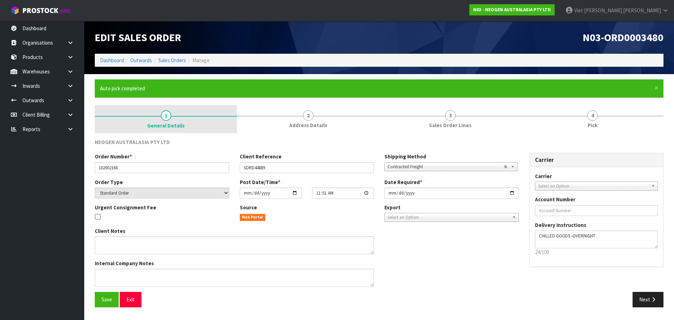
click at [211, 124] on link "1 General Details" at bounding box center [166, 119] width 142 height 28
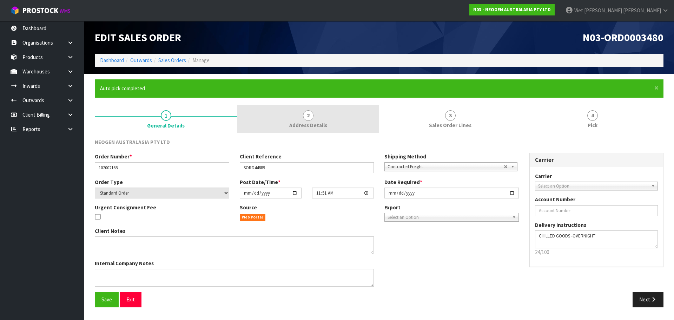
click at [292, 110] on link "2 Address Details" at bounding box center [308, 119] width 142 height 28
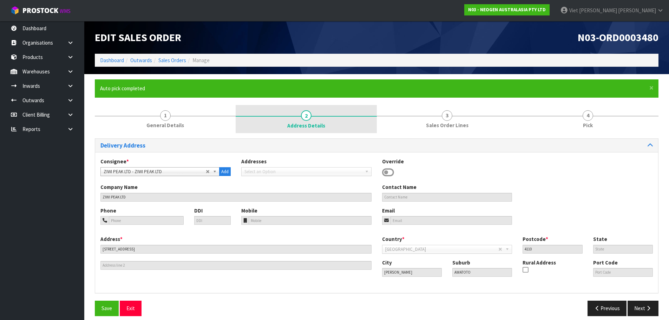
click at [310, 107] on link "2 Address Details" at bounding box center [306, 119] width 141 height 28
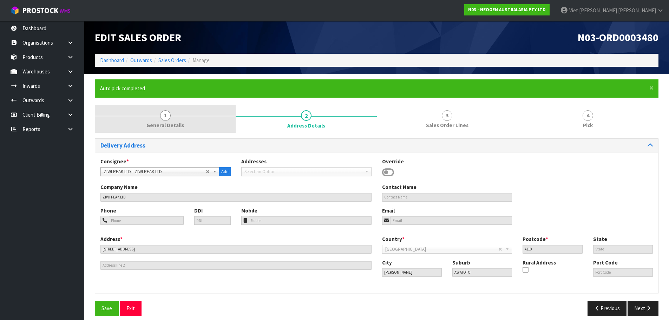
click at [146, 107] on link "1 General Details" at bounding box center [165, 119] width 141 height 28
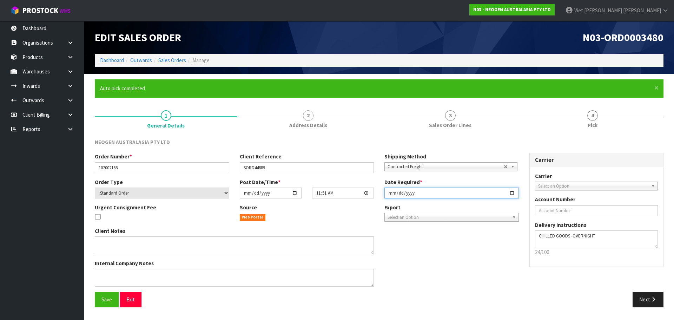
click at [515, 192] on input "[DATE]" at bounding box center [451, 192] width 134 height 11
click at [514, 192] on input "[DATE]" at bounding box center [451, 192] width 134 height 11
type input "[DATE]"
click at [89, 293] on section "× Close Auto pick completed 1 General Details 2 Address Details 3 Sales Order L…" at bounding box center [379, 195] width 590 height 243
click at [110, 299] on span "Save" at bounding box center [106, 299] width 11 height 7
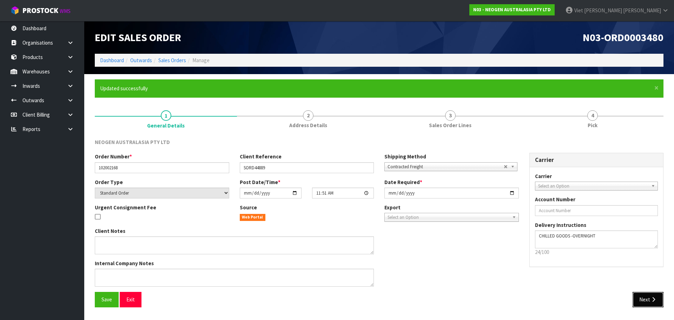
click at [652, 303] on button "Next" at bounding box center [648, 299] width 31 height 15
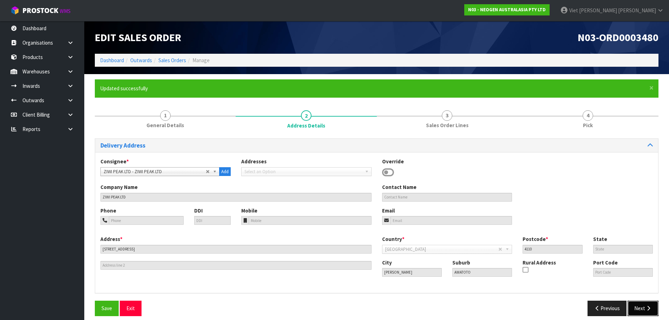
click at [649, 304] on button "Next" at bounding box center [642, 308] width 31 height 15
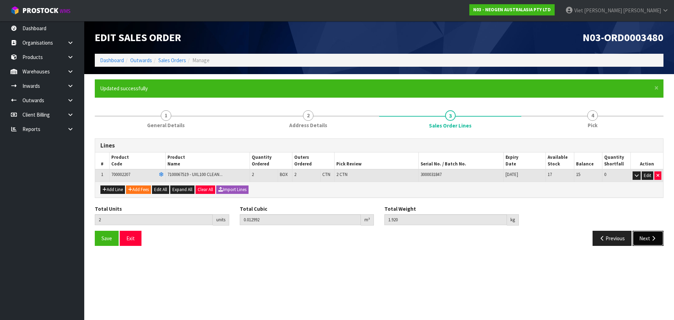
click at [649, 242] on button "Next" at bounding box center [648, 238] width 31 height 15
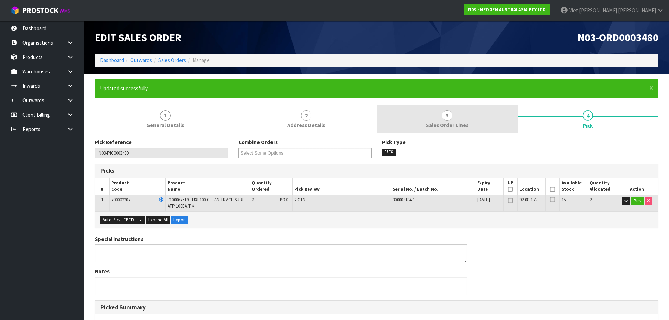
click at [475, 116] on link "3 Sales Order Lines" at bounding box center [447, 119] width 141 height 28
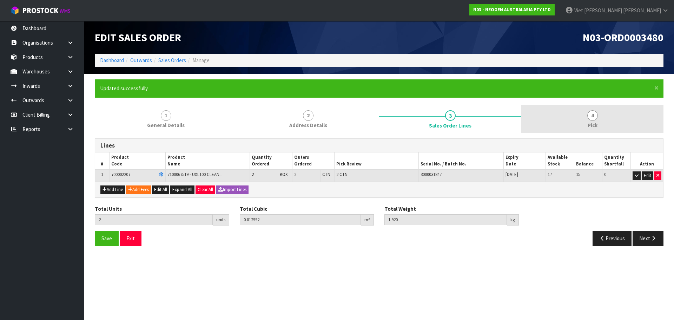
click at [567, 113] on link "4 Pick" at bounding box center [592, 119] width 142 height 28
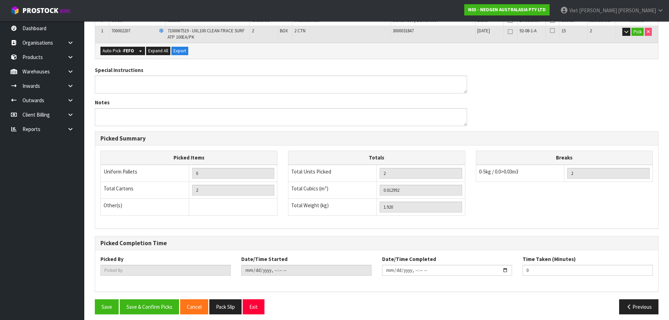
scroll to position [174, 0]
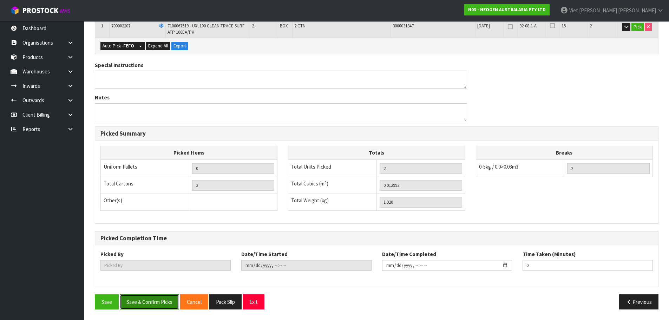
click at [145, 299] on button "Save & Confirm Picks" at bounding box center [149, 301] width 59 height 15
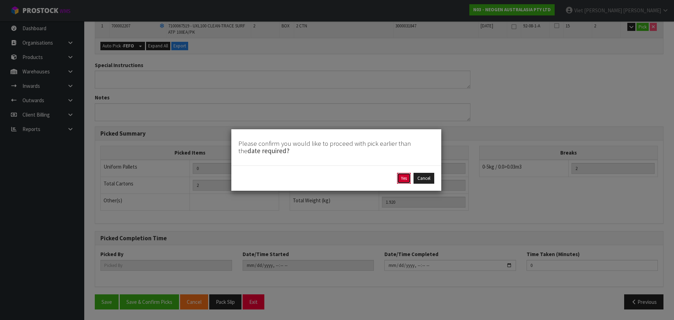
click at [404, 177] on button "Yes" at bounding box center [404, 178] width 14 height 11
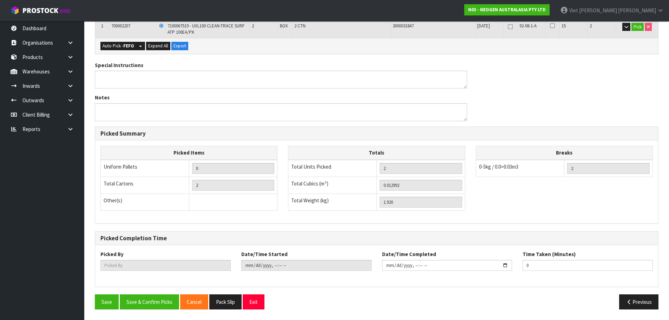
scroll to position [0, 0]
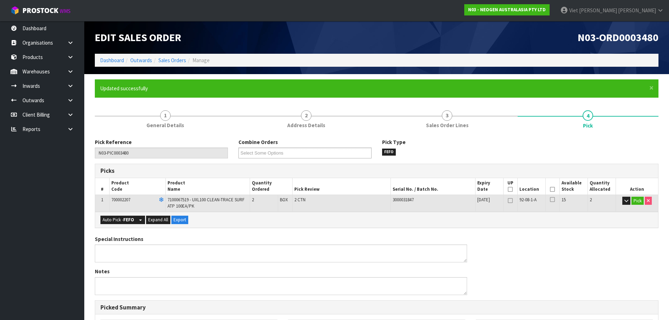
type input "Viet [PERSON_NAME]"
type input "2025-09-29T12:05:24"
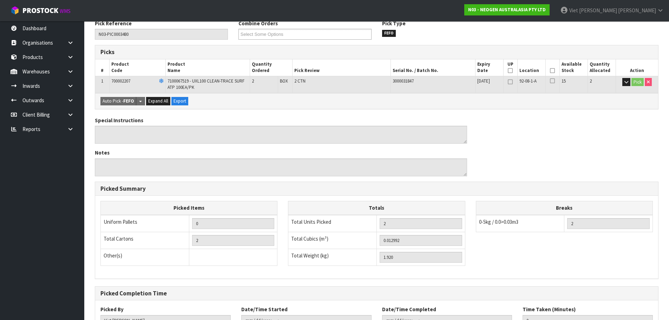
scroll to position [174, 0]
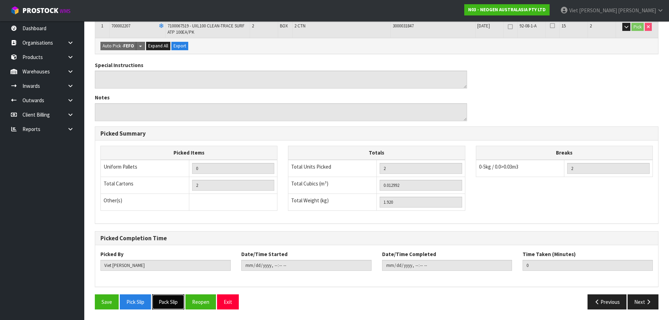
click at [177, 306] on button "Pack Slip" at bounding box center [168, 301] width 32 height 15
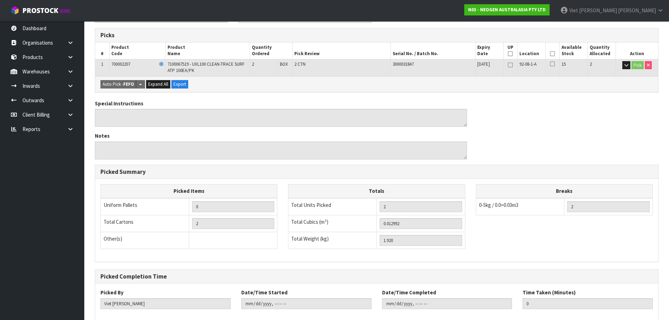
scroll to position [0, 0]
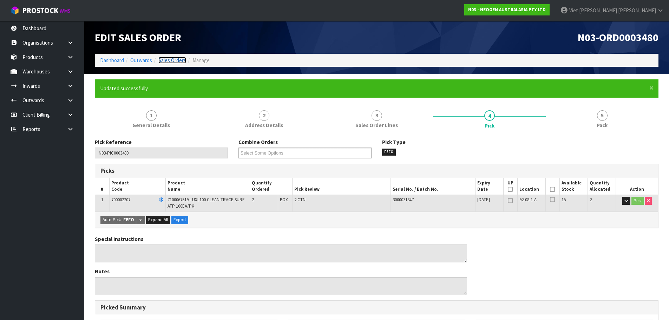
click at [178, 60] on link "Sales Orders" at bounding box center [172, 60] width 28 height 7
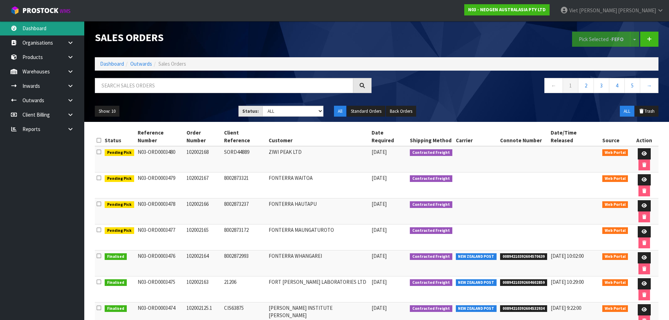
click at [53, 29] on link "Dashboard" at bounding box center [42, 28] width 84 height 14
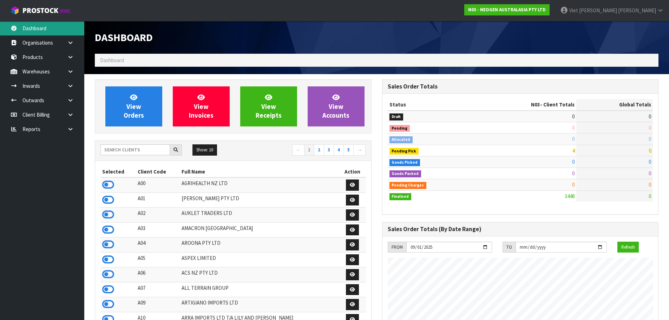
scroll to position [532, 287]
click at [153, 141] on div "Show: 10 5 10 25 50 ← 1 2 3 4 5 →" at bounding box center [233, 151] width 276 height 20
click at [150, 145] on input "text" at bounding box center [135, 149] width 70 height 11
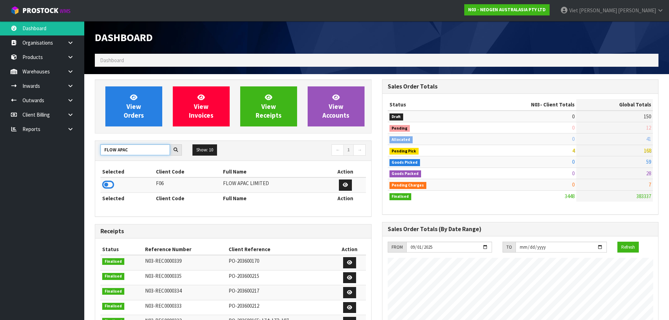
type input "FLOW APAC"
click at [112, 178] on td at bounding box center [127, 184] width 54 height 15
click at [110, 180] on icon at bounding box center [108, 184] width 12 height 11
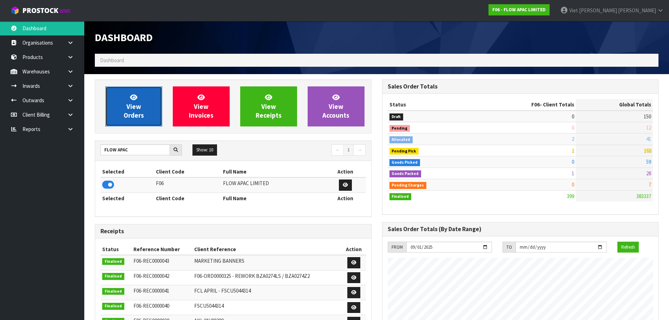
click at [137, 107] on span "View Orders" at bounding box center [134, 106] width 20 height 26
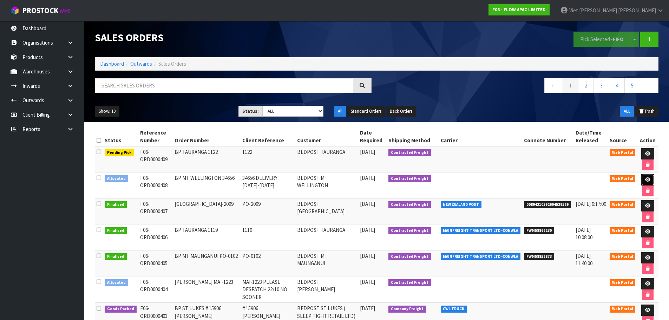
click at [648, 177] on icon at bounding box center [647, 179] width 5 height 5
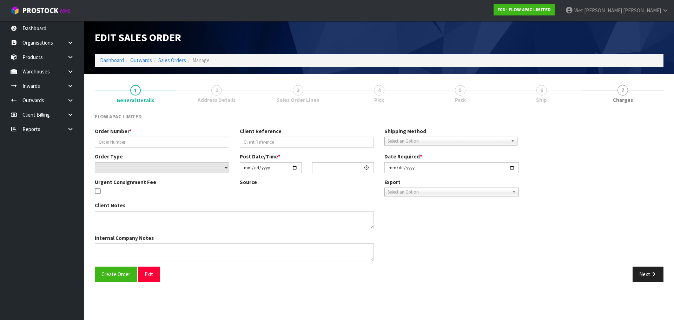
type input "BP MT WELLINGTON 34656"
type input "34656 DELIVERY [DATE]-[DATE]"
select select "number:0"
type input "[DATE]"
type input "03:43:00.000"
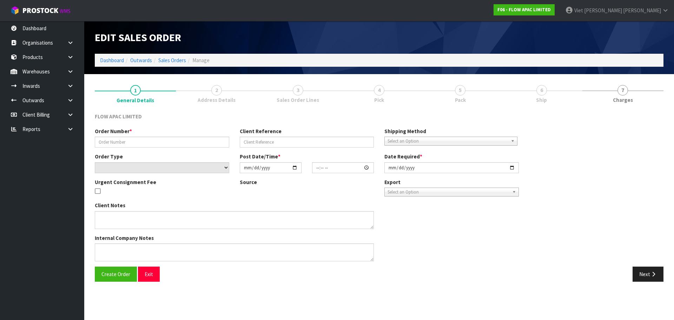
type input "2025-10-06"
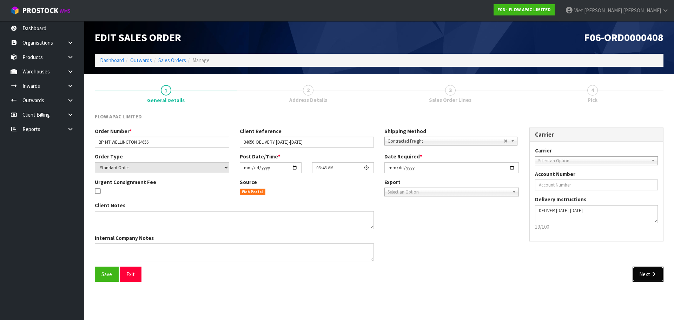
click at [656, 278] on button "Next" at bounding box center [648, 273] width 31 height 15
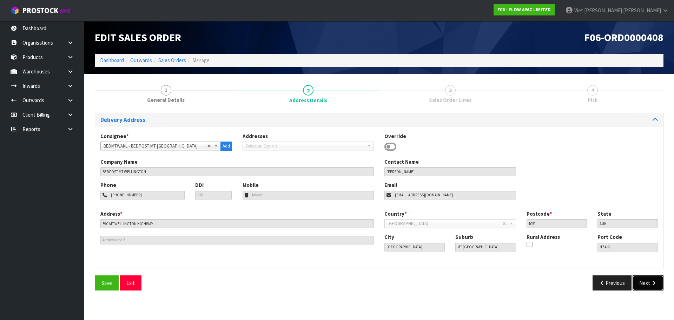
click at [648, 288] on button "Next" at bounding box center [648, 282] width 31 height 15
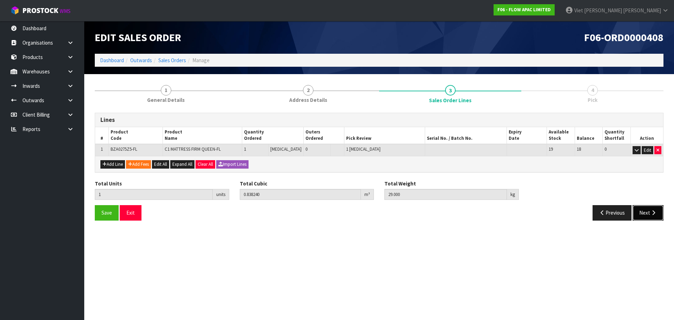
click at [643, 217] on button "Next" at bounding box center [648, 212] width 31 height 15
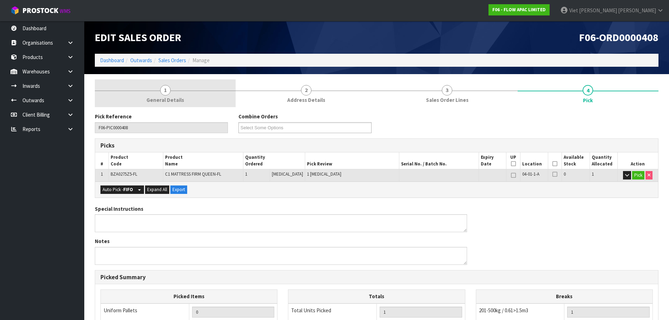
click at [143, 95] on link "1 General Details" at bounding box center [165, 93] width 141 height 28
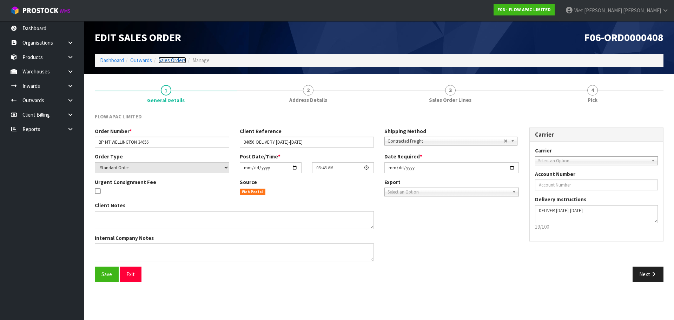
click at [168, 57] on link "Sales Orders" at bounding box center [172, 60] width 28 height 7
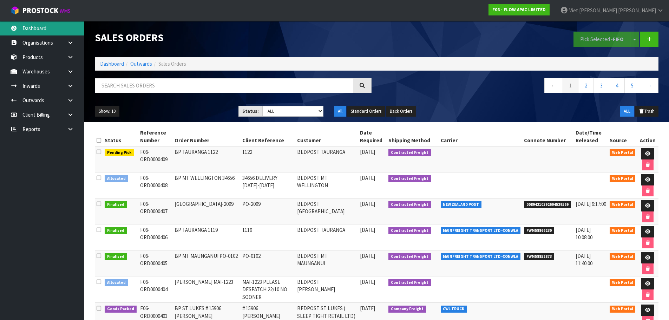
click at [49, 31] on link "Dashboard" at bounding box center [42, 28] width 84 height 14
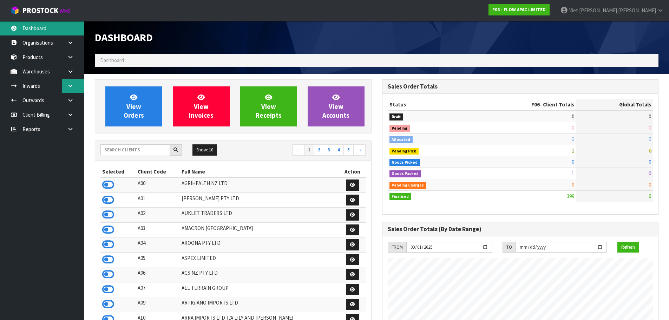
scroll to position [532, 287]
click at [82, 130] on link at bounding box center [73, 129] width 22 height 14
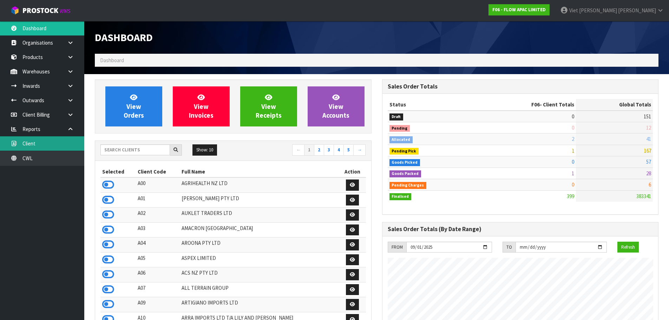
click at [61, 151] on link "Client" at bounding box center [42, 143] width 84 height 14
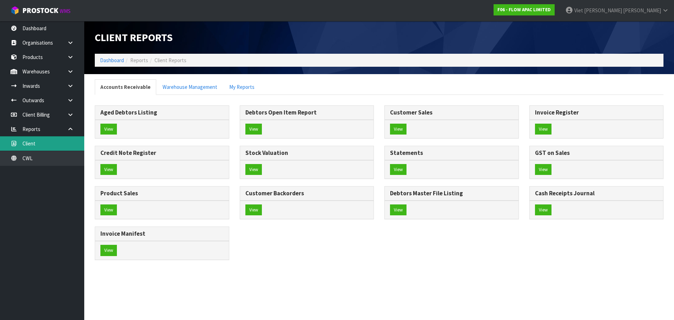
click at [57, 155] on div "Client Reports Dashboard Reports Client Reports Accounts Receivable Warehouse M…" at bounding box center [337, 136] width 674 height 272
click at [54, 157] on link "CWL" at bounding box center [42, 158] width 84 height 14
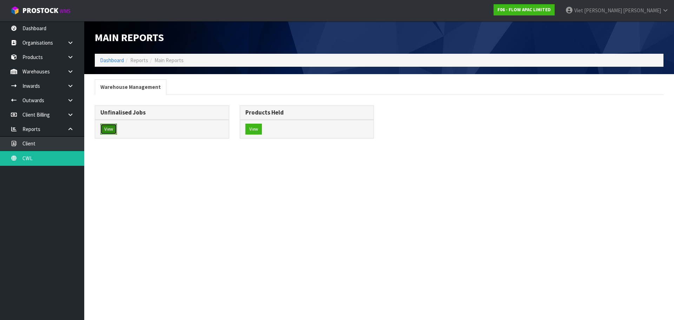
click at [108, 129] on button "View" at bounding box center [108, 129] width 16 height 11
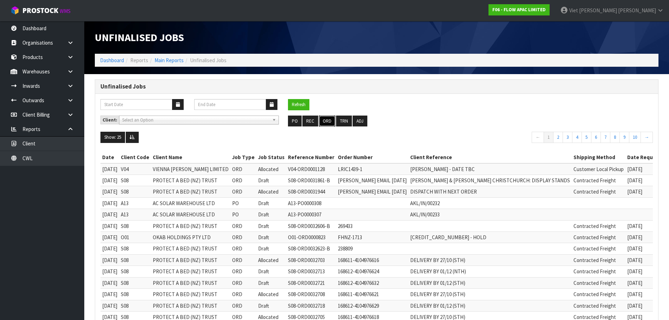
click at [328, 125] on button "ORD" at bounding box center [327, 120] width 16 height 11
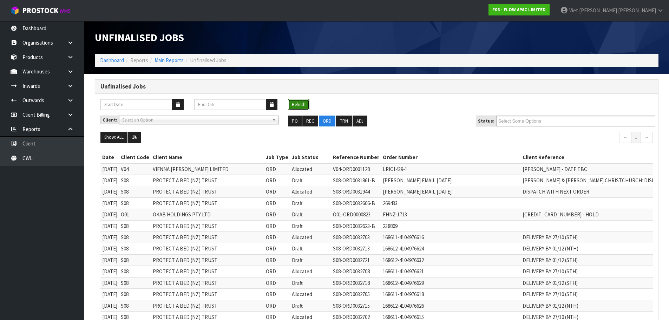
click at [307, 107] on button "Refresh" at bounding box center [298, 104] width 21 height 11
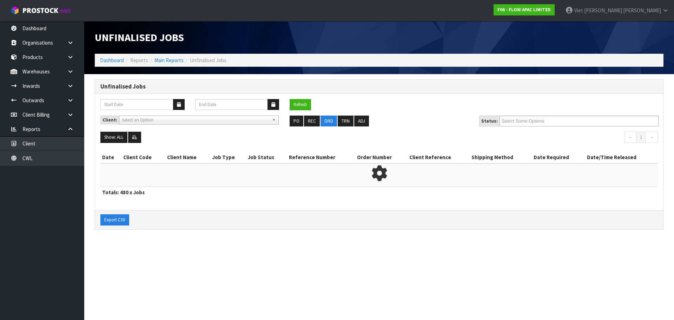
click at [138, 144] on div "Show: ALL 5 10 25 50 100 ALL ← 1 →" at bounding box center [379, 138] width 568 height 13
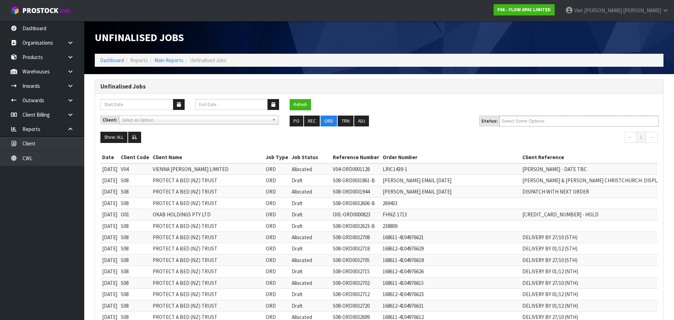
click at [138, 144] on div "Show: ALL 5 10 25 50 100 ALL ← 1 →" at bounding box center [379, 138] width 568 height 13
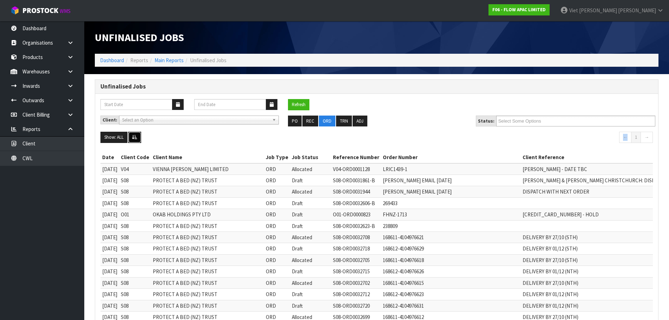
click at [134, 138] on icon at bounding box center [134, 137] width 5 height 5
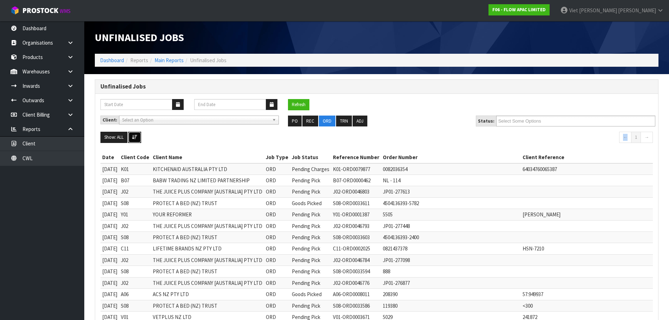
click at [134, 138] on icon at bounding box center [134, 137] width 5 height 5
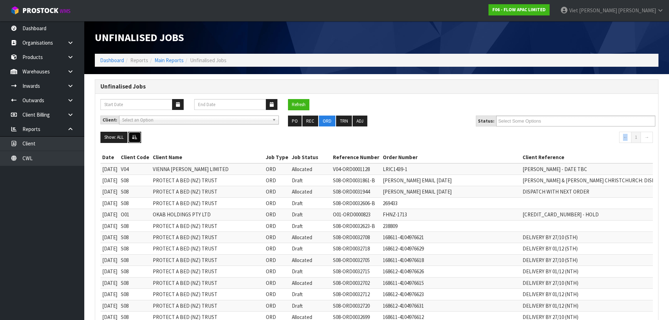
click at [136, 138] on icon at bounding box center [134, 137] width 5 height 5
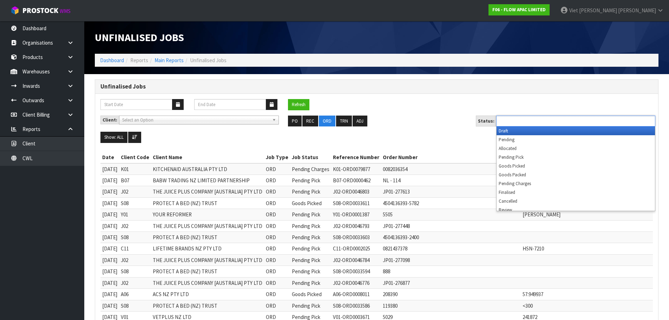
click at [561, 119] on ul at bounding box center [575, 120] width 159 height 11
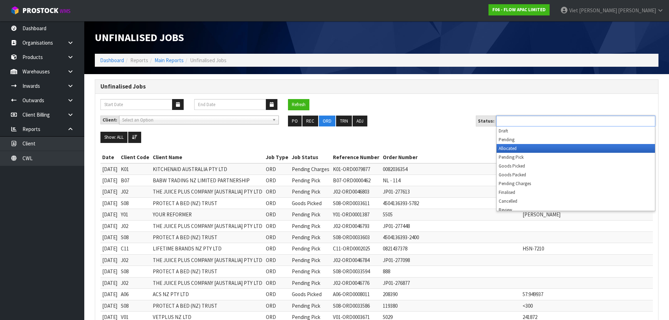
click at [548, 147] on li "Allocated" at bounding box center [575, 148] width 158 height 9
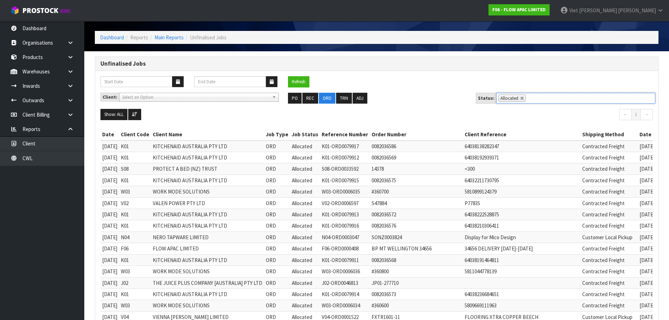
scroll to position [35, 0]
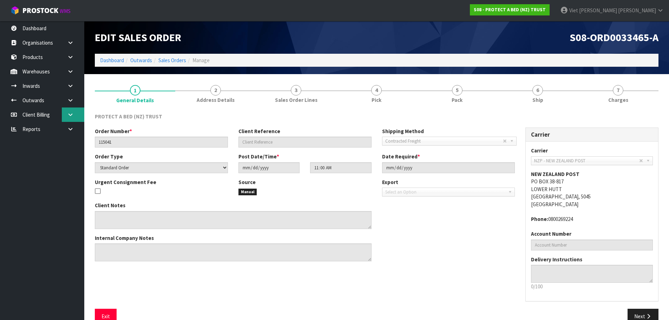
click at [71, 113] on icon at bounding box center [70, 114] width 7 height 5
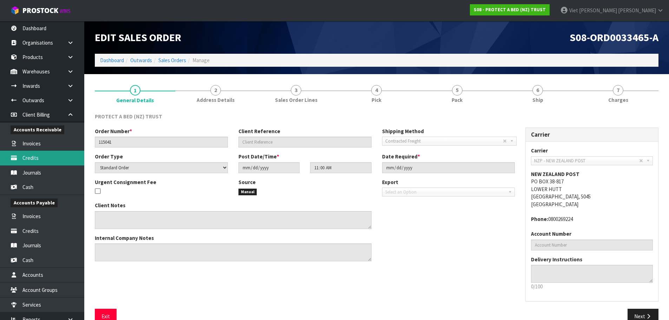
click at [58, 156] on link "Credits" at bounding box center [42, 158] width 84 height 14
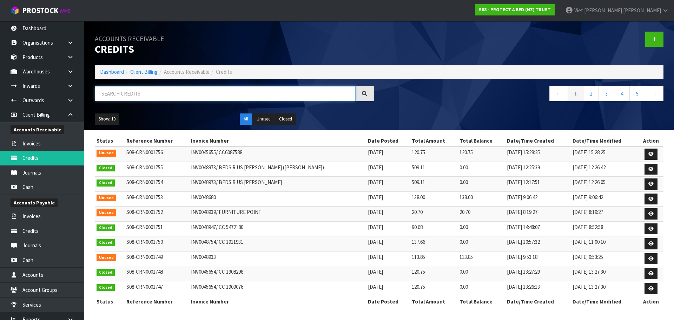
click at [248, 92] on input "text" at bounding box center [225, 93] width 261 height 15
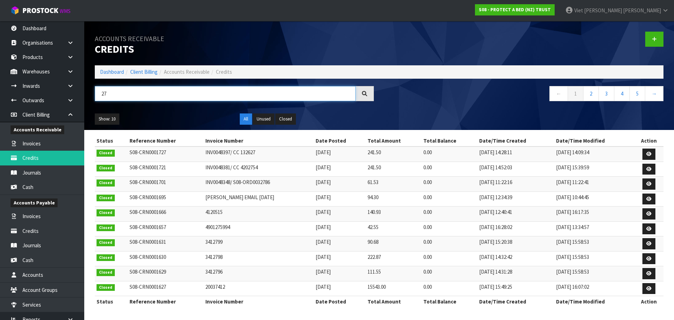
type input "2"
click at [442, 90] on nav "← 1 2 3 4 5 →" at bounding box center [523, 94] width 279 height 17
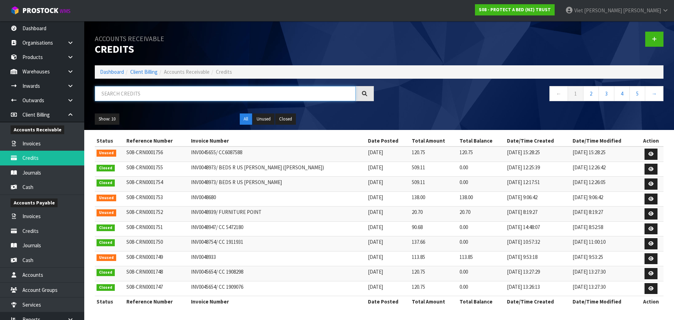
click at [266, 96] on input "text" at bounding box center [225, 93] width 261 height 15
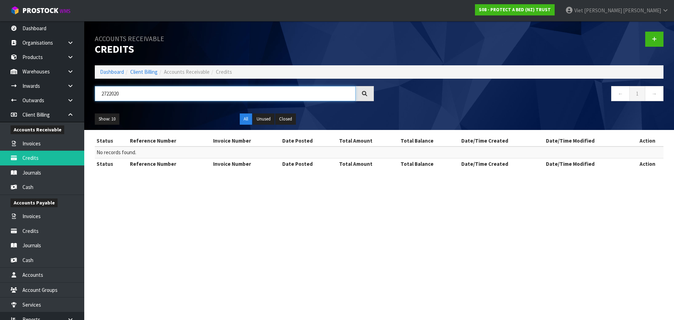
drag, startPoint x: 216, startPoint y: 97, endPoint x: 85, endPoint y: 95, distance: 131.3
click at [85, 95] on header "Accounts Receivable Credits Dashboard Client Billing Accounts Receivable Credit…" at bounding box center [379, 75] width 590 height 109
type input "2722020"
click at [655, 40] on icon at bounding box center [654, 39] width 5 height 5
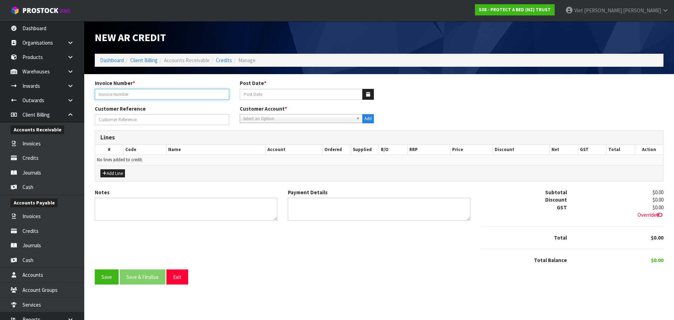
click at [167, 93] on input "text" at bounding box center [162, 94] width 134 height 11
paste input "2722020"
type input "2722020"
click at [466, 94] on div "Invoice Number * 2722020 Post Date *" at bounding box center [379, 91] width 579 height 25
drag, startPoint x: 115, startPoint y: 94, endPoint x: -19, endPoint y: 94, distance: 134.1
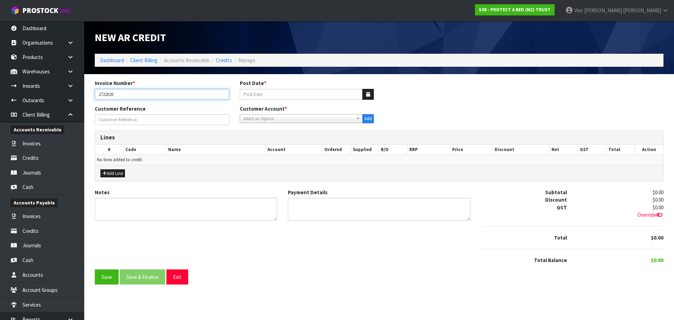
click at [0, 94] on html "Toggle navigation ProStock WMS S08 - PROTECT A BED (NZ) TRUST Viet Hoang Tran L…" at bounding box center [337, 160] width 674 height 320
click at [457, 118] on div "Customer Reference Customer Account * 00EC34 - null 01AB29 - null 048271 - null…" at bounding box center [379, 117] width 579 height 25
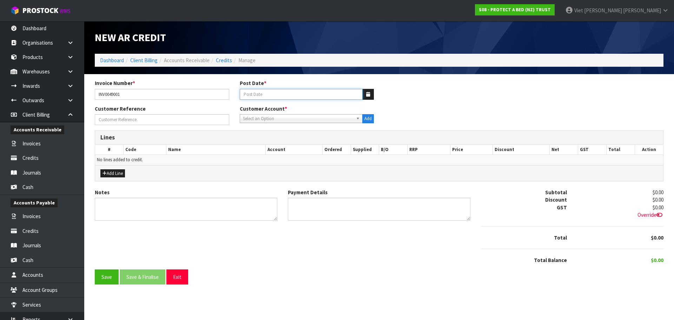
click at [297, 98] on input "Post Date *" at bounding box center [301, 94] width 123 height 11
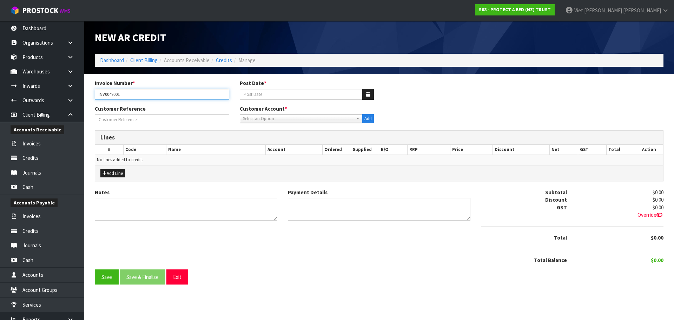
click at [132, 96] on input "INV0049001" at bounding box center [162, 94] width 134 height 11
click at [165, 92] on input "INV0049001/" at bounding box center [162, 94] width 134 height 11
click at [136, 93] on input "INV0049001/CC2722020" at bounding box center [162, 94] width 134 height 11
type input "INV0049001/CC2722020"
click at [306, 88] on div "Post Date *" at bounding box center [307, 89] width 145 height 20
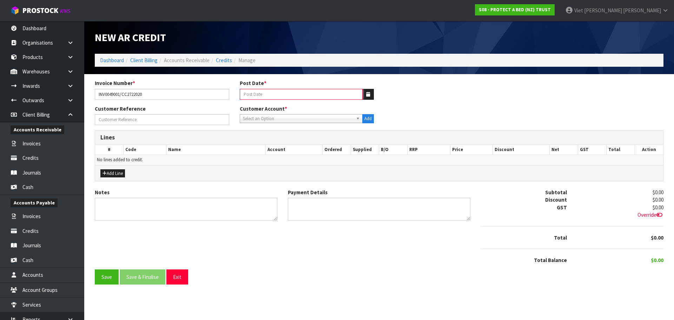
click at [298, 96] on input "Post Date *" at bounding box center [301, 94] width 123 height 11
click at [372, 94] on button "button" at bounding box center [368, 94] width 12 height 11
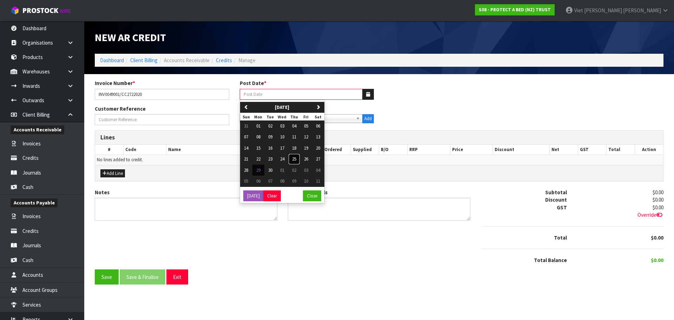
click at [298, 161] on button "25" at bounding box center [294, 158] width 12 height 11
type input "[DATE]"
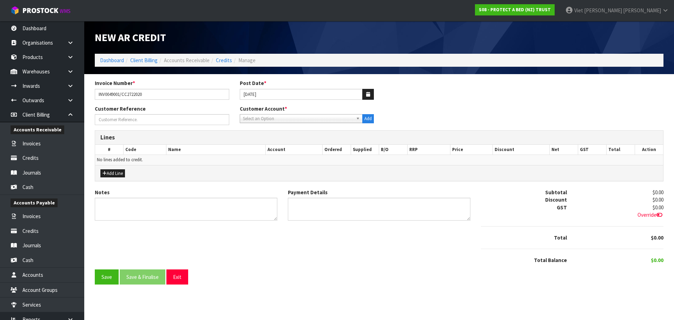
click at [328, 116] on span "Select an Option" at bounding box center [298, 118] width 111 height 8
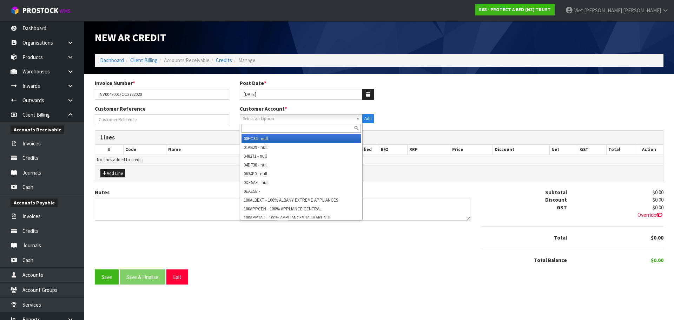
click at [489, 112] on div "Customer Reference Customer Account * 00EC34 - null 01AB29 - null 048271 - null…" at bounding box center [379, 117] width 579 height 25
click at [334, 122] on span "Select an Option" at bounding box center [298, 118] width 111 height 8
click at [431, 119] on div "Customer Reference Customer Account * 00EC34 - null 01AB29 - null 048271 - null…" at bounding box center [379, 117] width 579 height 25
click at [282, 116] on span "Select an Option" at bounding box center [298, 118] width 111 height 8
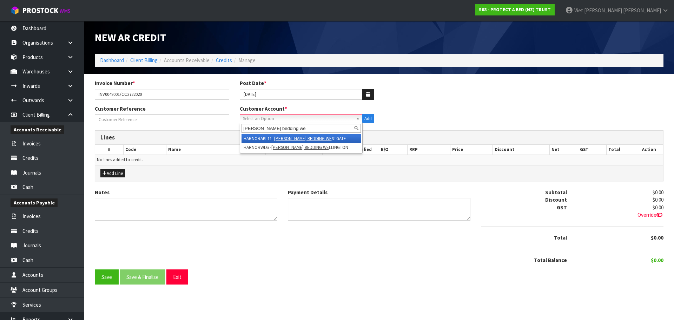
type input "harvey norman bedding we"
click at [351, 136] on li "HARNORAKL11 - HARVEY NORMAN BEDDING WE STGATE" at bounding box center [302, 138] width 120 height 9
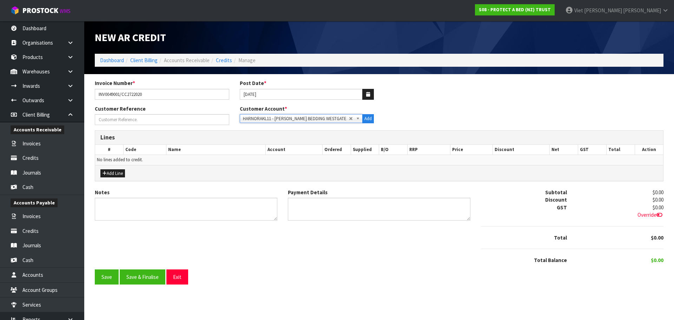
click at [332, 244] on div "Notes Payment Details Subtotal $0.00 Discount $0.00 GST $0.00 Override Total" at bounding box center [379, 229] width 579 height 81
click at [111, 174] on button "Add Line" at bounding box center [112, 173] width 25 height 8
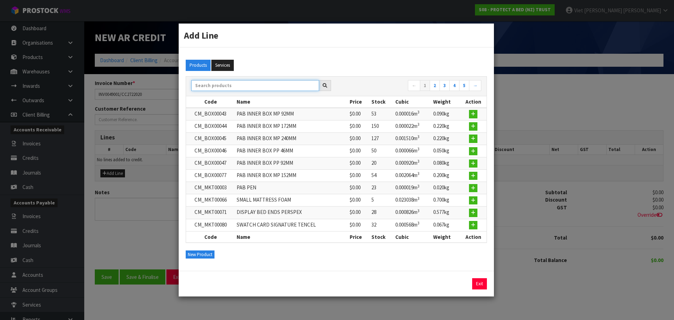
click at [264, 84] on input "text" at bounding box center [255, 85] width 128 height 11
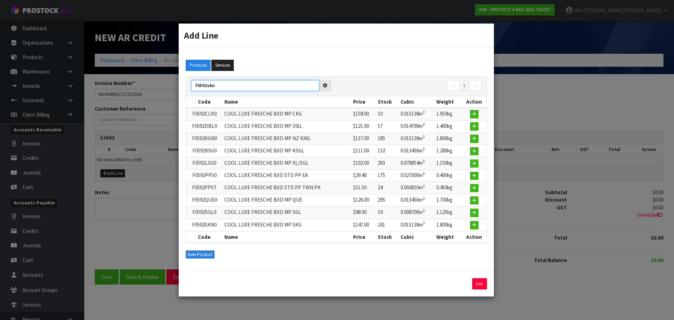
type input "f0592skno"
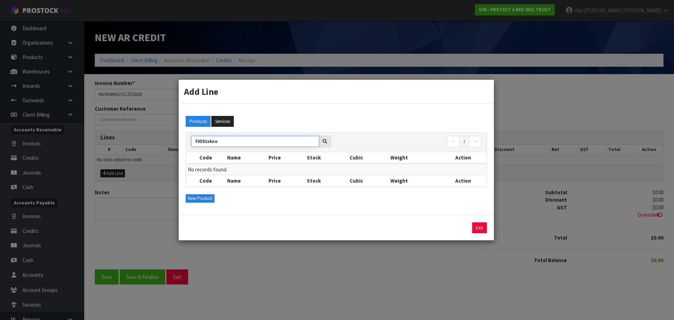
drag, startPoint x: 223, startPoint y: 141, endPoint x: 146, endPoint y: 144, distance: 76.9
click at [146, 144] on div "Add Line Products Services f0592skno ← 1 → Code Name Price Stock Cubic Weight A…" at bounding box center [337, 160] width 674 height 320
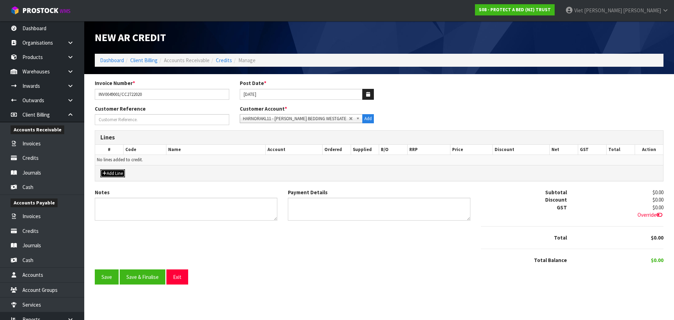
click at [120, 173] on button "Add Line" at bounding box center [112, 173] width 25 height 8
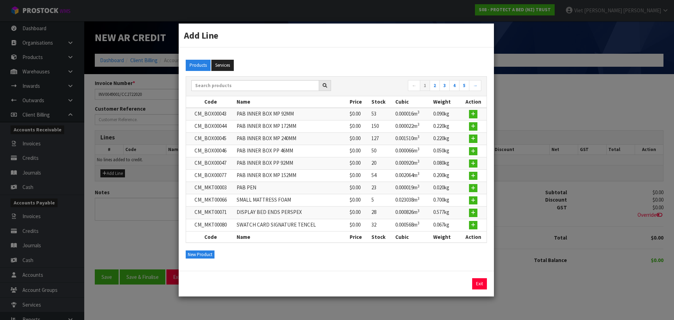
click at [224, 149] on td "CM_BOX00046" at bounding box center [210, 151] width 49 height 12
click at [258, 90] on input "text" at bounding box center [255, 85] width 128 height 11
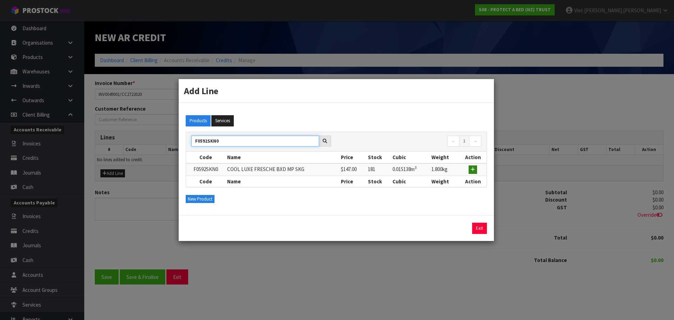
type input "F0592SKN0"
click at [474, 172] on button "button" at bounding box center [473, 169] width 8 height 8
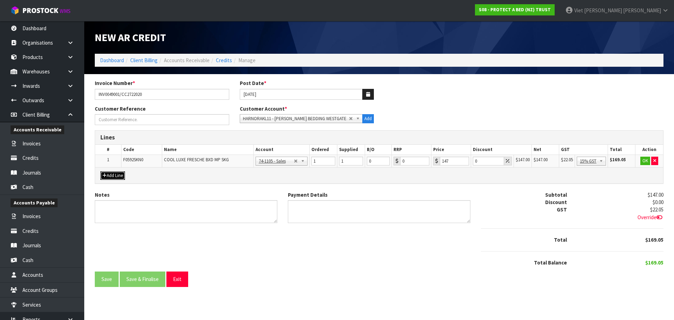
click at [107, 176] on button "Add Line" at bounding box center [112, 175] width 25 height 8
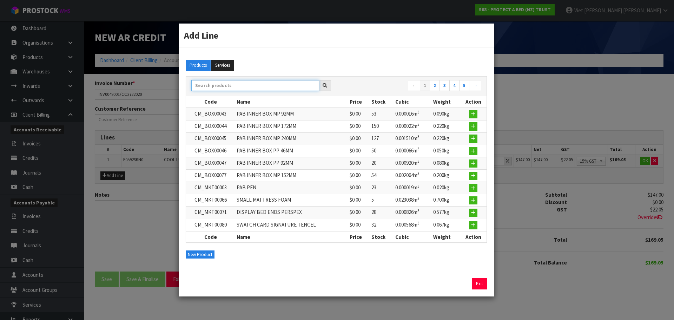
click at [249, 91] on input "text" at bounding box center [255, 85] width 128 height 11
click at [250, 88] on input "text" at bounding box center [255, 85] width 128 height 11
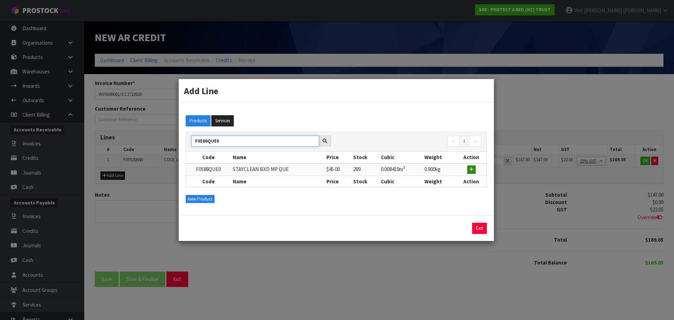
type input "F0588QUE0"
click at [474, 169] on button "button" at bounding box center [471, 169] width 8 height 8
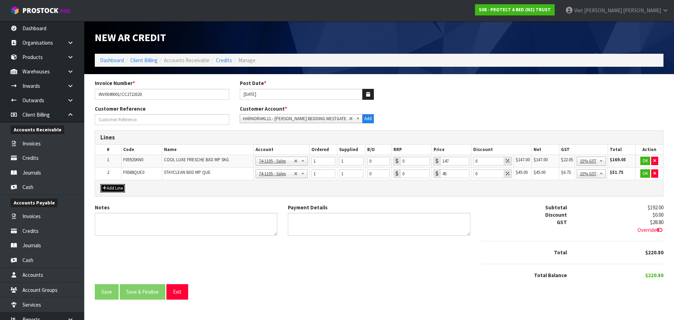
click at [105, 184] on button "Add Line" at bounding box center [112, 188] width 25 height 8
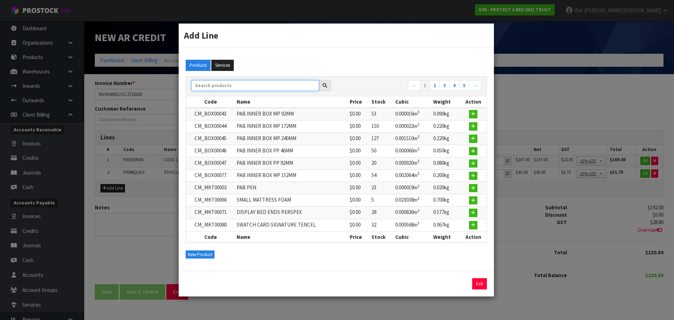
click at [252, 88] on input "text" at bounding box center [255, 85] width 128 height 11
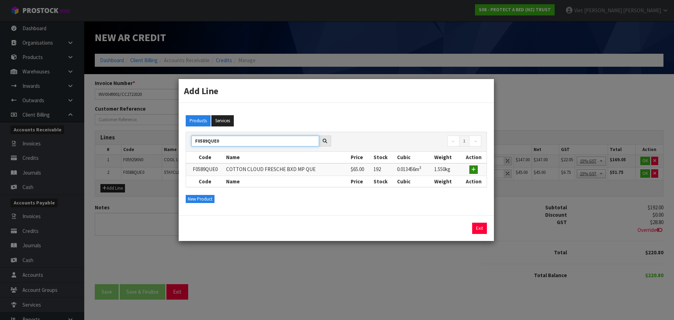
type input "F0589QUE0"
click at [474, 170] on icon "button" at bounding box center [473, 169] width 4 height 5
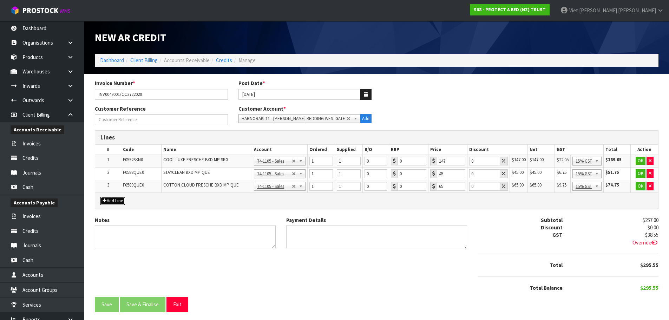
click at [115, 204] on button "Add Line" at bounding box center [112, 201] width 25 height 8
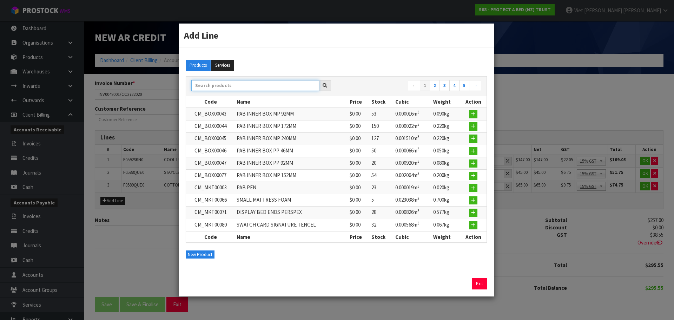
click at [252, 83] on input "text" at bounding box center [255, 85] width 128 height 11
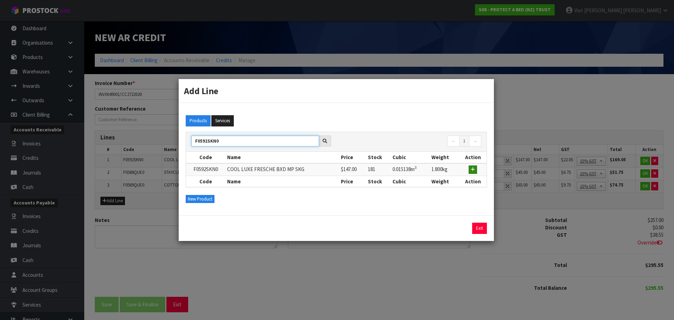
type input "F0592SKN0"
click at [470, 170] on button "button" at bounding box center [473, 169] width 8 height 8
type input "2"
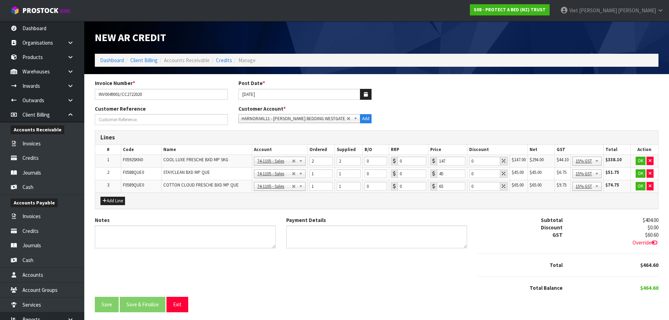
click at [174, 192] on div "Add Line" at bounding box center [376, 200] width 563 height 16
type input "1"
click at [328, 164] on input "1" at bounding box center [321, 161] width 24 height 9
type input "1"
click at [355, 163] on input "1" at bounding box center [349, 161] width 24 height 9
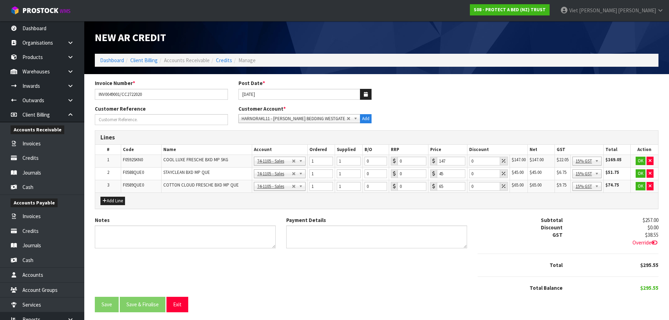
click at [337, 202] on div "Add Line" at bounding box center [376, 200] width 563 height 16
click at [113, 205] on div "Add Line" at bounding box center [376, 200] width 563 height 16
click at [125, 202] on button "Add Line" at bounding box center [112, 201] width 25 height 8
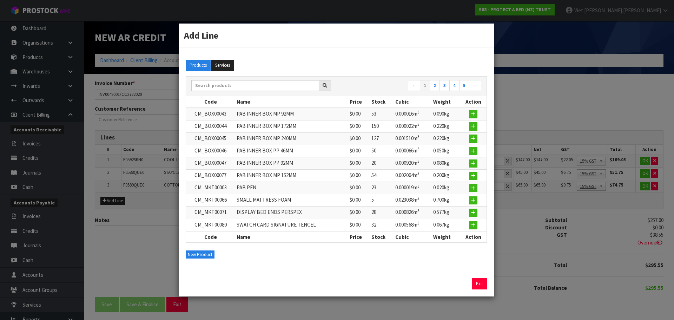
click at [251, 92] on div "← 1 2 3 4 5 →" at bounding box center [336, 86] width 301 height 12
click at [257, 87] on input "text" at bounding box center [255, 85] width 128 height 11
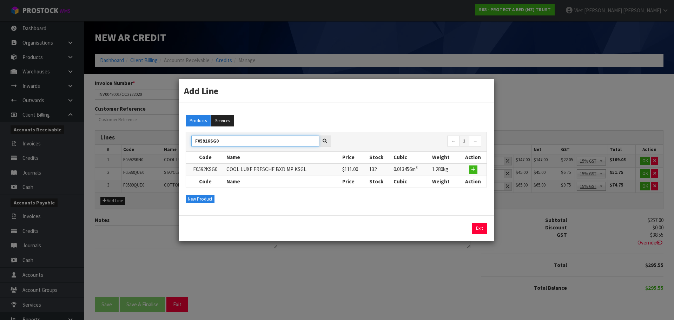
type input "F0592KSG0"
click at [479, 169] on td at bounding box center [473, 169] width 27 height 13
click at [476, 169] on button "button" at bounding box center [473, 169] width 8 height 8
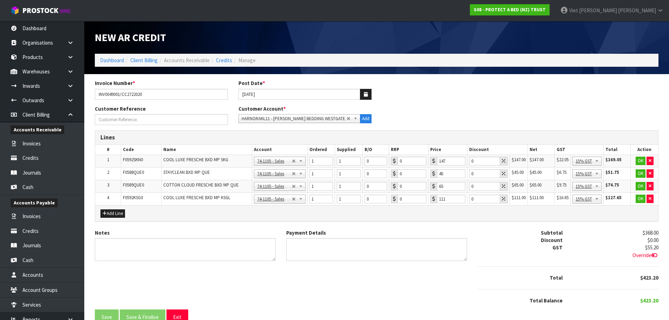
click at [468, 288] on div "Notes Payment Details Subtotal $368.00 Discount $0.00 GST $55.20 Override Total" at bounding box center [377, 269] width 574 height 81
type input "2"
click at [329, 172] on input "2" at bounding box center [321, 173] width 24 height 9
type input "2"
click at [356, 171] on input "2" at bounding box center [349, 173] width 24 height 9
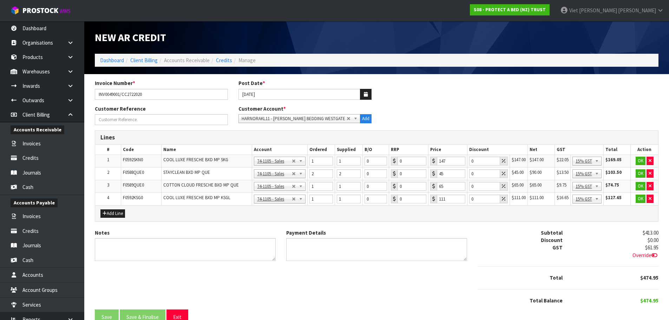
click at [392, 210] on div "Add Line" at bounding box center [376, 213] width 563 height 16
drag, startPoint x: 454, startPoint y: 174, endPoint x: 431, endPoint y: 179, distance: 22.5
click at [431, 179] on td "45" at bounding box center [447, 173] width 39 height 13
type input "4.5"
click at [503, 237] on div "Discount" at bounding box center [519, 239] width 95 height 7
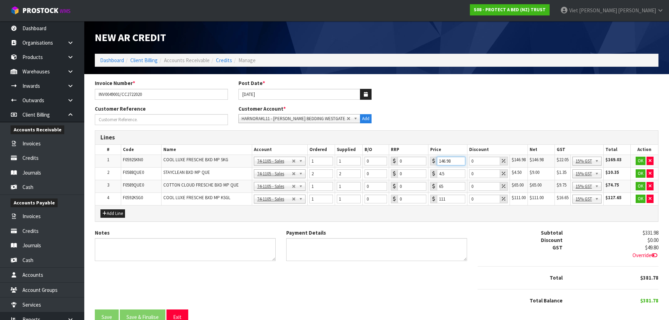
drag, startPoint x: 458, startPoint y: 161, endPoint x: 424, endPoint y: 160, distance: 34.4
click at [437, 160] on input "146.98" at bounding box center [451, 161] width 29 height 9
drag, startPoint x: 451, startPoint y: 159, endPoint x: 407, endPoint y: 166, distance: 44.0
click at [407, 166] on tr "1 F0592SKN0 COOL LUXE FRESCHE BXD MP SKG 74-1100 - Sales - Admin 74-1105 - Sale…" at bounding box center [376, 161] width 563 height 13
type input "7.35"
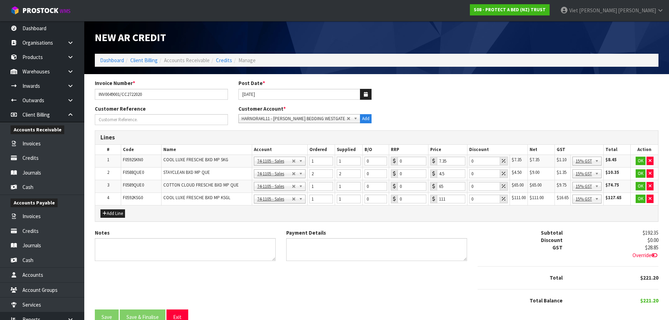
click at [471, 229] on div "Payment Details" at bounding box center [376, 247] width 191 height 37
drag, startPoint x: 452, startPoint y: 186, endPoint x: 413, endPoint y: 190, distance: 39.2
click at [413, 190] on tr "3 F0589QUE0 COTTON CLOUD FRESCHE BXD MP QUE 74-1100 - Sales - Admin 74-1105 - S…" at bounding box center [376, 186] width 563 height 13
type input "3.25"
click at [501, 227] on div "Lines # Code Name Account Ordered Supplied B/O RRP Price Discount Net GST Total…" at bounding box center [377, 179] width 574 height 98
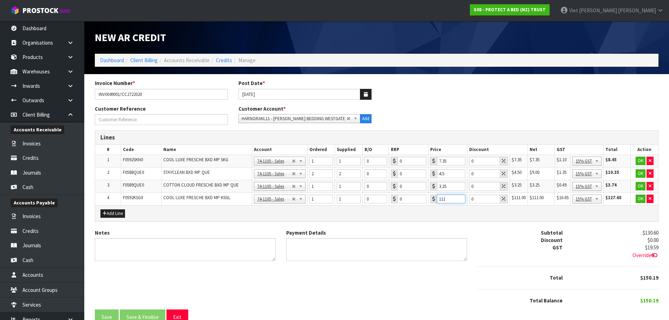
drag, startPoint x: 449, startPoint y: 200, endPoint x: 434, endPoint y: 198, distance: 15.9
click at [434, 198] on div "111" at bounding box center [447, 198] width 35 height 9
type input "5.54"
click at [497, 219] on div "Add Line" at bounding box center [376, 213] width 563 height 16
type input "1"
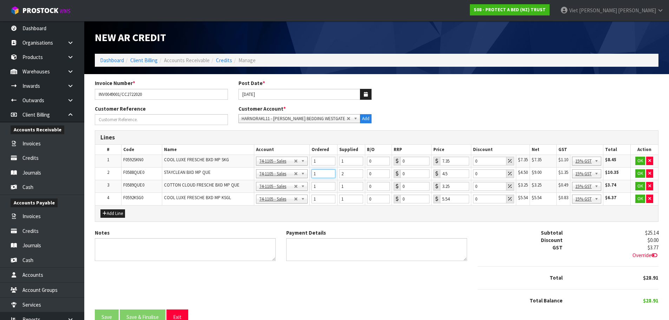
click at [330, 174] on input "1" at bounding box center [323, 173] width 24 height 9
type input "1"
click at [358, 176] on input "1" at bounding box center [351, 173] width 24 height 9
click at [490, 232] on div "Subtotal" at bounding box center [519, 232] width 95 height 7
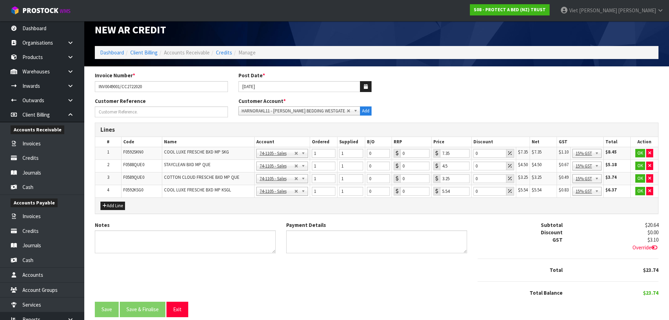
scroll to position [15, 0]
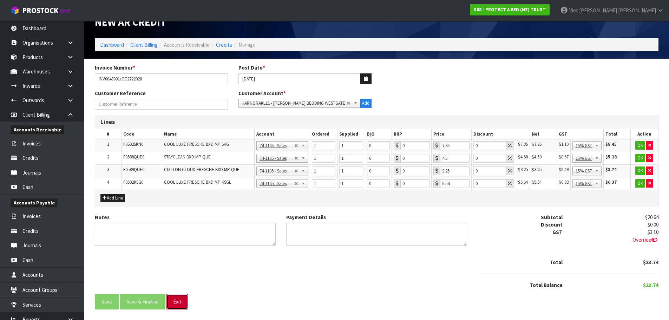
click at [177, 305] on button "Exit" at bounding box center [177, 301] width 22 height 15
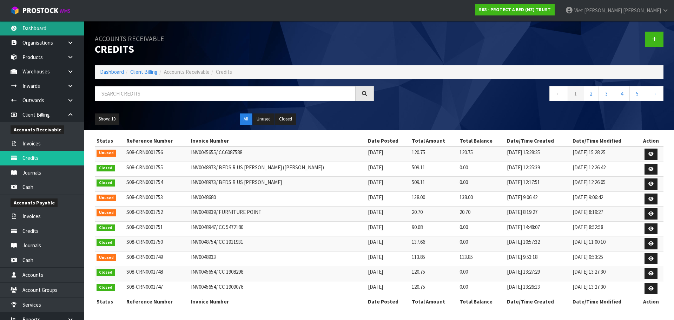
click at [62, 32] on link "Dashboard" at bounding box center [42, 28] width 84 height 14
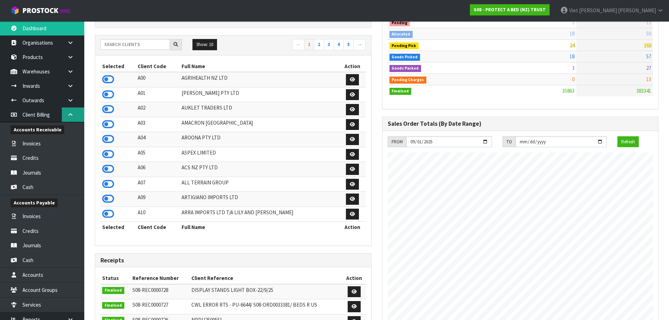
click at [70, 117] on icon at bounding box center [70, 114] width 7 height 5
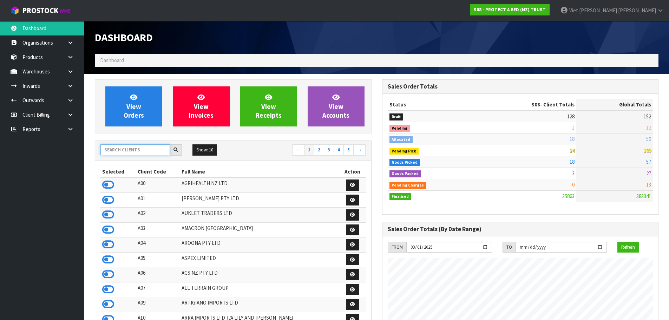
click at [153, 150] on input "text" at bounding box center [135, 149] width 70 height 11
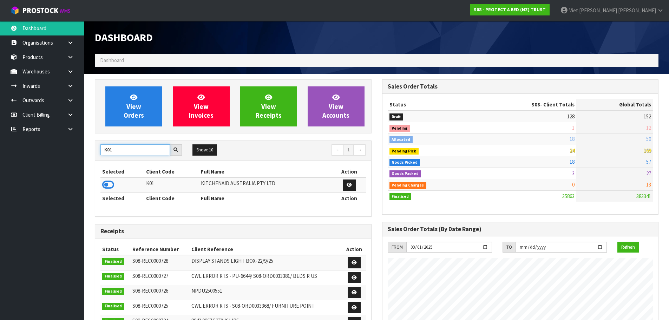
type input "K01"
drag, startPoint x: 116, startPoint y: 185, endPoint x: 110, endPoint y: 185, distance: 6.0
click at [114, 185] on td at bounding box center [122, 184] width 44 height 15
drag, startPoint x: 110, startPoint y: 185, endPoint x: 150, endPoint y: 49, distance: 141.8
click at [110, 184] on icon at bounding box center [108, 184] width 12 height 11
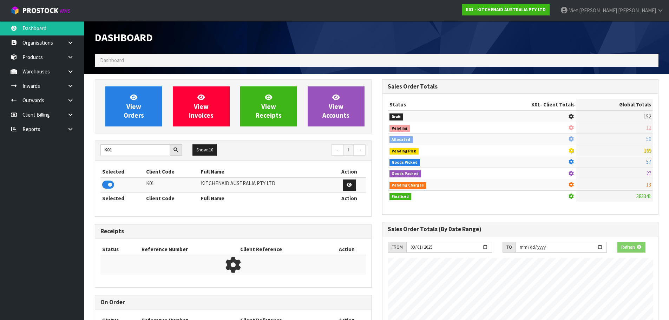
click at [150, 49] on div "Dashboard" at bounding box center [233, 37] width 287 height 33
click at [145, 93] on link "View Orders" at bounding box center [133, 106] width 57 height 40
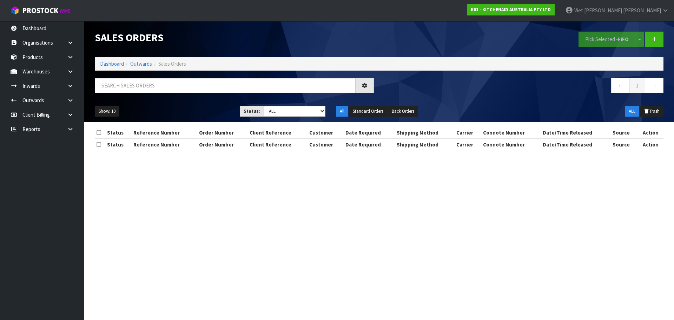
click at [467, 99] on div "← 1 →" at bounding box center [524, 89] width 290 height 22
click at [307, 114] on select "Draft Pending Allocated Pending Pick Goods Picked Goods Packed Pending Charges …" at bounding box center [295, 111] width 62 height 11
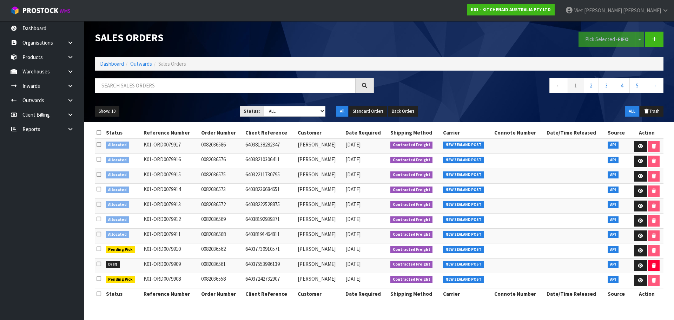
click at [101, 235] on icon at bounding box center [99, 233] width 5 height 5
click at [0, 0] on input "checkbox" at bounding box center [0, 0] width 0 height 0
click at [99, 223] on td at bounding box center [99, 220] width 9 height 15
click at [99, 220] on icon at bounding box center [99, 218] width 5 height 5
click at [0, 0] on input "checkbox" at bounding box center [0, 0] width 0 height 0
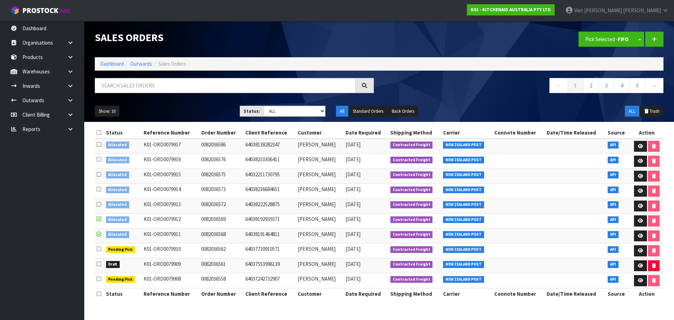
click at [98, 206] on icon at bounding box center [99, 204] width 5 height 5
click at [0, 0] on input "checkbox" at bounding box center [0, 0] width 0 height 0
click at [99, 185] on td at bounding box center [99, 191] width 9 height 15
click at [98, 185] on label at bounding box center [99, 188] width 5 height 7
click at [0, 0] on input "checkbox" at bounding box center [0, 0] width 0 height 0
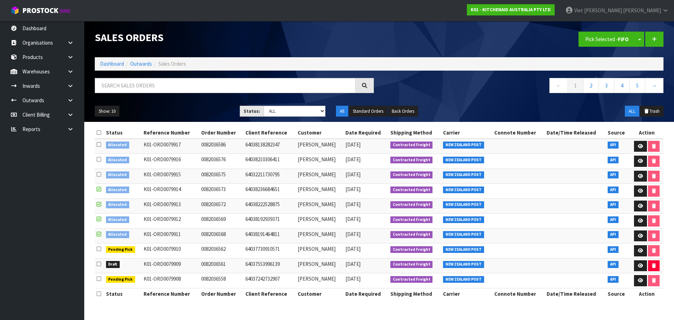
click at [99, 173] on icon at bounding box center [99, 174] width 5 height 5
click at [0, 0] on input "checkbox" at bounding box center [0, 0] width 0 height 0
click at [620, 39] on strong "FIFO" at bounding box center [623, 39] width 11 height 7
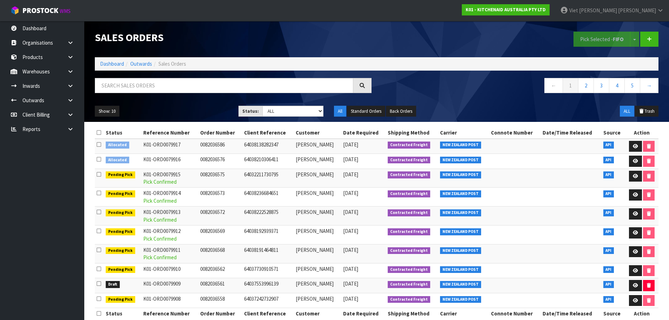
click at [469, 85] on nav "← 1 2 3 4 5 →" at bounding box center [520, 86] width 277 height 17
click at [100, 159] on icon at bounding box center [99, 159] width 5 height 5
click at [0, 0] on input "checkbox" at bounding box center [0, 0] width 0 height 0
click at [99, 156] on label at bounding box center [99, 159] width 5 height 7
click at [0, 0] on input "checkbox" at bounding box center [0, 0] width 0 height 0
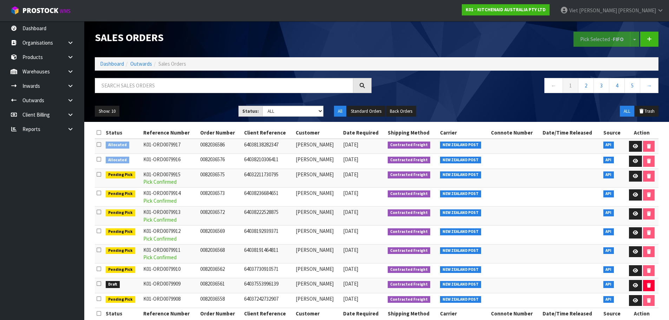
click at [98, 157] on icon at bounding box center [99, 159] width 5 height 5
click at [0, 0] on input "checkbox" at bounding box center [0, 0] width 0 height 0
click at [97, 147] on label at bounding box center [99, 144] width 5 height 7
click at [0, 0] on input "checkbox" at bounding box center [0, 0] width 0 height 0
click at [616, 39] on strong "FIFO" at bounding box center [618, 39] width 11 height 7
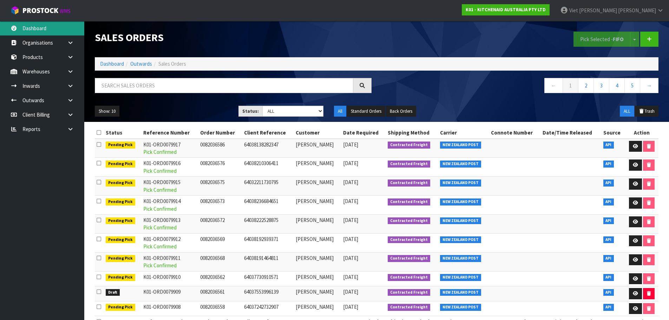
click at [57, 28] on link "Dashboard" at bounding box center [42, 28] width 84 height 14
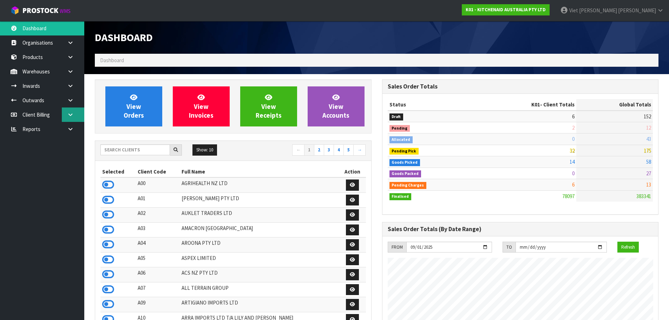
click at [66, 112] on link at bounding box center [73, 114] width 22 height 14
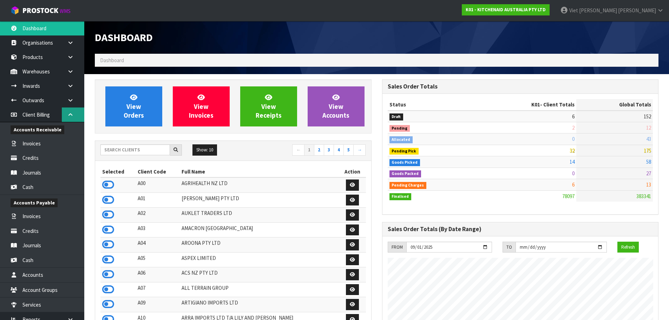
click at [72, 114] on icon at bounding box center [70, 114] width 7 height 5
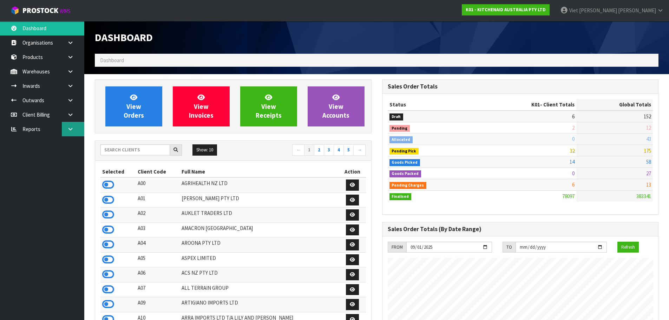
click at [72, 136] on link at bounding box center [73, 129] width 22 height 14
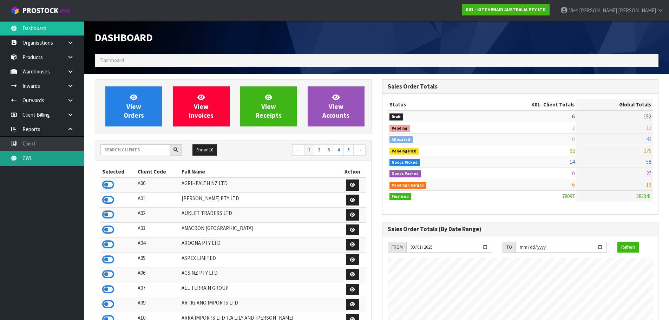
click at [70, 156] on link "CWL" at bounding box center [42, 158] width 84 height 14
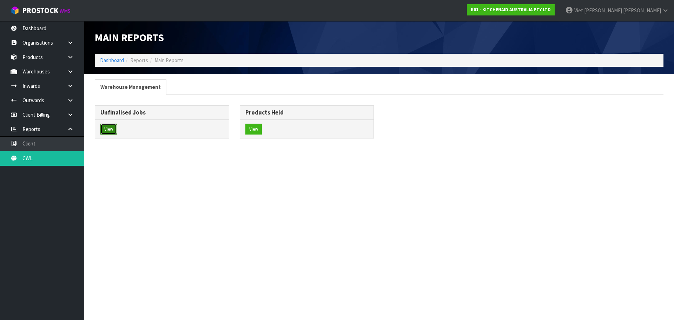
click at [111, 128] on button "View" at bounding box center [108, 129] width 16 height 11
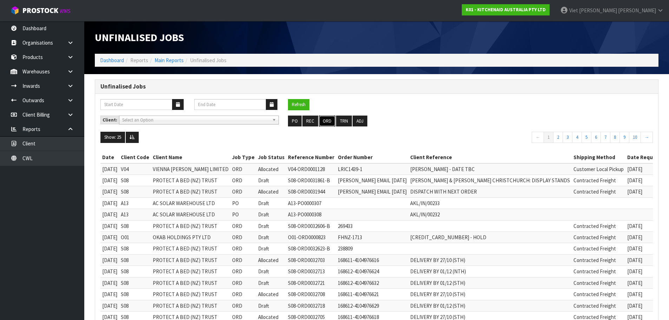
click at [328, 120] on button "ORD" at bounding box center [327, 120] width 16 height 11
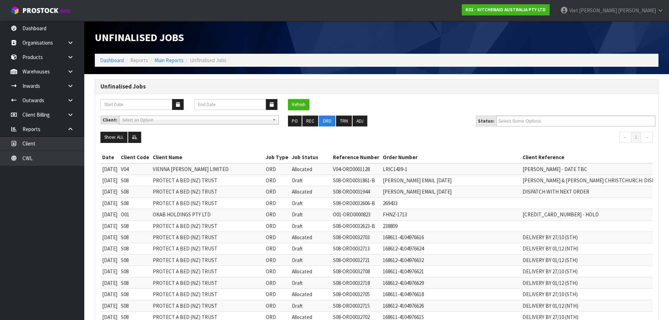
click at [266, 125] on div "Client: A00 - AGRIHEALTH NZ LTD A01 - AGAIN FASTER PTY LTD A02 - AUKLET TRADERS…" at bounding box center [376, 123] width 563 height 16
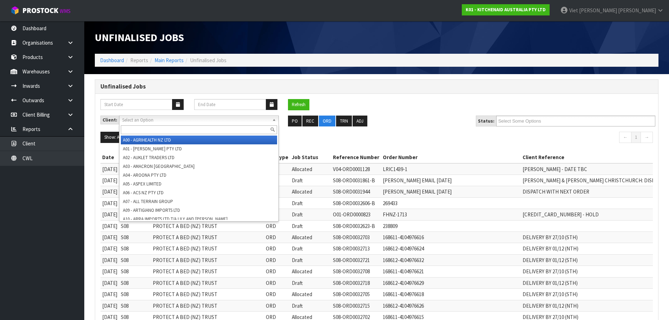
click at [241, 120] on span "Select an Option" at bounding box center [195, 120] width 147 height 8
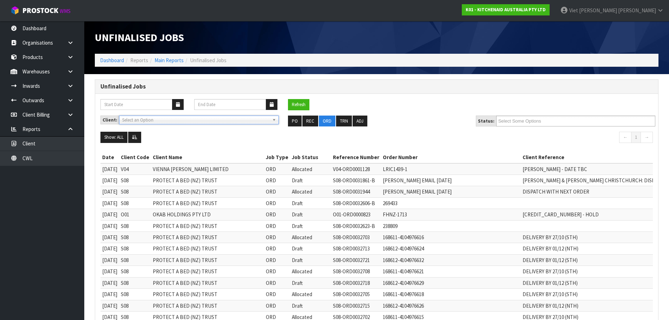
drag, startPoint x: 242, startPoint y: 123, endPoint x: 408, endPoint y: 114, distance: 165.6
click at [243, 123] on span "Select an Option" at bounding box center [195, 120] width 147 height 8
drag, startPoint x: 496, startPoint y: 111, endPoint x: 524, endPoint y: 119, distance: 29.0
click at [505, 113] on div "Refresh" at bounding box center [376, 107] width 563 height 16
click at [532, 121] on input "text" at bounding box center [524, 121] width 52 height 9
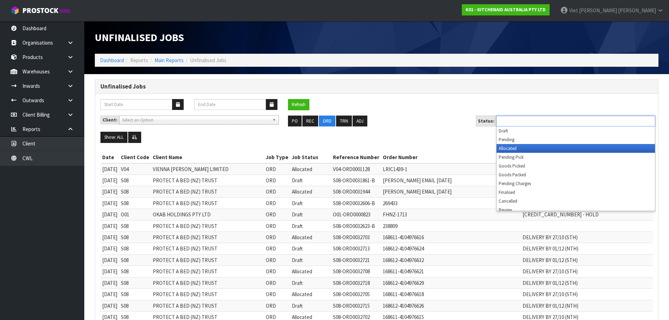
click at [524, 145] on li "Allocated" at bounding box center [575, 148] width 158 height 9
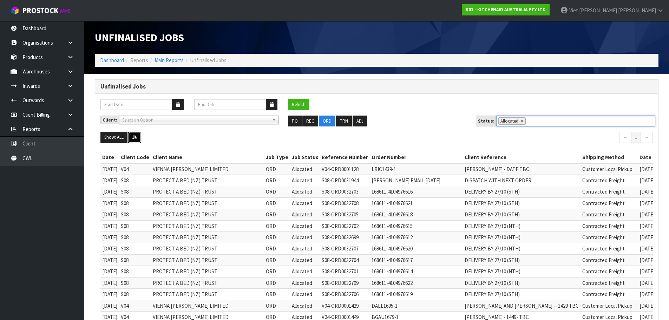
click at [134, 135] on icon at bounding box center [134, 137] width 5 height 5
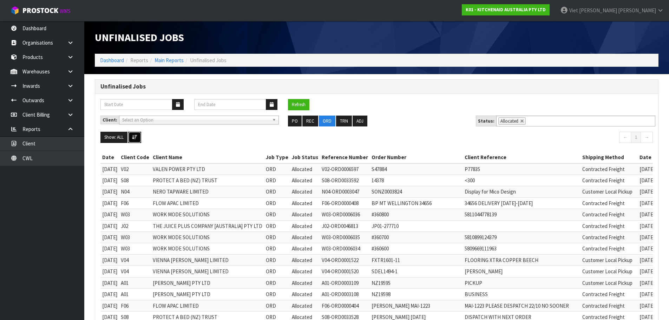
click at [134, 135] on icon at bounding box center [134, 137] width 5 height 5
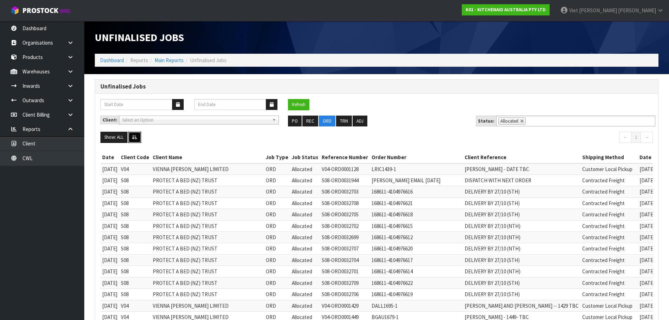
click at [134, 135] on icon at bounding box center [134, 137] width 5 height 5
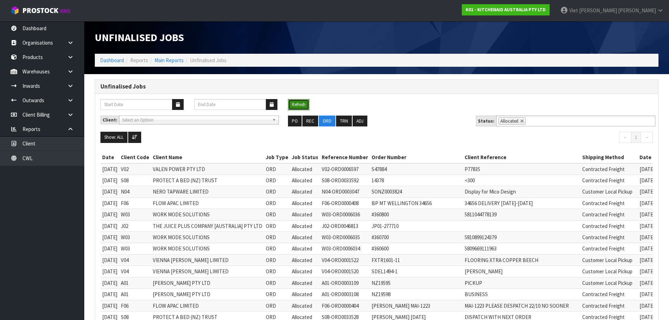
click at [301, 103] on button "Refresh" at bounding box center [298, 104] width 21 height 11
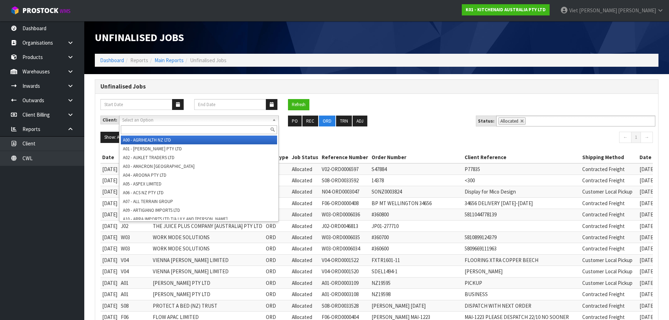
click at [234, 121] on span "Select an Option" at bounding box center [195, 120] width 147 height 8
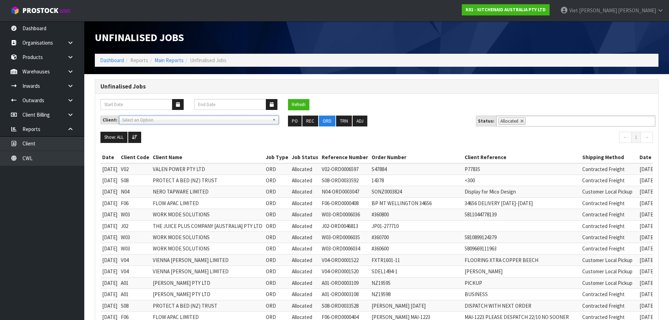
click at [234, 121] on span "Select an Option" at bounding box center [195, 120] width 147 height 8
click at [444, 120] on ul "PO REC ORD TRN ADJ" at bounding box center [376, 120] width 177 height 11
click at [296, 106] on button "Refresh" at bounding box center [298, 104] width 21 height 11
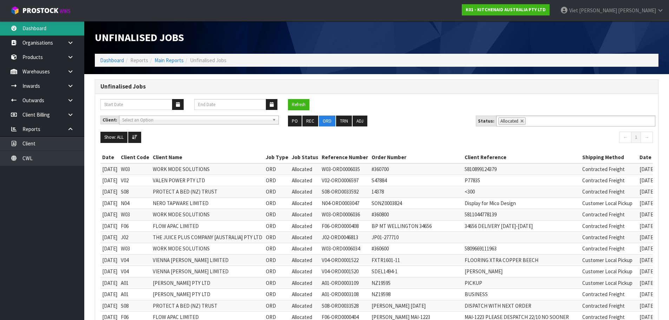
click at [73, 21] on link "Dashboard" at bounding box center [42, 28] width 84 height 14
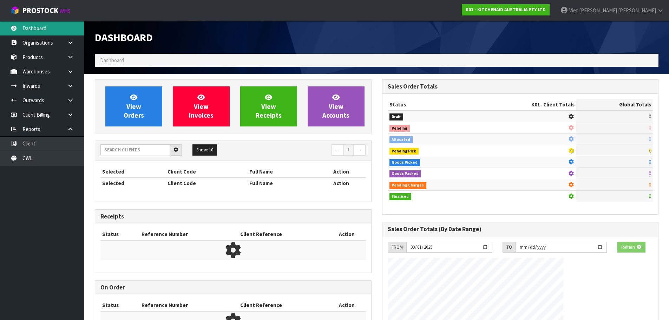
click at [72, 28] on div "Dashboard Dashboard View Orders View Invoices View Receipts View Accounts 5 10" at bounding box center [334, 262] width 669 height 525
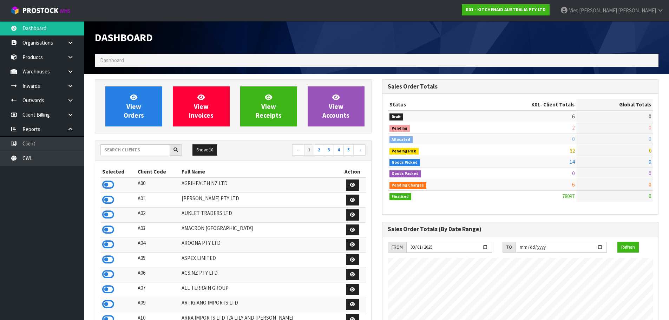
scroll to position [532, 287]
click at [152, 146] on input "text" at bounding box center [135, 149] width 70 height 11
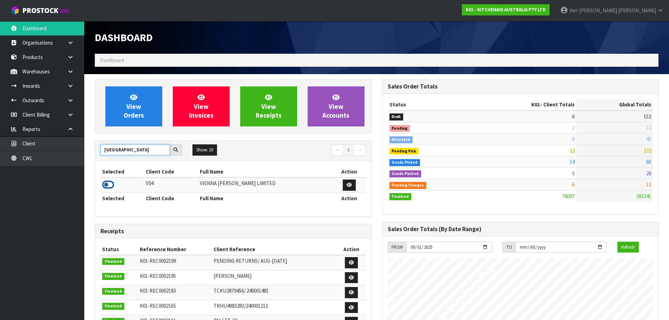
type input "VIENNA"
click at [108, 183] on icon at bounding box center [108, 184] width 12 height 11
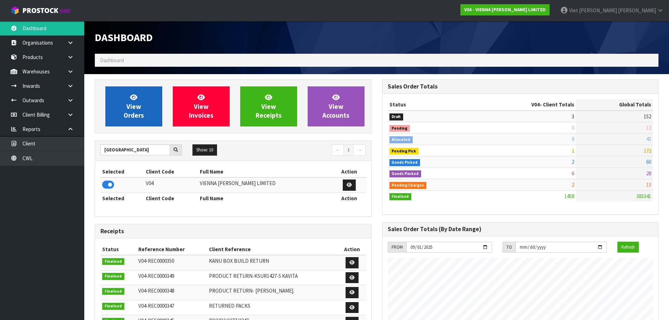
scroll to position [562, 287]
click at [123, 110] on link "View Orders" at bounding box center [133, 106] width 57 height 40
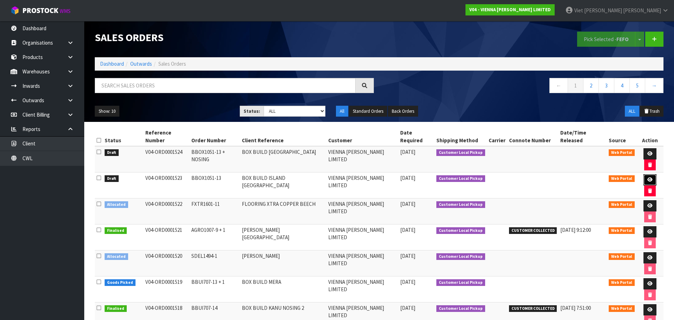
click at [647, 177] on icon at bounding box center [649, 179] width 5 height 5
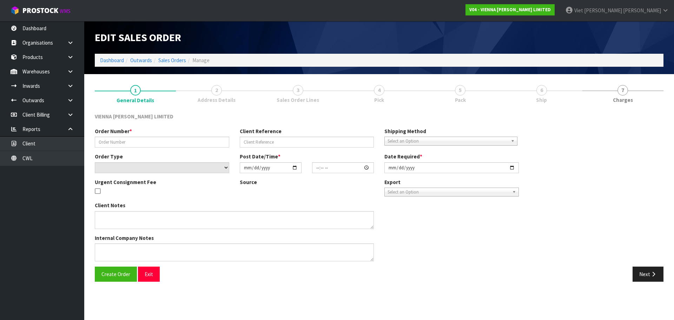
type input "BBOX1051-13"
type input "BOX BUILD ISLAND [GEOGRAPHIC_DATA]"
select select "number:0"
type input "[DATE]"
type input "12:31:00.000"
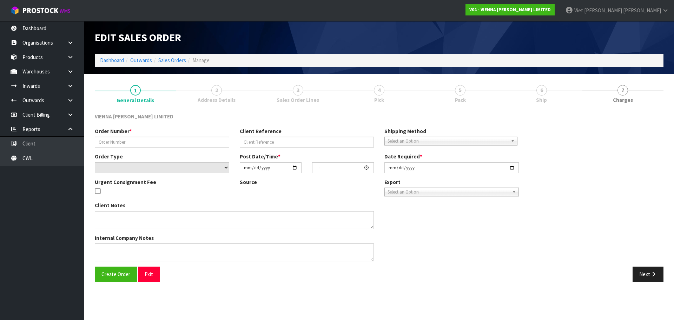
type input "2025-11-03"
type textarea "BOX BUILD ISLAND [GEOGRAPHIC_DATA]"
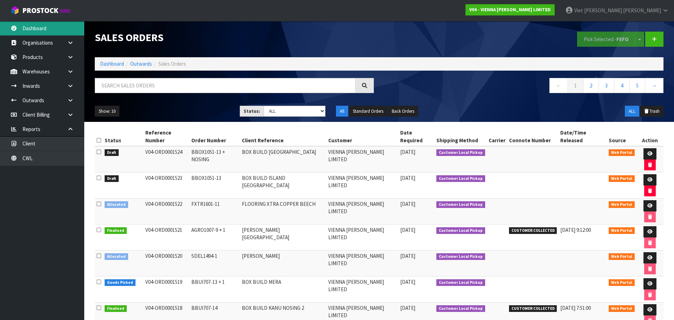
click at [57, 22] on link "Dashboard" at bounding box center [42, 28] width 84 height 14
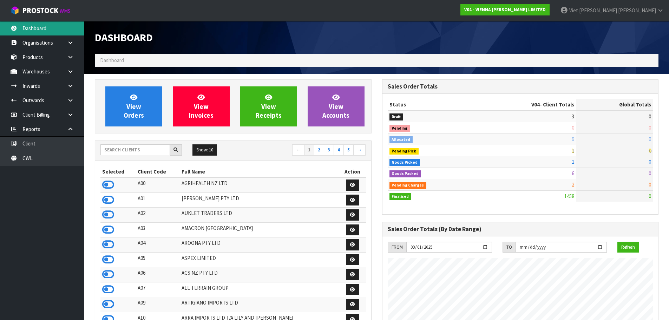
scroll to position [562, 287]
click at [138, 152] on input "text" at bounding box center [135, 149] width 70 height 11
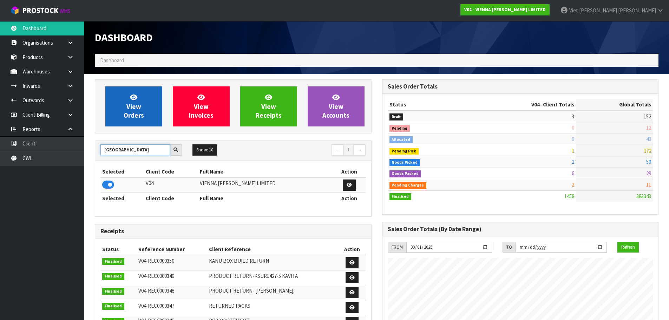
type input "VIENNA"
click at [131, 106] on span "View Orders" at bounding box center [134, 106] width 20 height 26
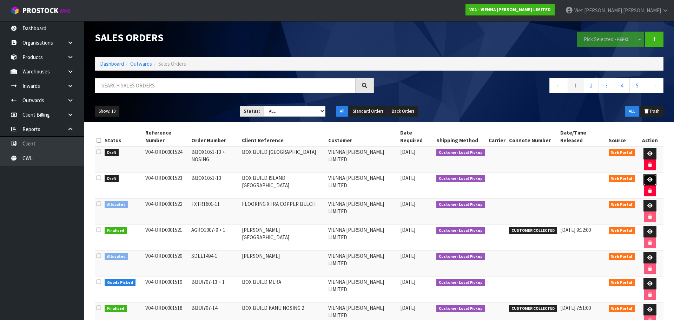
click at [643, 174] on link at bounding box center [649, 179] width 13 height 11
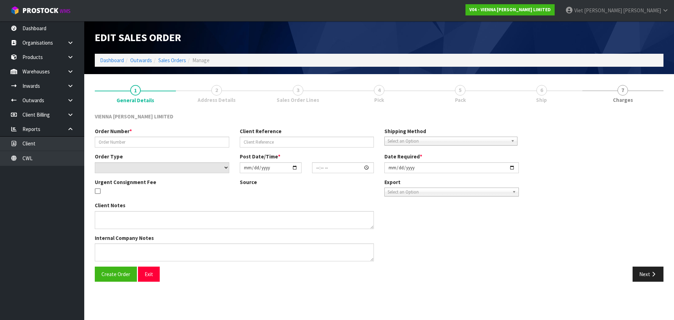
type input "BBOX1051-13"
type input "BOX BUILD ISLAND [GEOGRAPHIC_DATA]"
select select "number:0"
type input "[DATE]"
type input "12:31:00.000"
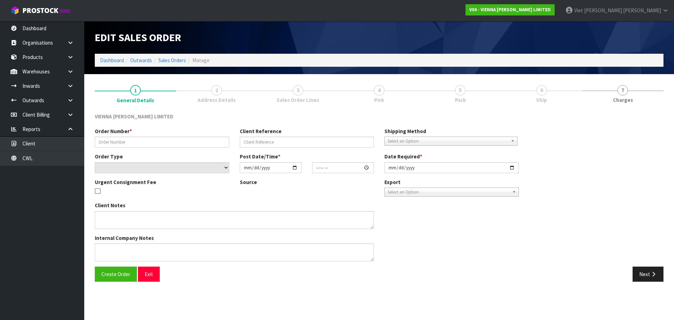
type input "2025-11-03"
type textarea "BOX BUILD ISLAND [GEOGRAPHIC_DATA]"
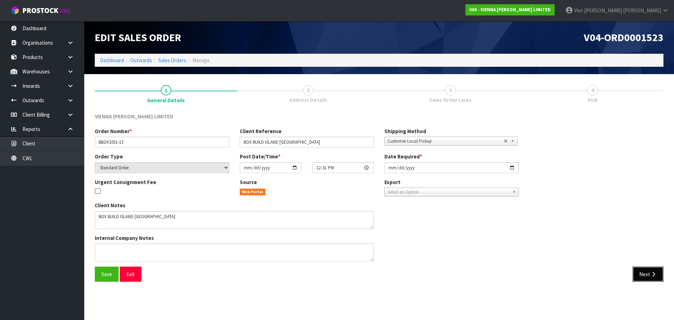
click at [644, 277] on button "Next" at bounding box center [648, 273] width 31 height 15
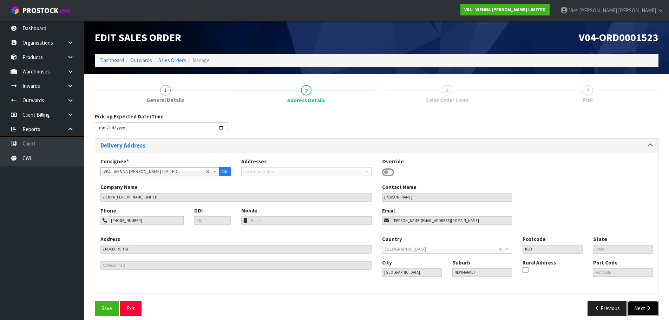
click at [638, 311] on button "Next" at bounding box center [642, 308] width 31 height 15
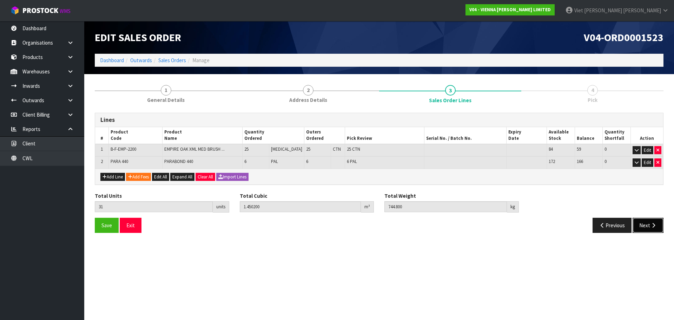
click at [645, 228] on button "Next" at bounding box center [648, 225] width 31 height 15
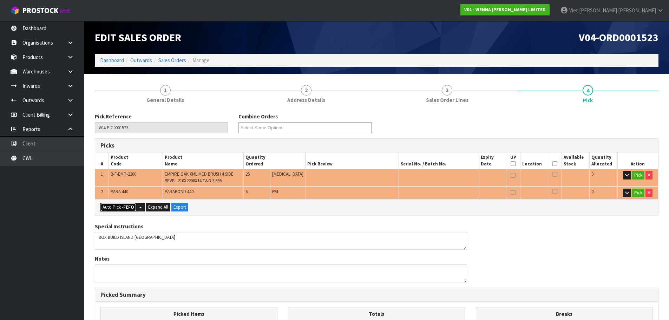
click at [117, 206] on button "Auto Pick - FEFO" at bounding box center [118, 207] width 36 height 8
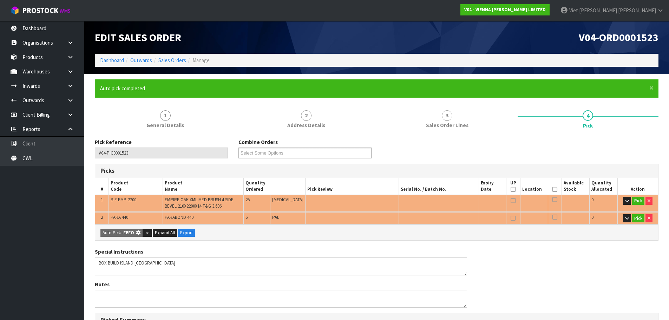
type input "25"
type input "31"
type input "1.450200"
type input "744.800"
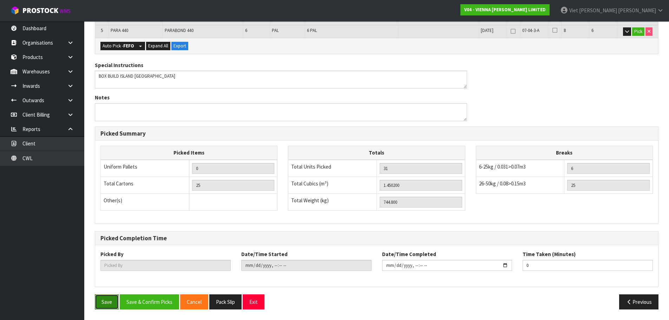
click at [102, 301] on button "Save" at bounding box center [107, 301] width 24 height 15
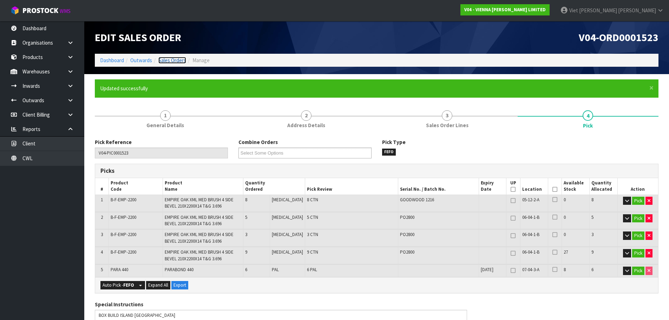
click at [178, 61] on link "Sales Orders" at bounding box center [172, 60] width 28 height 7
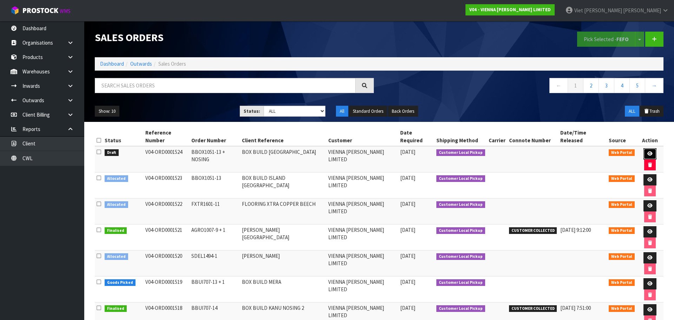
click at [647, 151] on icon at bounding box center [649, 153] width 5 height 5
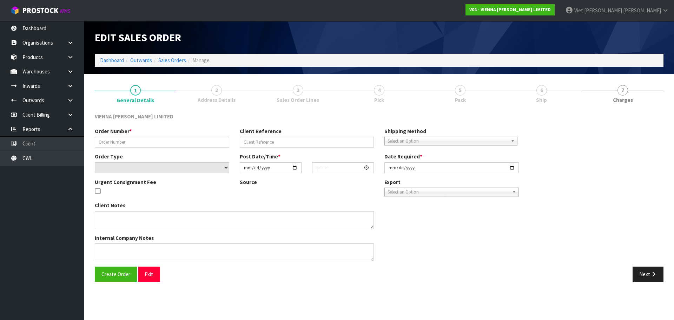
type input "BBOX1051-13 + NOSING"
type input "BOX BUILD [GEOGRAPHIC_DATA]"
select select "number:0"
type input "[DATE]"
type input "12:35:00.000"
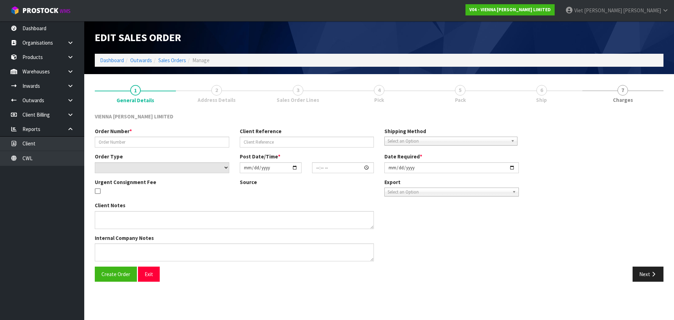
type input "2025-10-08"
type textarea "BOX BUILD [GEOGRAPHIC_DATA]"
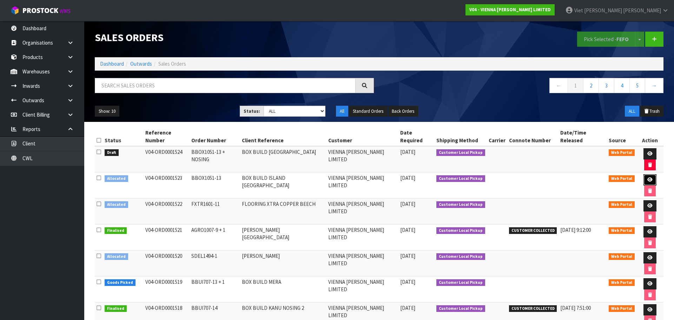
click at [647, 177] on icon at bounding box center [649, 179] width 5 height 5
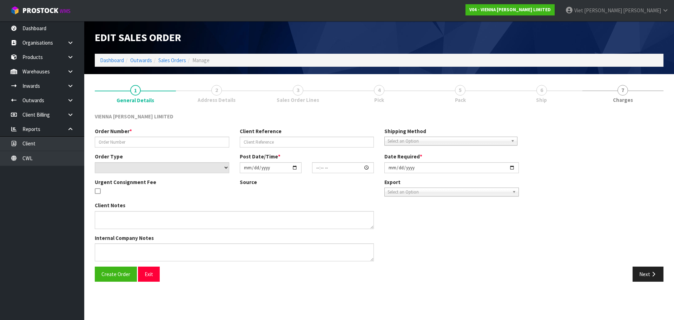
type input "BBOX1051-13"
type input "BOX BUILD ISLAND [GEOGRAPHIC_DATA]"
select select "number:0"
type input "[DATE]"
type input "12:31:00.000"
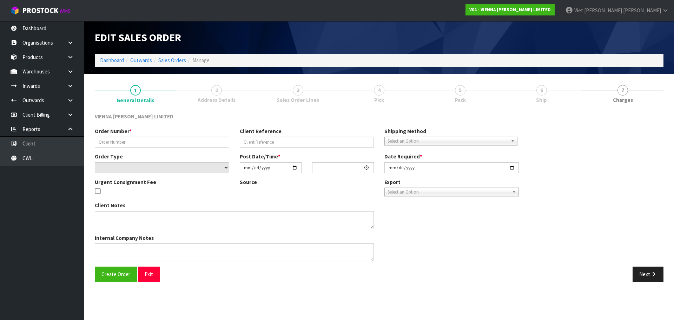
type input "2025-11-03"
type textarea "BOX BUILD ISLAND [GEOGRAPHIC_DATA]"
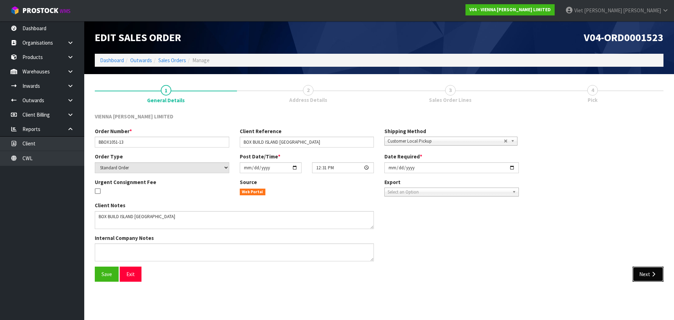
click at [652, 279] on button "Next" at bounding box center [648, 273] width 31 height 15
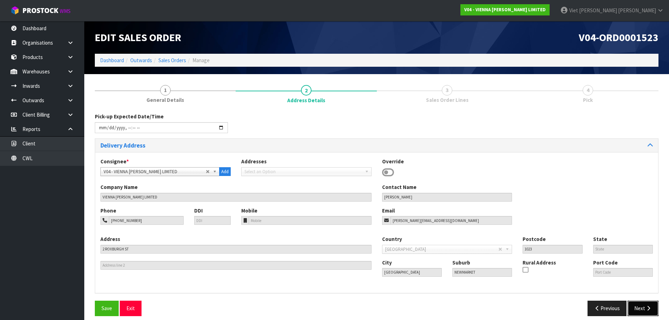
click at [646, 304] on button "Next" at bounding box center [642, 308] width 31 height 15
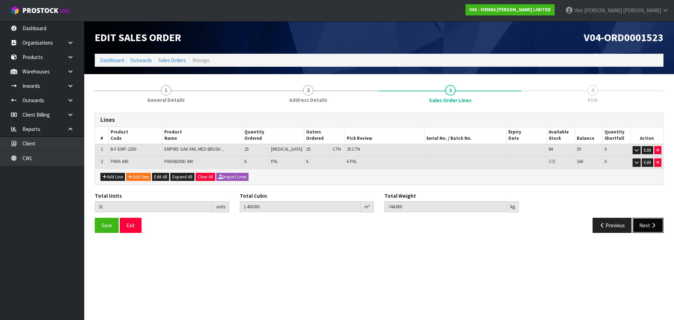
click at [640, 225] on button "Next" at bounding box center [648, 225] width 31 height 15
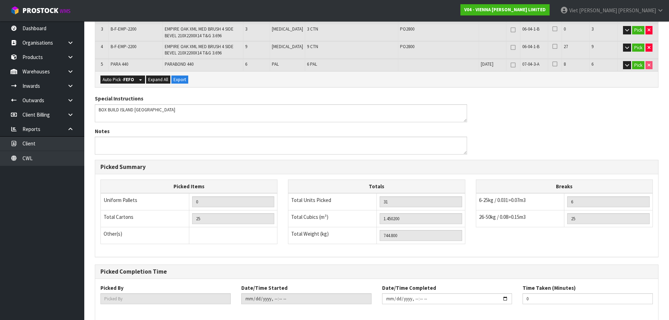
scroll to position [214, 0]
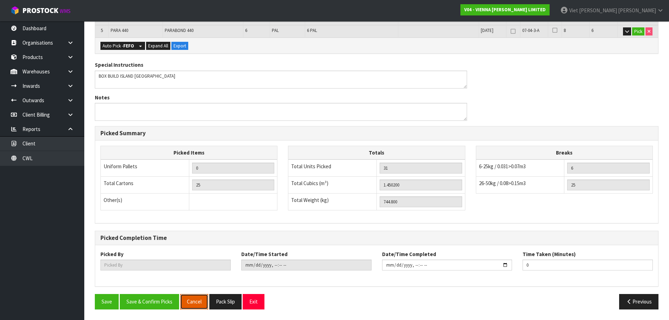
click at [202, 307] on button "Cancel" at bounding box center [194, 301] width 28 height 15
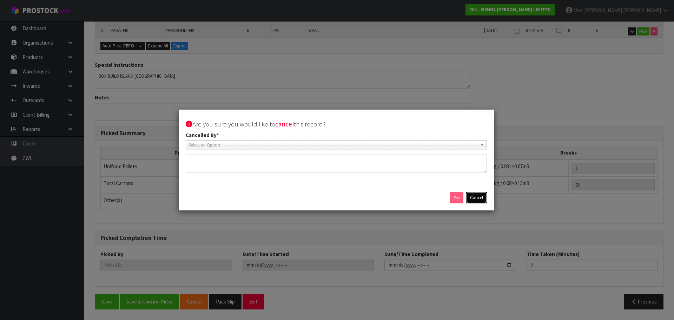
click at [480, 199] on button "Cancel" at bounding box center [476, 197] width 21 height 11
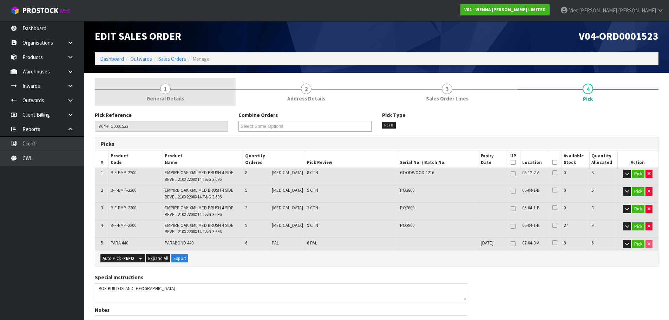
scroll to position [0, 0]
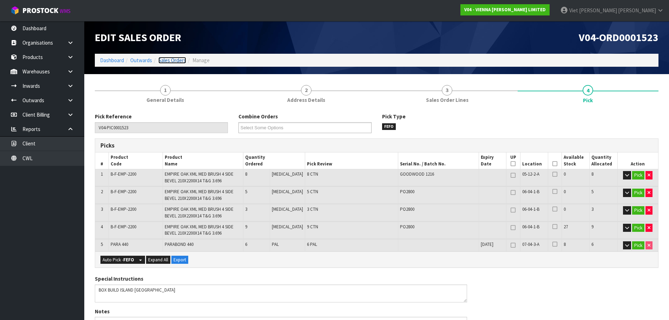
click at [169, 59] on link "Sales Orders" at bounding box center [172, 60] width 28 height 7
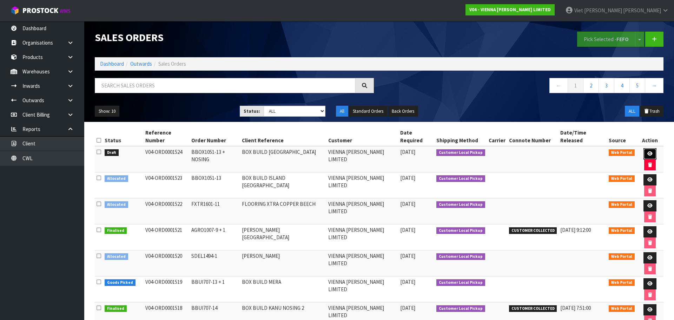
click at [643, 148] on link at bounding box center [649, 153] width 13 height 11
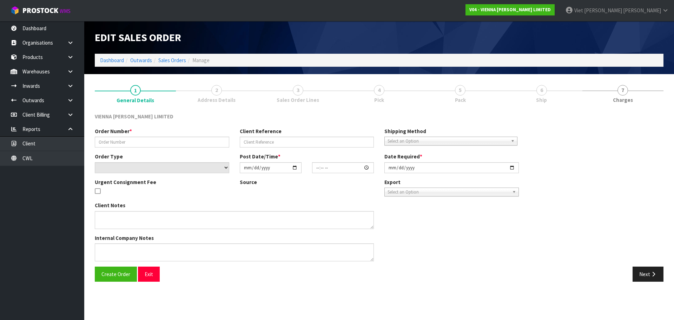
type input "BBOX1051-13 + NOSING"
type input "BOX BUILD [GEOGRAPHIC_DATA]"
select select "number:0"
type input "[DATE]"
type input "12:35:00.000"
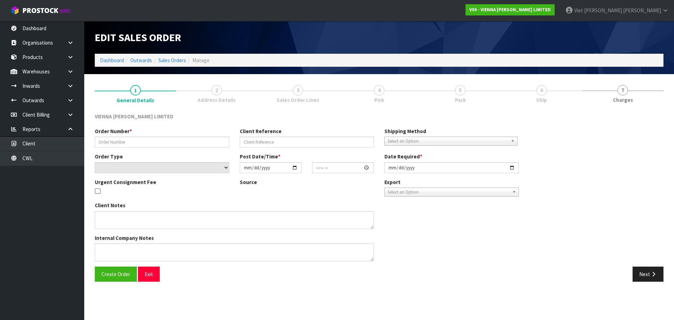
type input "2025-10-08"
type textarea "BOX BUILD [GEOGRAPHIC_DATA]"
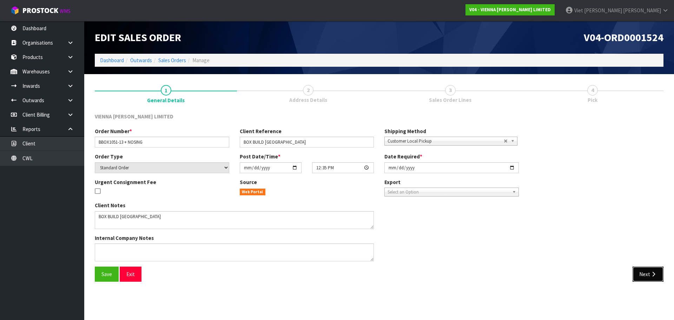
click at [637, 273] on button "Next" at bounding box center [648, 273] width 31 height 15
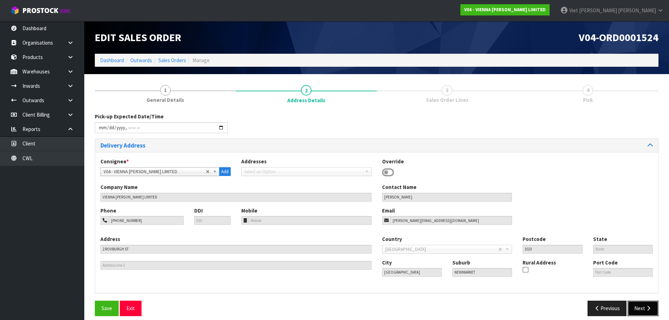
click at [643, 308] on button "Next" at bounding box center [642, 308] width 31 height 15
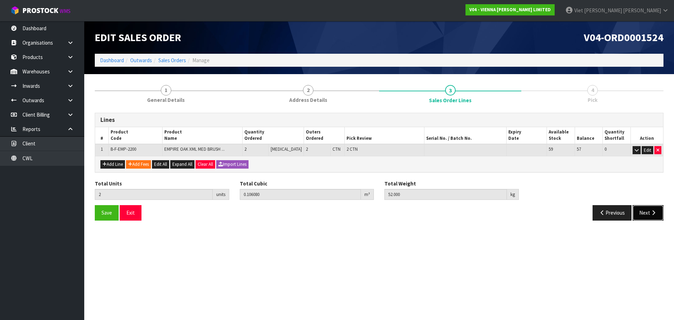
click at [635, 210] on button "Next" at bounding box center [648, 212] width 31 height 15
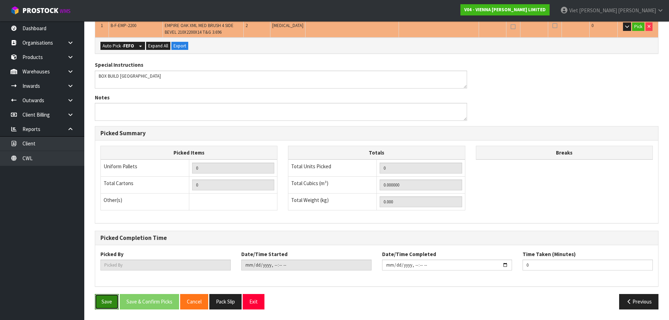
drag, startPoint x: 97, startPoint y: 300, endPoint x: 100, endPoint y: 295, distance: 5.8
click at [97, 300] on button "Save" at bounding box center [107, 301] width 24 height 15
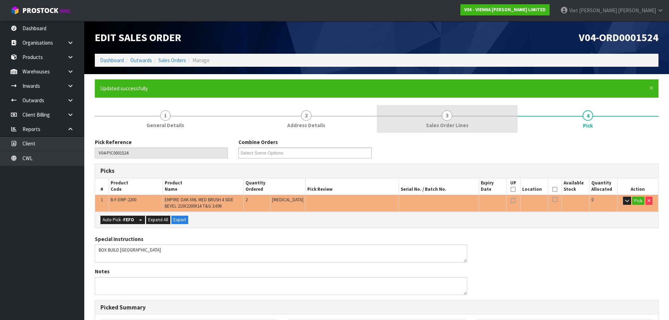
click at [433, 129] on link "3 Sales Order Lines" at bounding box center [447, 119] width 141 height 28
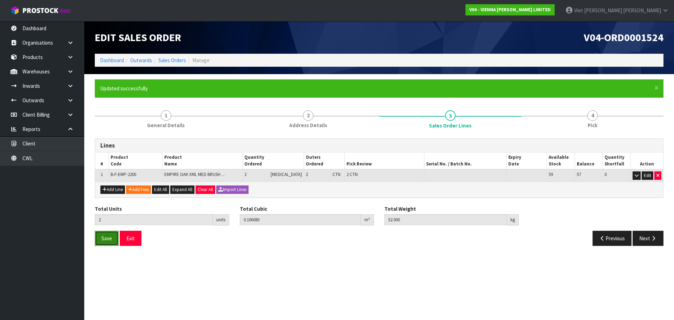
click at [98, 238] on button "Save" at bounding box center [107, 238] width 24 height 15
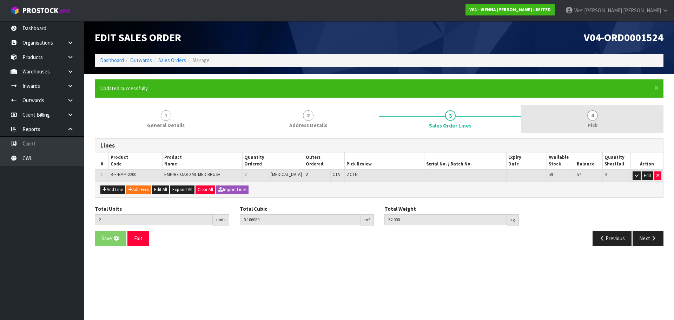
click at [605, 115] on link "4 Pick" at bounding box center [592, 119] width 142 height 28
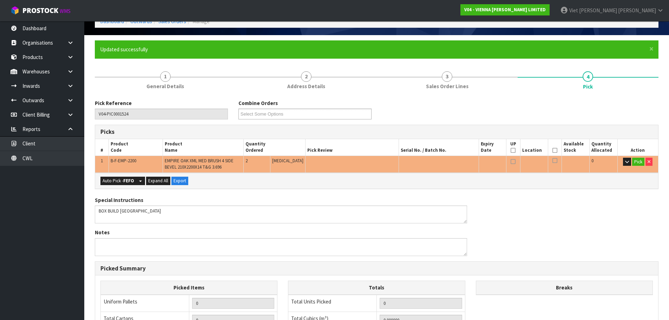
scroll to position [33, 0]
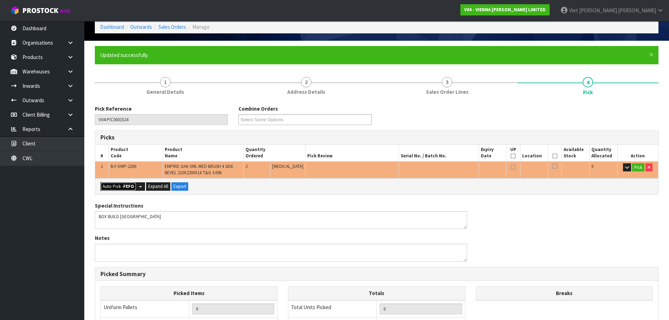
click at [115, 184] on button "Auto Pick - FEFO" at bounding box center [118, 186] width 36 height 8
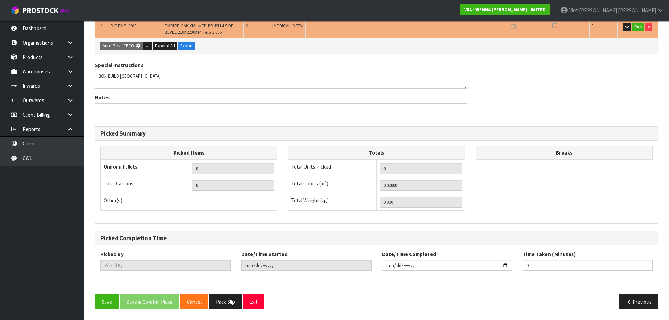
type input "2"
type input "0.106080"
type input "52.000"
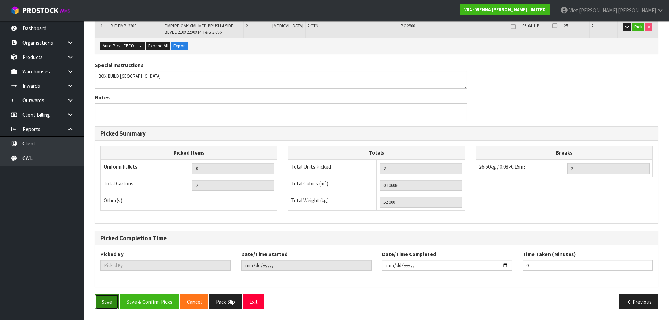
click at [104, 304] on button "Save" at bounding box center [107, 301] width 24 height 15
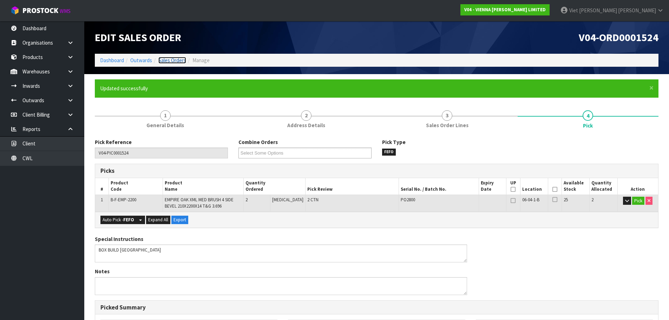
click at [176, 60] on link "Sales Orders" at bounding box center [172, 60] width 28 height 7
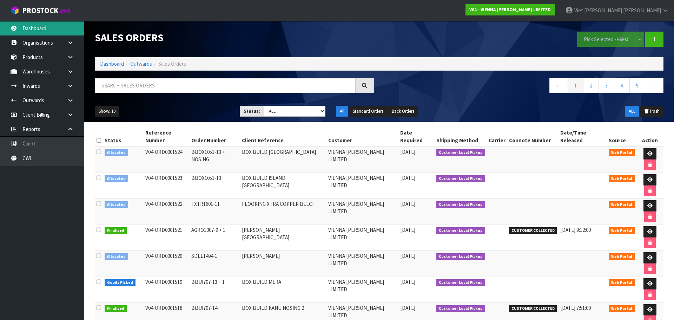
click at [59, 25] on link "Dashboard" at bounding box center [42, 28] width 84 height 14
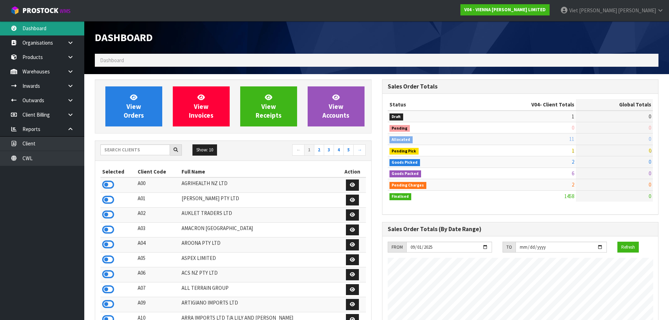
scroll to position [562, 287]
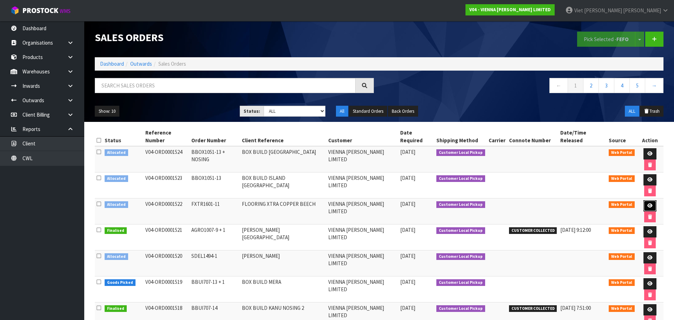
click at [643, 200] on link at bounding box center [649, 205] width 13 height 11
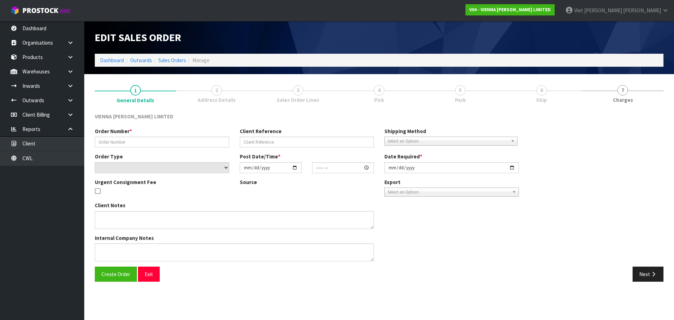
type input "FXTR1601-11"
type input "FLOORING XTRA COPPER BEECH"
select select "number:0"
type input "2025-09-26"
type input "10:20:00.000"
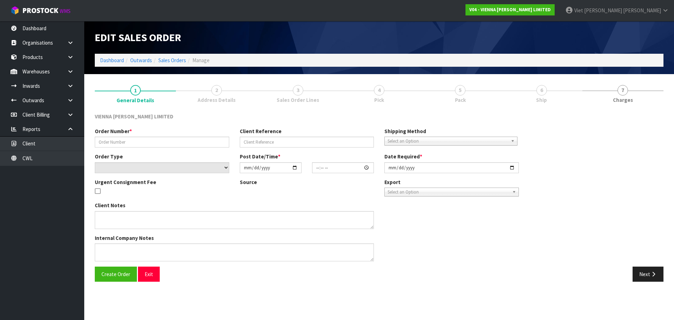
type input "2025-10-21"
type textarea "FLOORING XTRA COPPER BEECH"
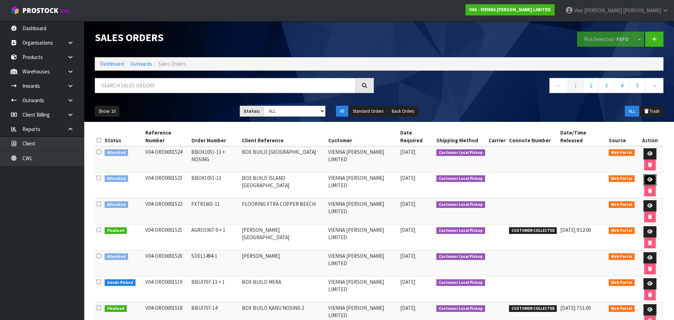
click at [647, 177] on icon at bounding box center [649, 179] width 5 height 5
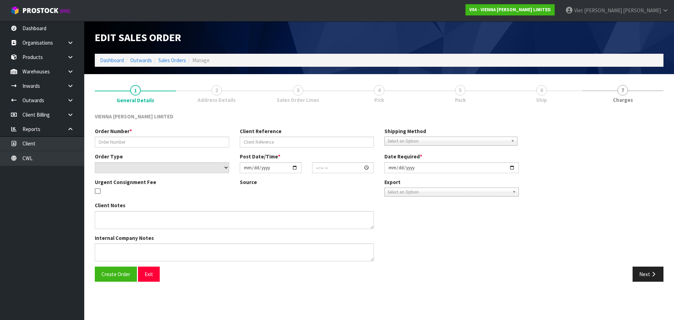
type input "BBOX1051-13"
type input "BOX BUILD ISLAND [GEOGRAPHIC_DATA]"
select select "number:0"
type input "[DATE]"
type input "12:31:00.000"
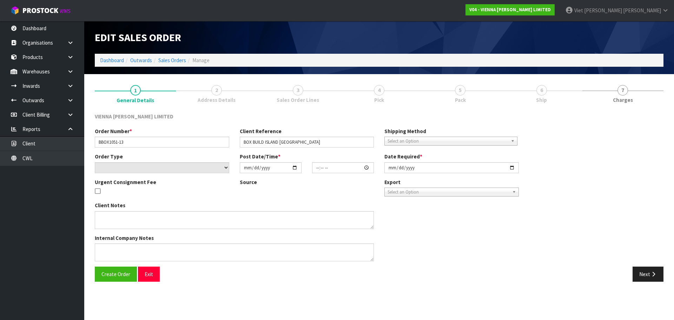
type input "2025-11-03"
type textarea "BOX BUILD ISLAND [GEOGRAPHIC_DATA]"
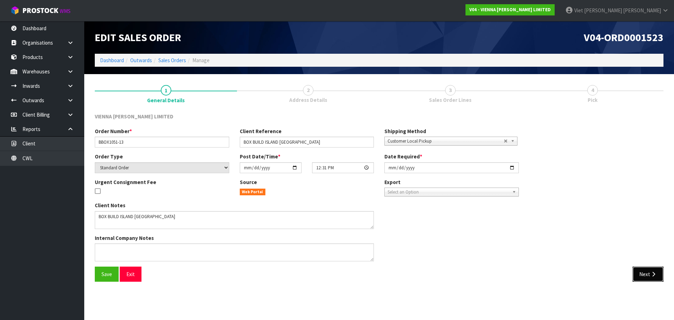
click at [645, 277] on button "Next" at bounding box center [648, 273] width 31 height 15
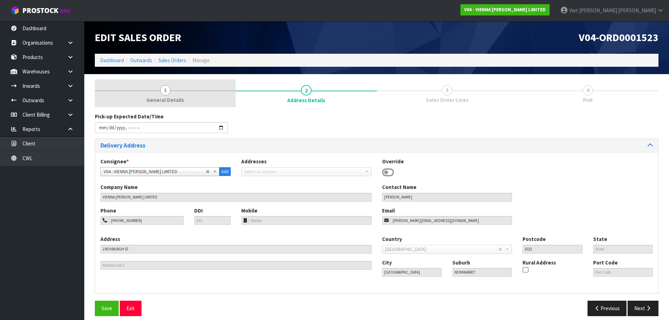
click at [161, 95] on link "1 General Details" at bounding box center [165, 93] width 141 height 28
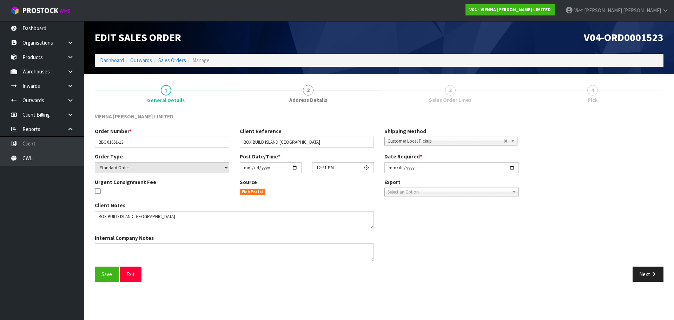
click at [598, 165] on div "Order Number * BBOX1051-13 Client Reference BOX BUILD ISLAND VIEW ISLA Shipping…" at bounding box center [379, 196] width 579 height 139
click at [170, 63] on link "Sales Orders" at bounding box center [172, 60] width 28 height 7
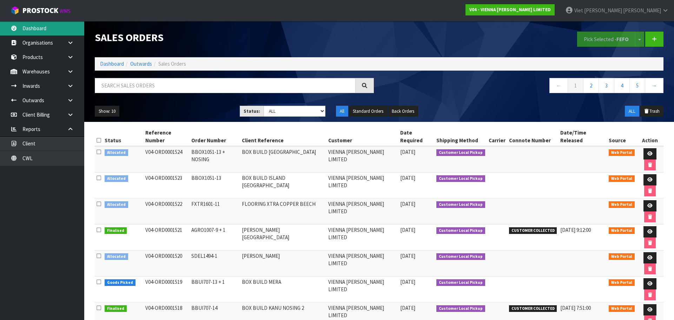
click at [68, 27] on link "Dashboard" at bounding box center [42, 28] width 84 height 14
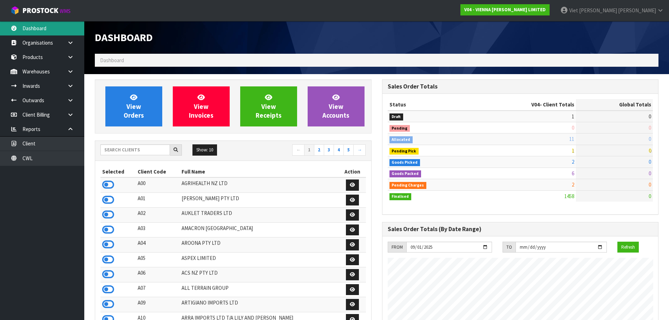
scroll to position [562, 287]
click at [133, 144] on div "Show: 10 5 10 25 50 ← 1 2 3 4 5 →" at bounding box center [233, 151] width 276 height 20
click at [131, 149] on input "text" at bounding box center [135, 149] width 70 height 11
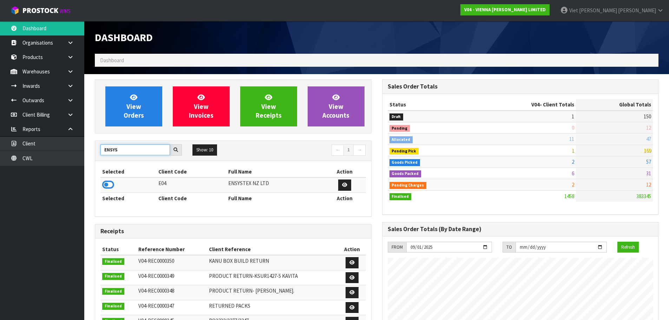
type input "ENSYS"
click at [102, 179] on td at bounding box center [128, 184] width 56 height 15
click at [112, 181] on icon at bounding box center [108, 184] width 12 height 11
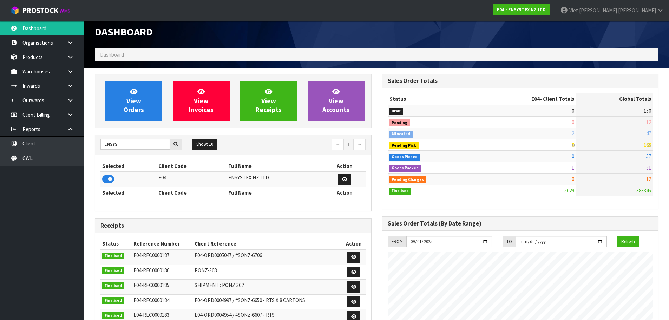
scroll to position [0, 0]
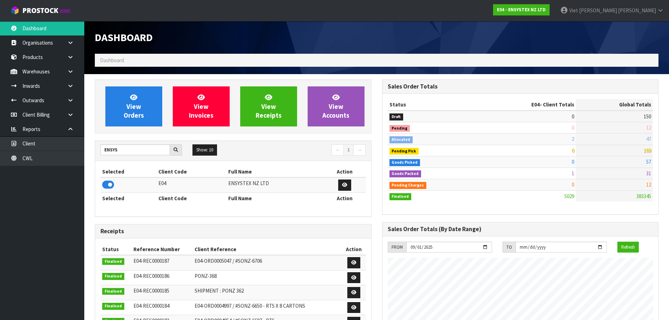
click at [148, 82] on div "View Orders View Invoices View Receipts View Accounts" at bounding box center [233, 106] width 277 height 54
click at [139, 131] on div "View Orders View Invoices View Receipts View Accounts" at bounding box center [233, 106] width 277 height 54
click at [139, 121] on link "View Orders" at bounding box center [133, 106] width 57 height 40
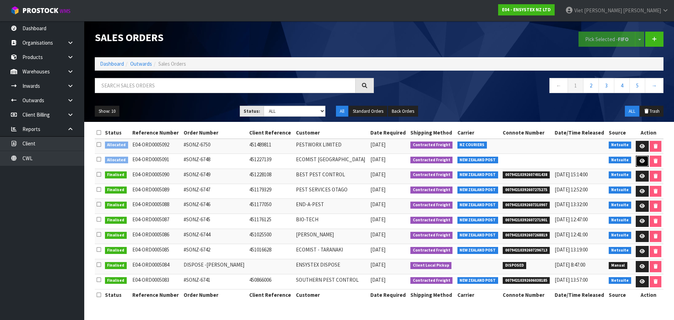
click at [642, 162] on icon at bounding box center [642, 161] width 5 height 5
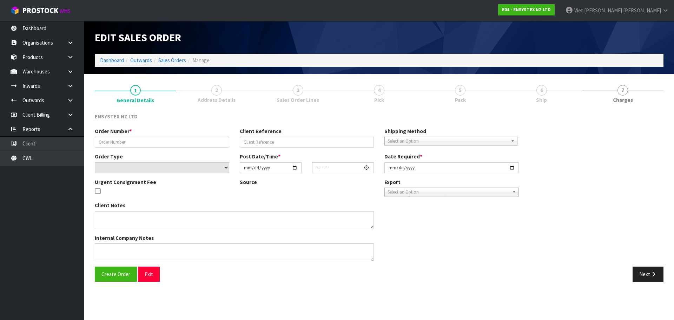
type input "#SONZ-6748"
type input "451227139"
select select "number:0"
type input "[DATE]"
type input "12:45:18.000"
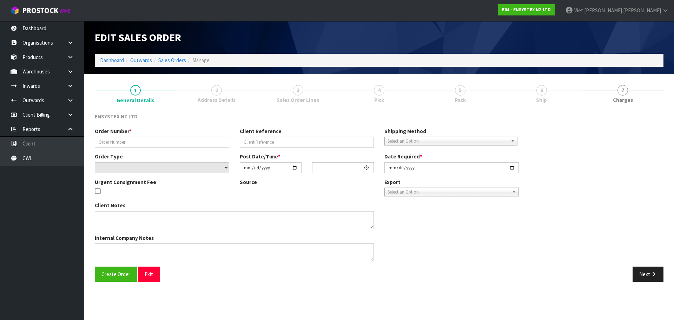
type input "[DATE]"
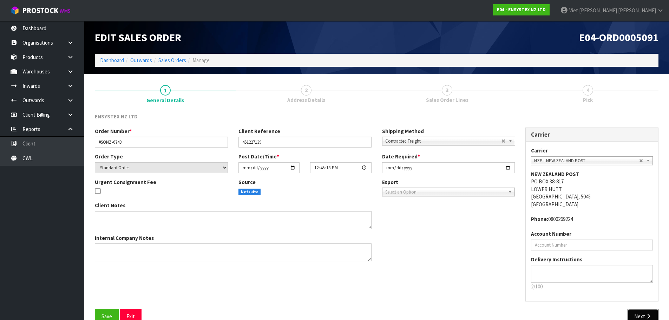
click at [645, 316] on icon "button" at bounding box center [648, 315] width 7 height 5
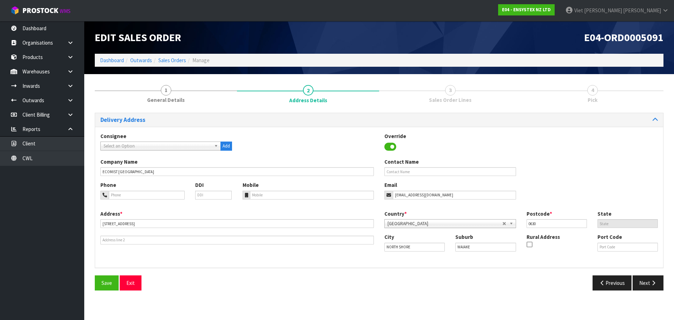
click at [644, 294] on div "Save Exit Previous Next" at bounding box center [379, 285] width 579 height 20
click at [648, 277] on button "Next" at bounding box center [648, 282] width 31 height 15
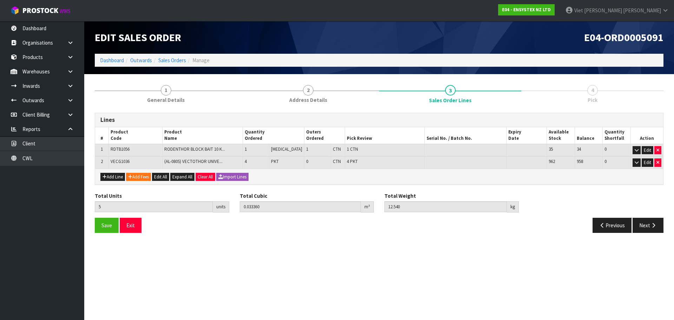
click at [646, 215] on div "Total Units 5 units Total Cubic 0.033360 m³ Total Weight 12.540 kg" at bounding box center [379, 205] width 579 height 26
click at [646, 223] on button "Next" at bounding box center [648, 225] width 31 height 15
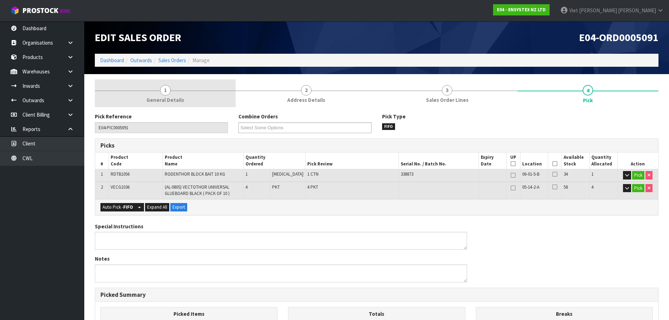
click at [191, 103] on link "1 General Details" at bounding box center [165, 93] width 141 height 28
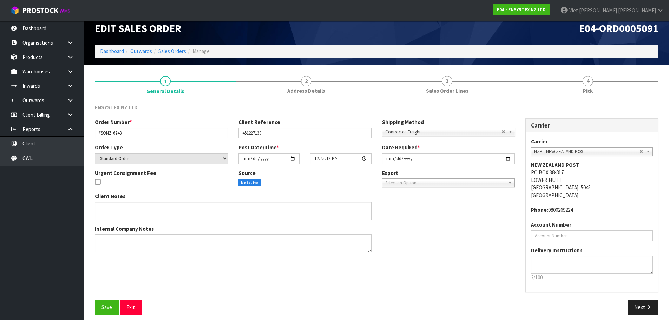
scroll to position [14, 0]
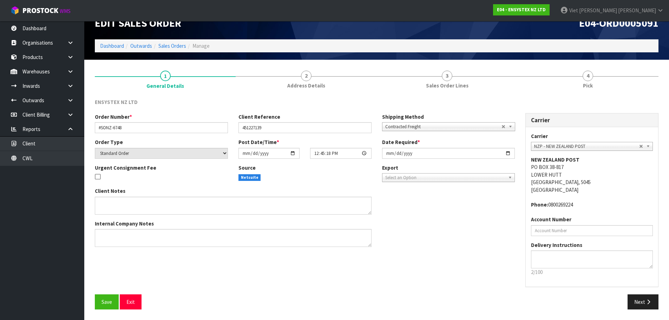
click at [664, 294] on section "1 General Details 2 Address Details 3 Sales Order Lines 4 Pick ENSYSTEX NZ LTD …" at bounding box center [376, 190] width 585 height 260
click at [641, 309] on button "Next" at bounding box center [642, 301] width 31 height 15
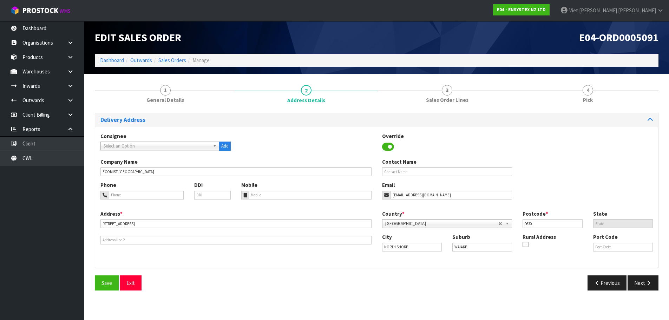
scroll to position [0, 0]
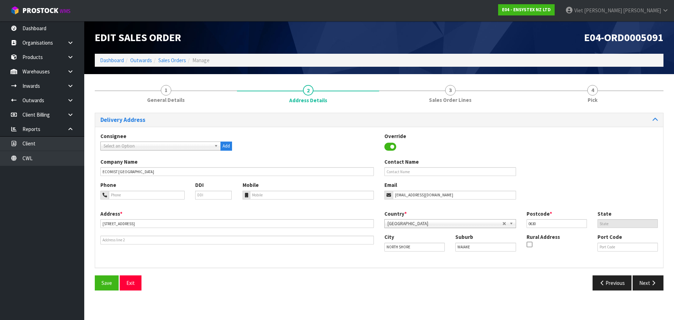
click at [262, 228] on div "Address * 8 A ORCHARD ROAD This address line exceeds the recommended limit of 3…" at bounding box center [237, 227] width 284 height 34
click at [267, 223] on input "8 A ORCHARD ROAD" at bounding box center [236, 223] width 273 height 9
drag, startPoint x: 121, startPoint y: 229, endPoint x: 111, endPoint y: 225, distance: 10.7
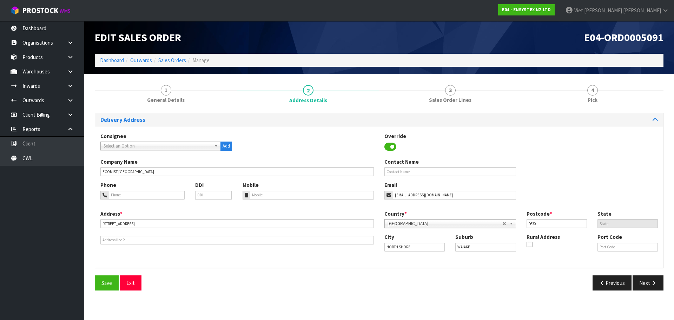
click at [121, 229] on div "Address * 8 A ORCHARD ROAD This address line exceeds the recommended limit of 3…" at bounding box center [237, 227] width 284 height 34
click at [104, 222] on input "8 A ORCHARD ROAD" at bounding box center [236, 223] width 273 height 9
click at [105, 223] on input "8 A ORCHARD ROAD" at bounding box center [236, 223] width 273 height 9
type input "8A ORCHARD ROAD"
click at [118, 277] on button "Save" at bounding box center [107, 282] width 24 height 15
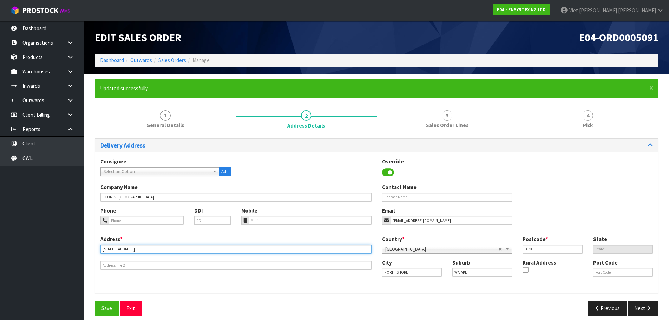
drag, startPoint x: 164, startPoint y: 247, endPoint x: 88, endPoint y: 246, distance: 76.5
click at [88, 247] on section "× Close Updated successfully 1 General Details 2 Address Details 3 Sales Order …" at bounding box center [376, 200] width 585 height 252
drag, startPoint x: 417, startPoint y: 276, endPoint x: 312, endPoint y: 290, distance: 105.5
click at [312, 290] on div "Consignee 000001.BAY MECHANICS - BAY MECHANICS 000001A - BRAKE & TRANSMISSION N…" at bounding box center [376, 222] width 563 height 141
paste input "[GEOGRAPHIC_DATA]"
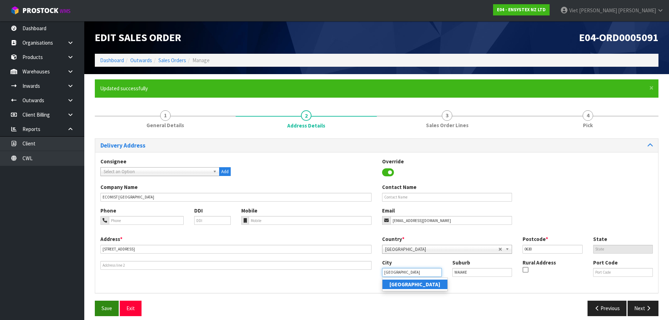
type input "[GEOGRAPHIC_DATA]"
click at [107, 305] on span "Save" at bounding box center [106, 308] width 11 height 7
click at [640, 308] on button "Next" at bounding box center [642, 308] width 31 height 15
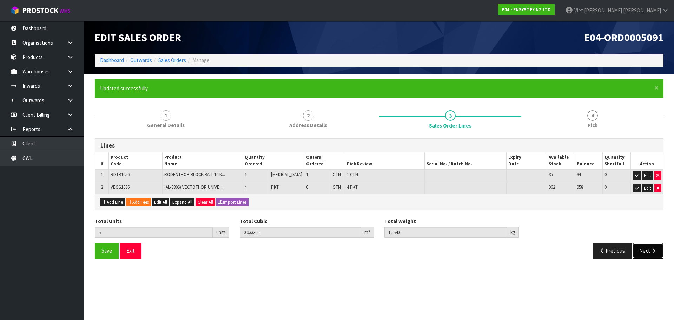
click at [647, 249] on button "Next" at bounding box center [648, 250] width 31 height 15
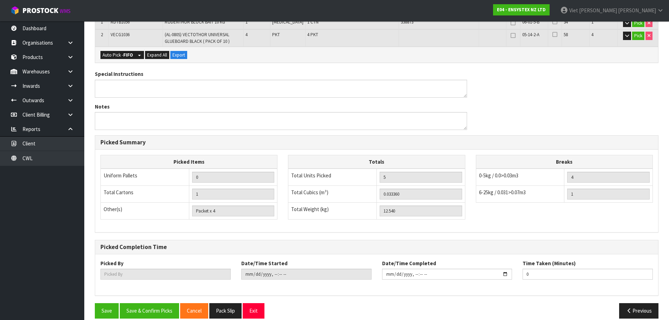
scroll to position [187, 0]
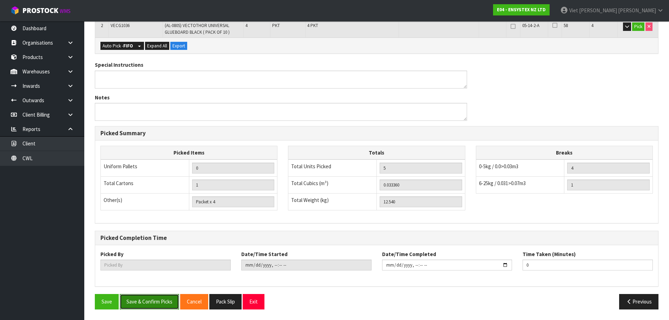
click at [149, 305] on button "Save & Confirm Picks" at bounding box center [149, 301] width 59 height 15
type input "Viet [PERSON_NAME]"
type input "2025-09-29T12:51:10"
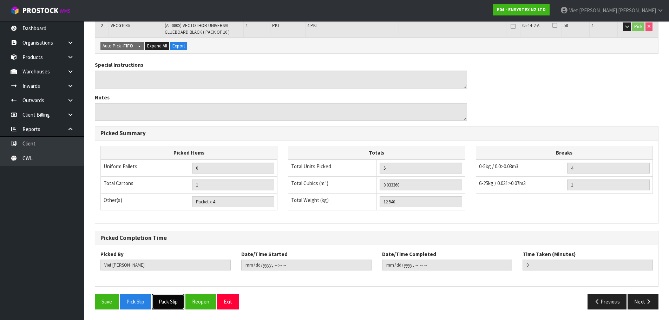
click at [172, 297] on button "Pack Slip" at bounding box center [168, 301] width 32 height 15
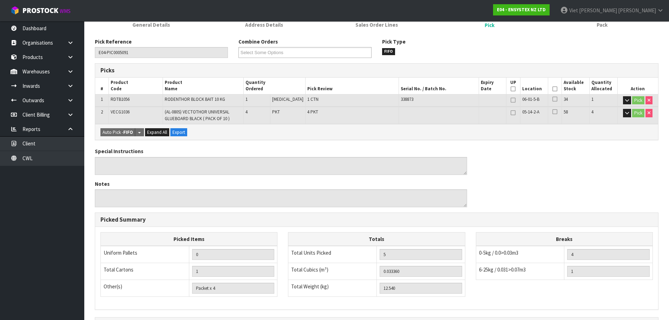
scroll to position [0, 0]
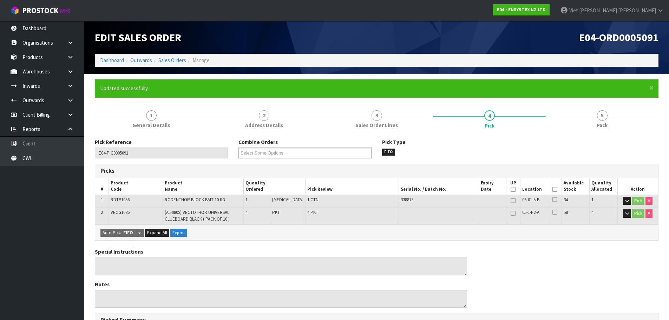
click at [188, 61] on li "Manage" at bounding box center [198, 60] width 24 height 7
click at [181, 60] on link "Sales Orders" at bounding box center [172, 60] width 28 height 7
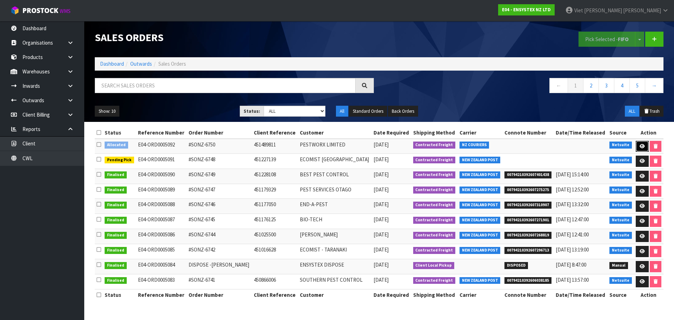
click at [640, 145] on icon at bounding box center [642, 146] width 5 height 5
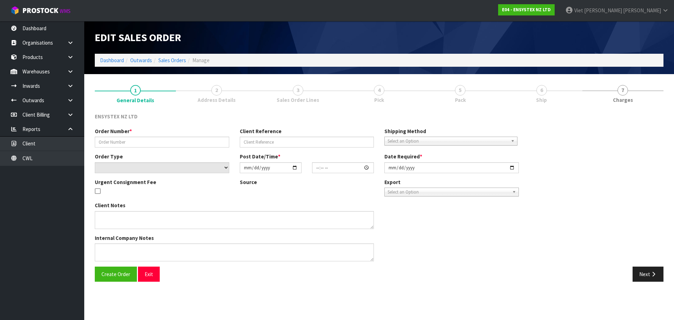
type input "#SONZ-6750"
type input "451489811"
select select "number:0"
type input "[DATE]"
type input "12:45:23.000"
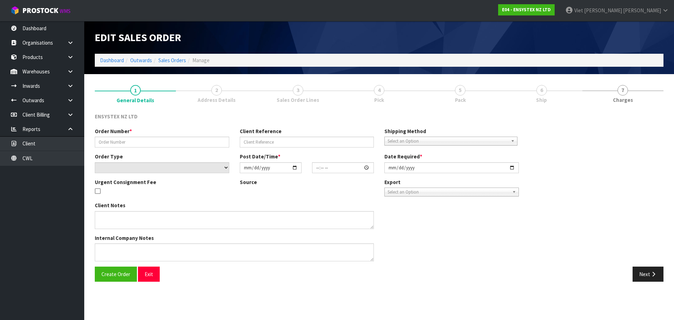
type input "[DATE]"
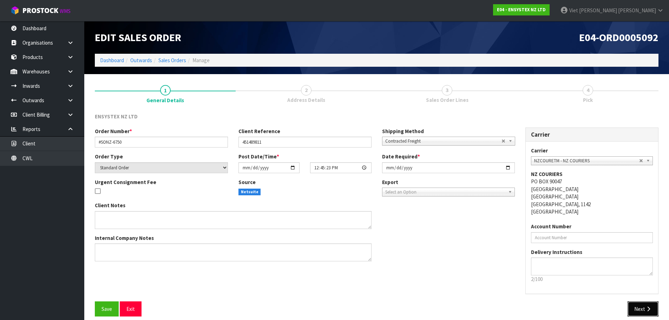
click at [647, 303] on button "Next" at bounding box center [642, 308] width 31 height 15
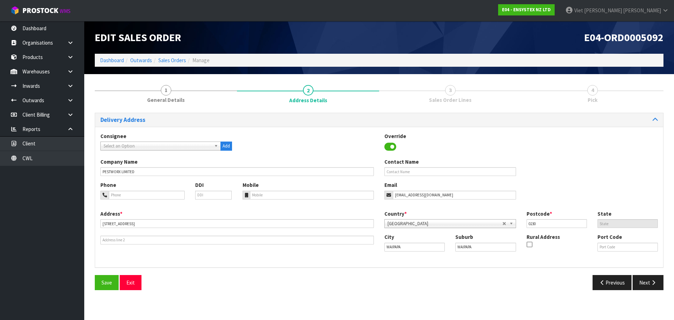
click at [645, 306] on section "Edit Sales Order E04-ORD0005092 Dashboard Outwards Sales Orders Manage 1 Genera…" at bounding box center [337, 160] width 674 height 320
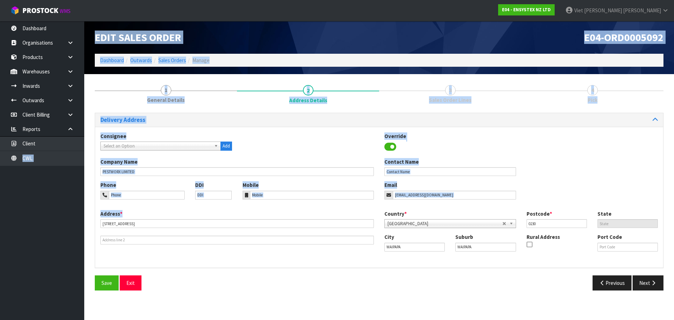
drag, startPoint x: 205, startPoint y: 215, endPoint x: 21, endPoint y: 231, distance: 184.3
click at [21, 231] on body "Toggle navigation ProStock WMS E04 - ENSYSTEX NZ LTD Viet Hoang Tran Logout Das…" at bounding box center [337, 160] width 674 height 320
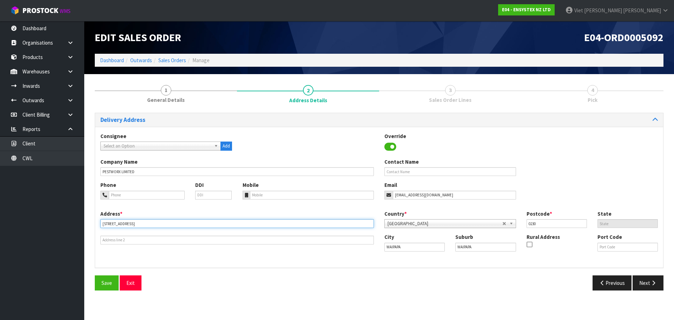
click at [147, 221] on input "145 WAITOTARA DRIVE" at bounding box center [236, 223] width 273 height 9
drag, startPoint x: 158, startPoint y: 222, endPoint x: 42, endPoint y: 223, distance: 116.2
click at [42, 223] on body "Toggle navigation ProStock WMS E04 - ENSYSTEX NZ LTD Viet Hoang Tran Logout Das…" at bounding box center [337, 160] width 674 height 320
click at [551, 304] on section "Edit Sales Order E04-ORD0005092 Dashboard Outwards Sales Orders Manage 1 Genera…" at bounding box center [337, 160] width 674 height 320
click at [648, 284] on button "Next" at bounding box center [648, 282] width 31 height 15
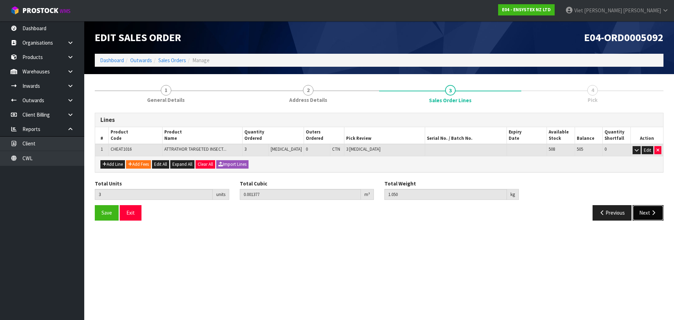
drag, startPoint x: 649, startPoint y: 207, endPoint x: 653, endPoint y: 207, distance: 3.9
click at [652, 207] on button "Next" at bounding box center [648, 212] width 31 height 15
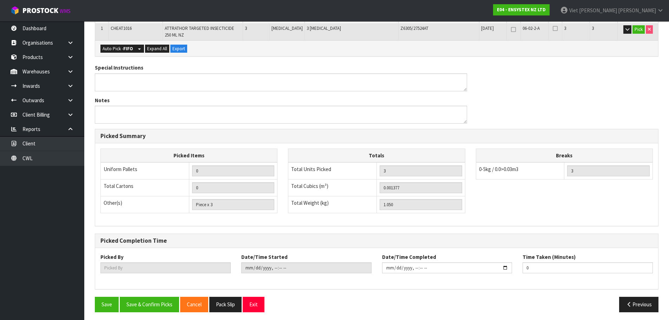
scroll to position [148, 0]
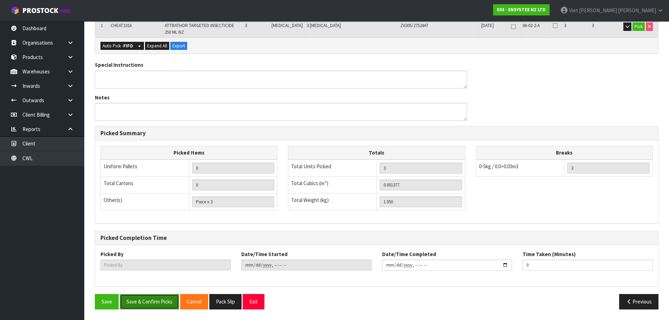
click at [137, 304] on button "Save & Confirm Picks" at bounding box center [149, 301] width 59 height 15
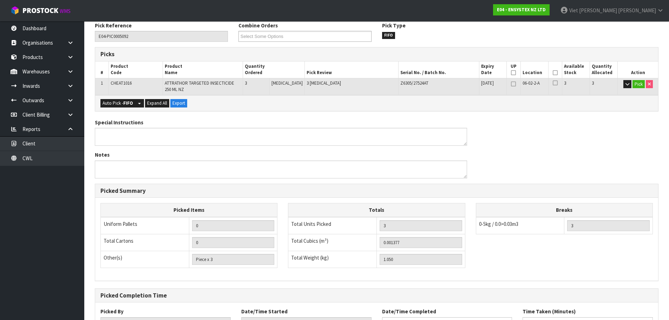
scroll to position [174, 0]
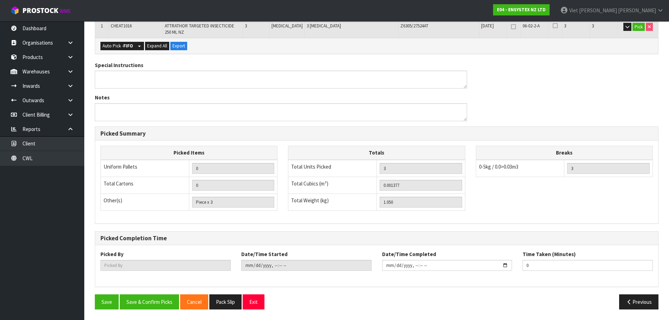
type input "Viet [PERSON_NAME]"
type input "2025-09-29T12:52:07"
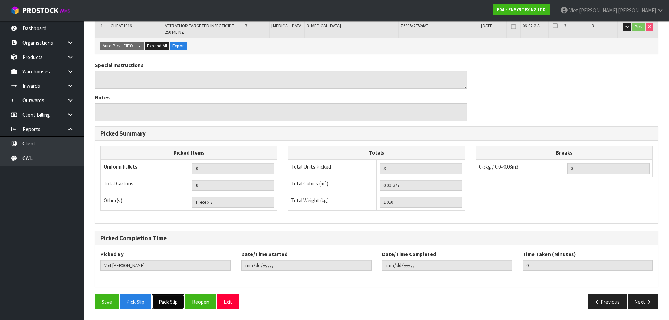
drag, startPoint x: 165, startPoint y: 303, endPoint x: 181, endPoint y: 256, distance: 49.5
click at [165, 303] on button "Pack Slip" at bounding box center [168, 301] width 32 height 15
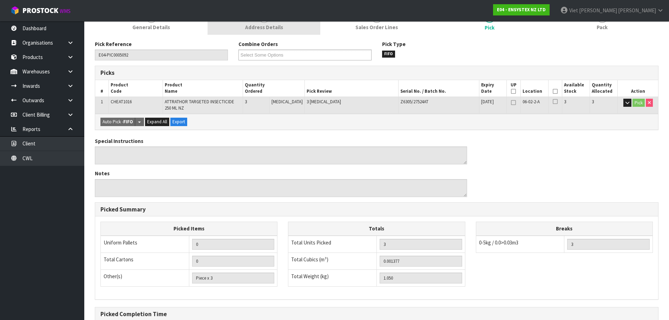
scroll to position [0, 0]
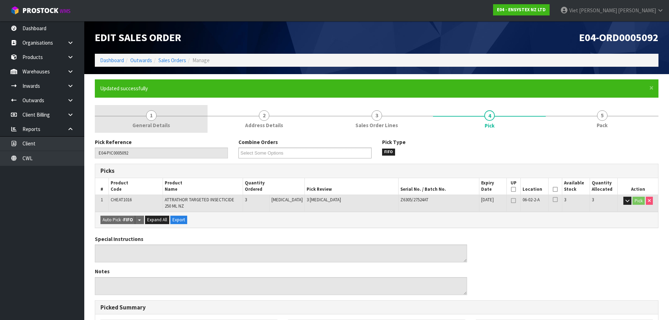
click at [184, 127] on link "1 General Details" at bounding box center [151, 119] width 113 height 28
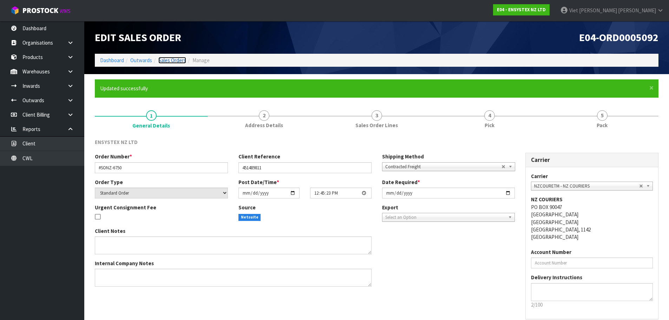
click at [174, 61] on link "Sales Orders" at bounding box center [172, 60] width 28 height 7
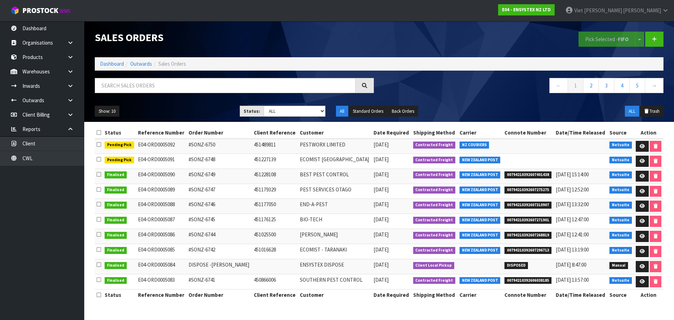
click at [270, 25] on div "Sales Orders" at bounding box center [235, 37] width 290 height 33
drag, startPoint x: 47, startPoint y: 24, endPoint x: 42, endPoint y: 26, distance: 4.9
click at [47, 24] on link "Dashboard" at bounding box center [42, 28] width 84 height 14
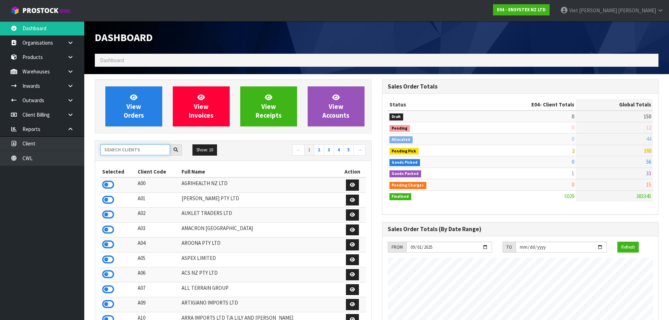
click at [137, 154] on input "text" at bounding box center [135, 149] width 70 height 11
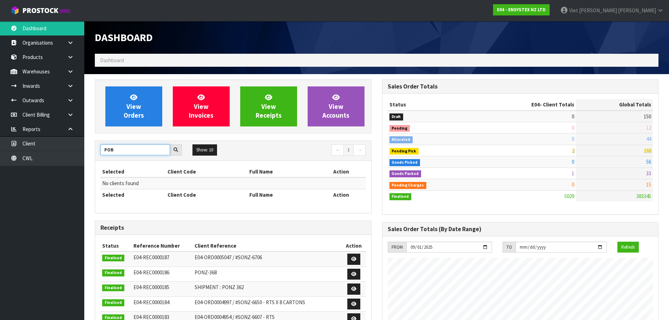
drag, startPoint x: 140, startPoint y: 145, endPoint x: 109, endPoint y: 154, distance: 32.4
click at [109, 154] on input "POB" at bounding box center [135, 149] width 70 height 11
drag, startPoint x: 139, startPoint y: 145, endPoint x: 59, endPoint y: 157, distance: 81.3
click at [59, 157] on body "Toggle navigation ProStock WMS E04 - ENSYSTEX NZ LTD Viet Hoang Tran Logout Das…" at bounding box center [334, 160] width 669 height 320
click at [133, 151] on input "POPR" at bounding box center [135, 149] width 70 height 11
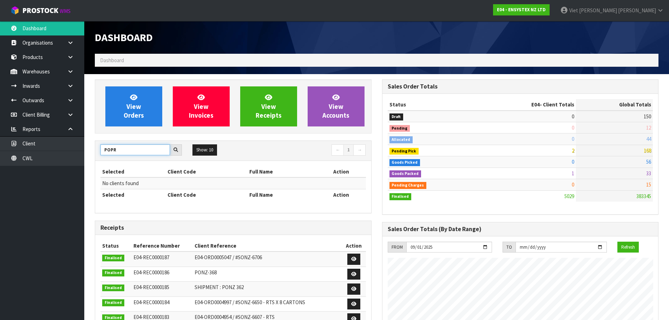
click at [97, 151] on div "POPR" at bounding box center [141, 149] width 92 height 11
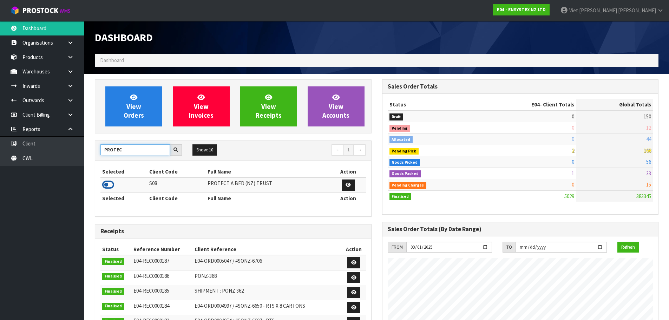
type input "PROTEC"
click at [112, 184] on icon at bounding box center [108, 184] width 12 height 11
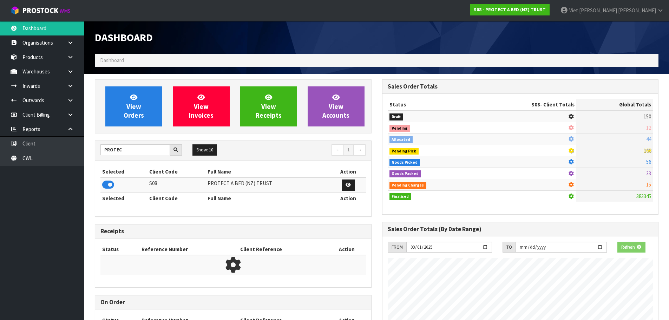
scroll to position [350626, 350776]
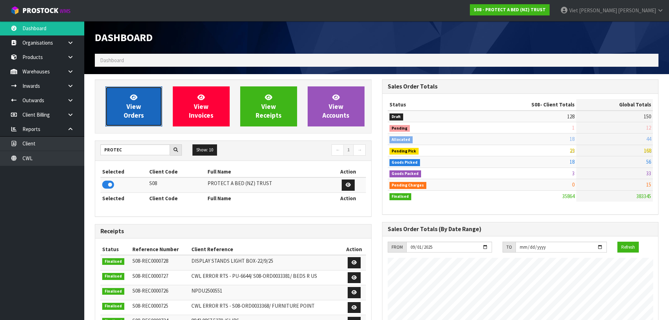
click at [131, 121] on link "View Orders" at bounding box center [133, 106] width 57 height 40
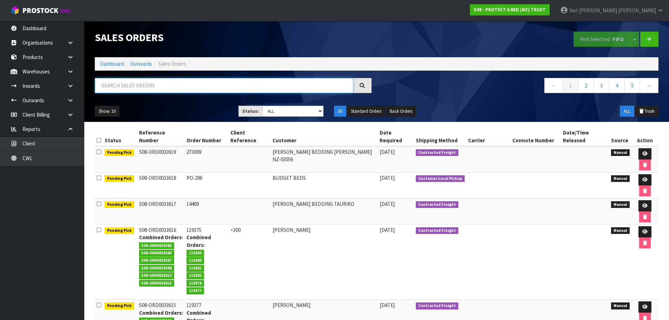
click at [313, 80] on input "text" at bounding box center [224, 85] width 258 height 15
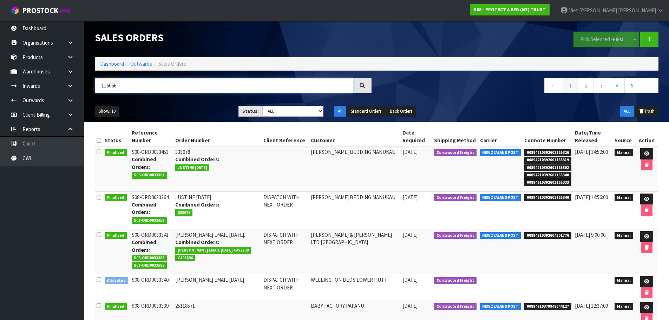
click at [206, 87] on input "116066" at bounding box center [224, 85] width 258 height 15
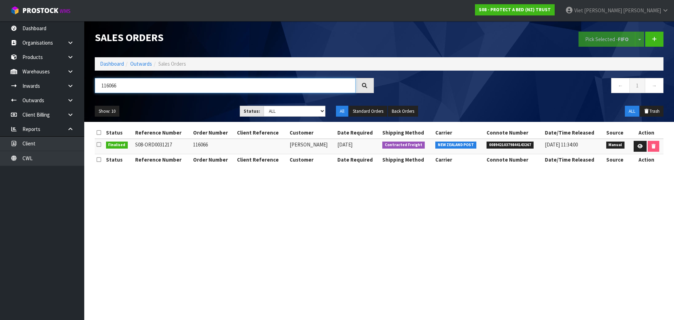
type input "116066"
drag, startPoint x: 643, startPoint y: 143, endPoint x: 629, endPoint y: 134, distance: 16.4
click at [643, 143] on link at bounding box center [640, 146] width 13 height 11
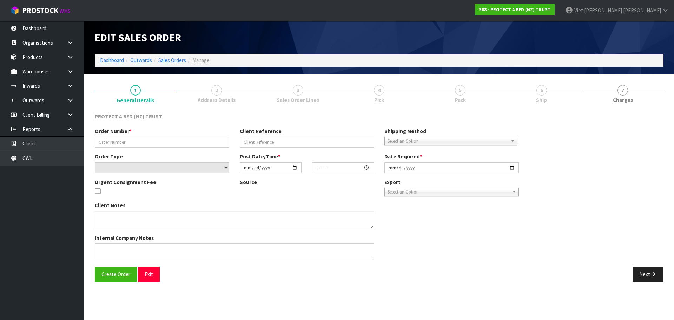
type input "116066"
select select "number:0"
type input "2025-04-09"
type input "08:27:00.000"
type input "2025-04-09"
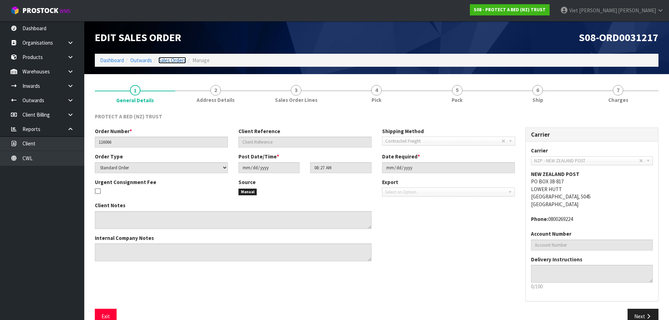
click at [175, 61] on link "Sales Orders" at bounding box center [172, 60] width 28 height 7
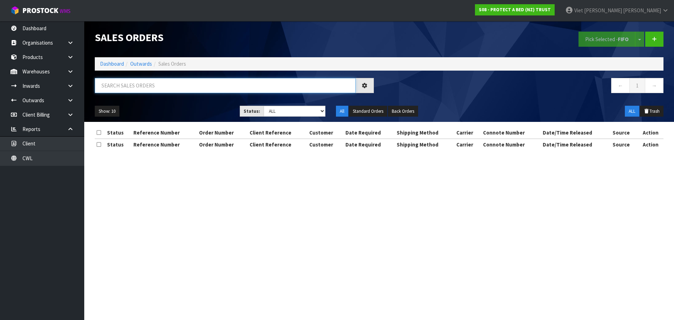
click at [244, 91] on input "text" at bounding box center [225, 85] width 261 height 15
paste input "137640"
type input "137640"
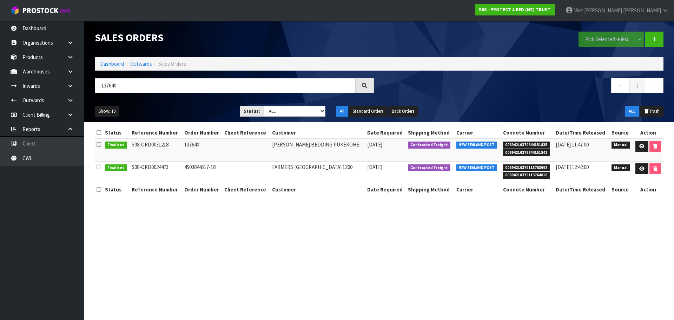
click at [366, 83] on icon at bounding box center [365, 85] width 6 height 6
click at [643, 146] on icon at bounding box center [641, 146] width 5 height 5
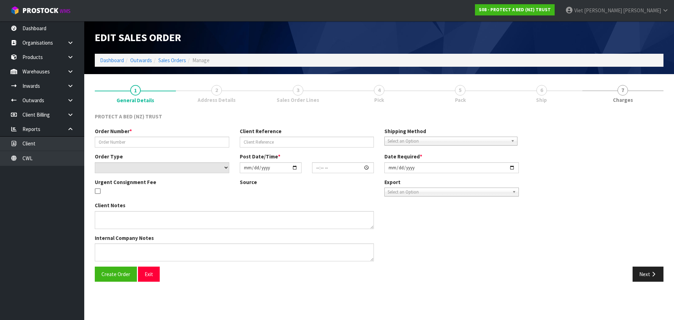
type input "137640"
select select "number:0"
type input "2025-04-09"
type input "08:35:00.000"
type input "2025-04-09"
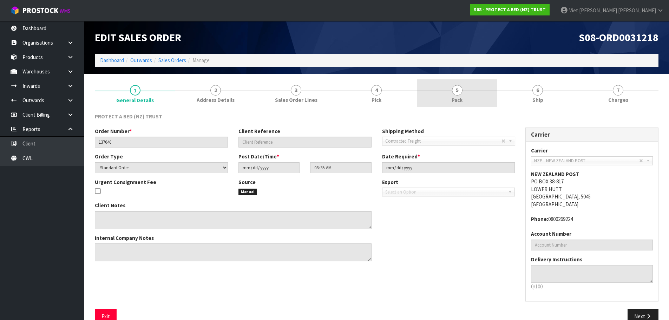
click at [434, 97] on link "5 Pack" at bounding box center [457, 93] width 80 height 28
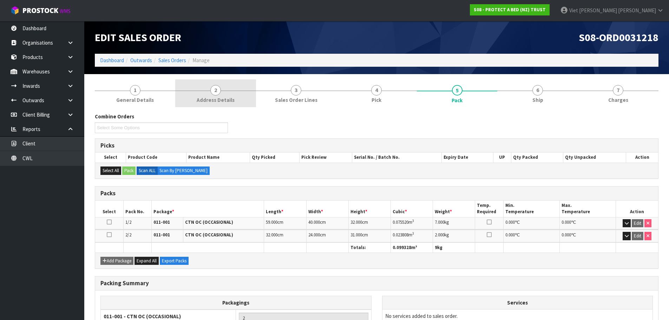
click at [226, 99] on span "Address Details" at bounding box center [216, 99] width 38 height 7
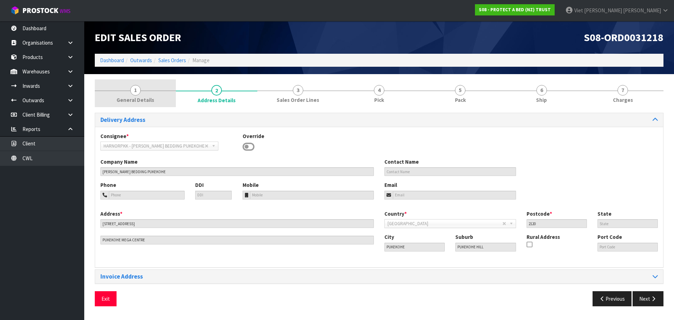
click at [175, 91] on link "1 General Details" at bounding box center [135, 93] width 81 height 28
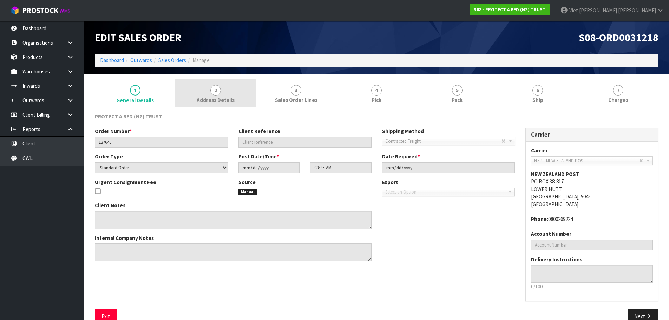
click at [249, 88] on link "2 Address Details" at bounding box center [215, 93] width 80 height 28
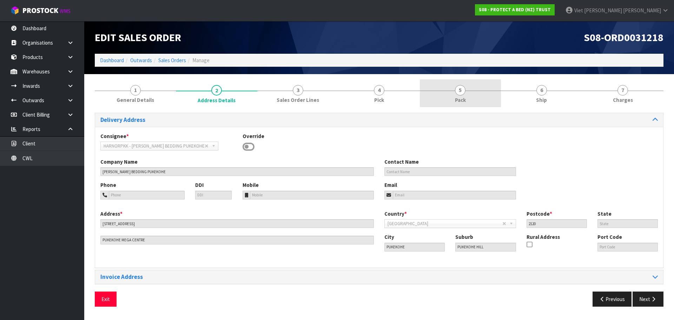
click at [461, 88] on span "5" at bounding box center [460, 90] width 11 height 11
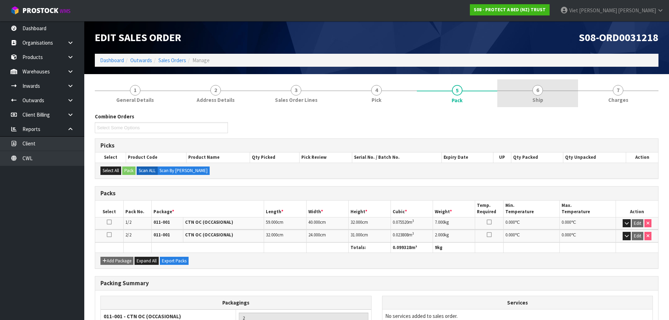
click at [517, 98] on link "6 Ship" at bounding box center [537, 93] width 80 height 28
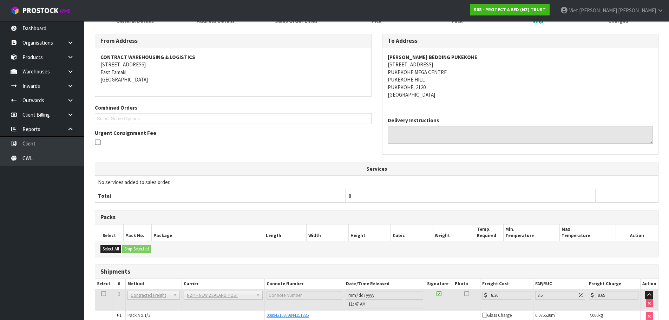
scroll to position [132, 0]
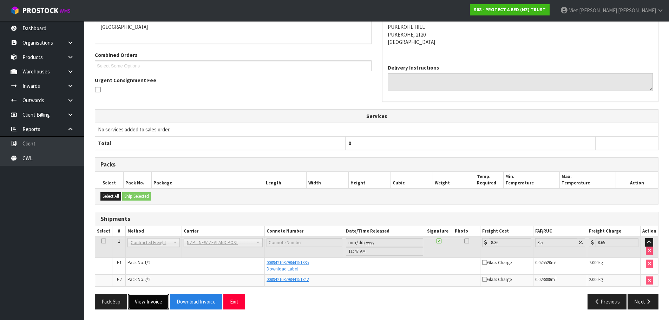
click at [153, 304] on button "View Invoice" at bounding box center [148, 301] width 41 height 15
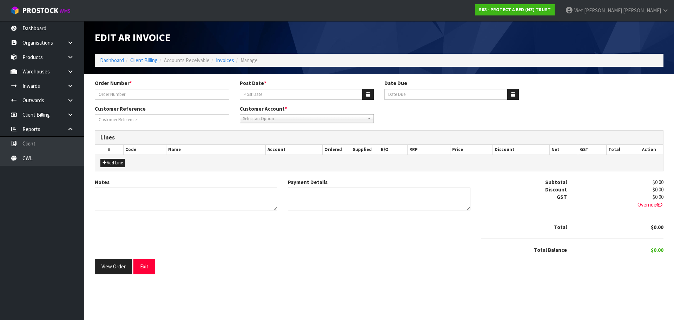
type input "137640"
type input "11/04/2025"
type input "20/05/2025"
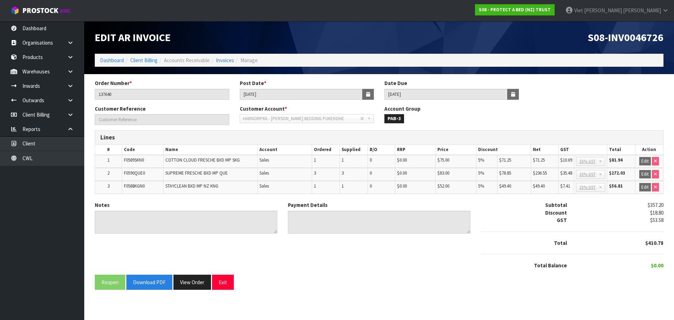
click at [646, 36] on span "S08-INV0046726" at bounding box center [626, 37] width 76 height 13
copy span "INV0046726"
click at [291, 92] on input "11/04/2025" at bounding box center [301, 94] width 123 height 11
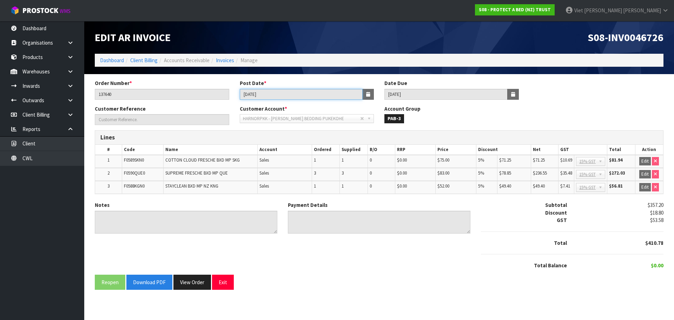
click at [297, 92] on input "11/04/2025" at bounding box center [301, 94] width 123 height 11
drag, startPoint x: 289, startPoint y: 95, endPoint x: 234, endPoint y: 5, distance: 106.3
click at [225, 90] on div "Order Number * 137640 Post Date * 11/04/2025 Date Due 20/05/2025" at bounding box center [379, 91] width 579 height 25
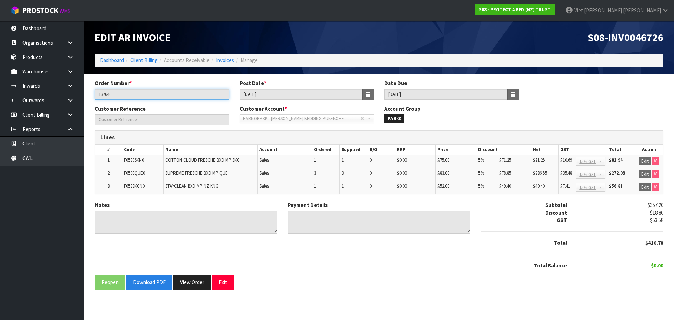
click at [137, 95] on input "137640" at bounding box center [162, 94] width 134 height 11
click at [639, 38] on span "S08-INV0046726" at bounding box center [626, 37] width 76 height 13
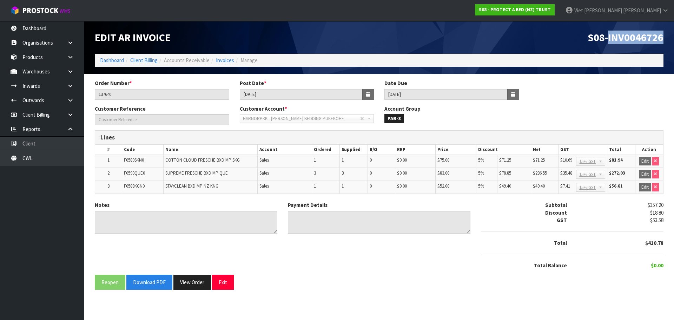
click at [639, 38] on span "S08-INV0046726" at bounding box center [626, 37] width 76 height 13
copy span "INV0046726"
click at [199, 277] on button "View Order" at bounding box center [192, 282] width 38 height 15
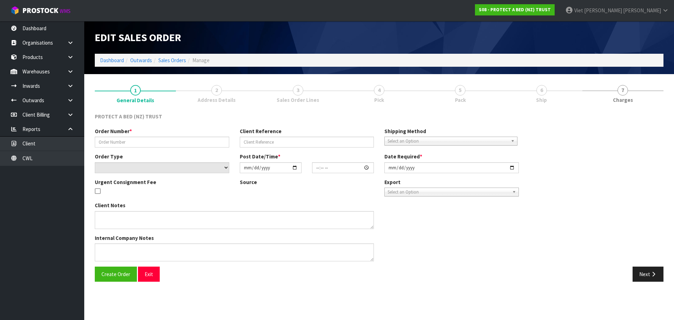
type input "137640"
select select "number:0"
type input "2025-04-09"
type input "08:35:00.000"
type input "2025-04-09"
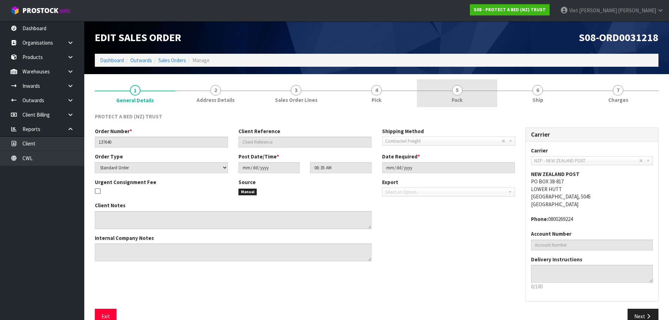
click at [479, 98] on link "5 Pack" at bounding box center [457, 93] width 80 height 28
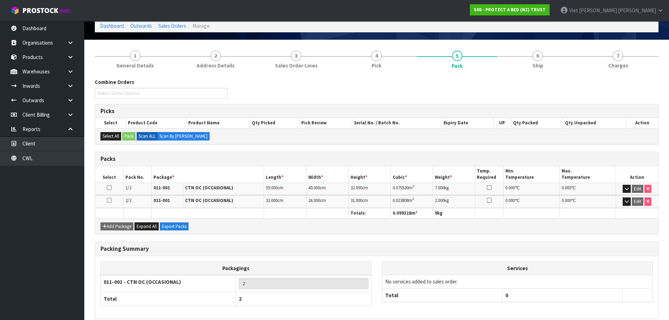
scroll to position [66, 0]
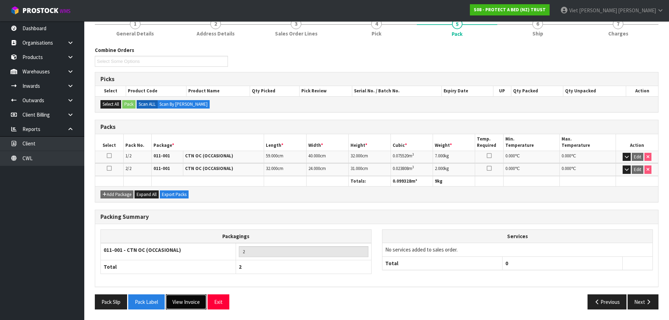
click at [196, 304] on button "View Invoice" at bounding box center [186, 301] width 41 height 15
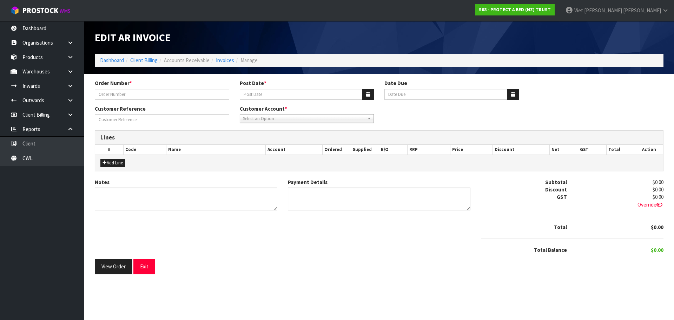
type input "137640"
type input "11/04/2025"
type input "20/05/2025"
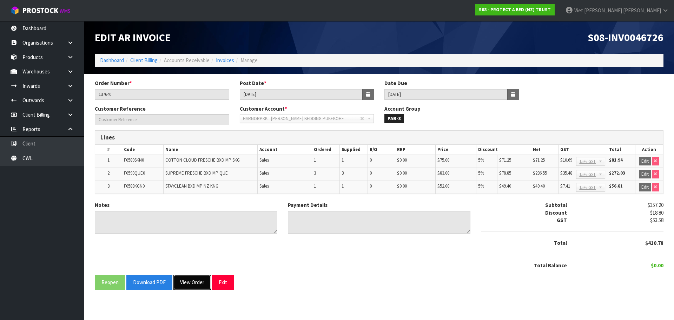
click at [189, 280] on button "View Order" at bounding box center [192, 282] width 38 height 15
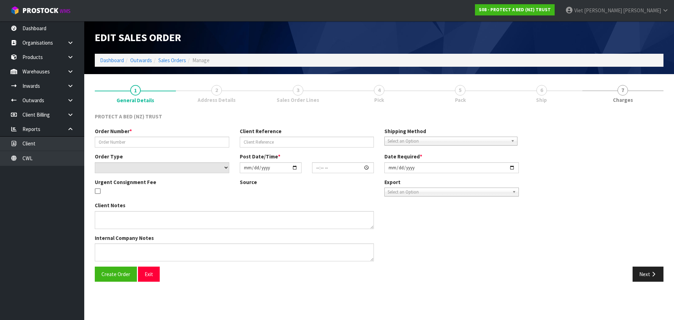
type input "137640"
select select "number:0"
type input "2025-04-09"
type input "08:35:00.000"
type input "2025-04-09"
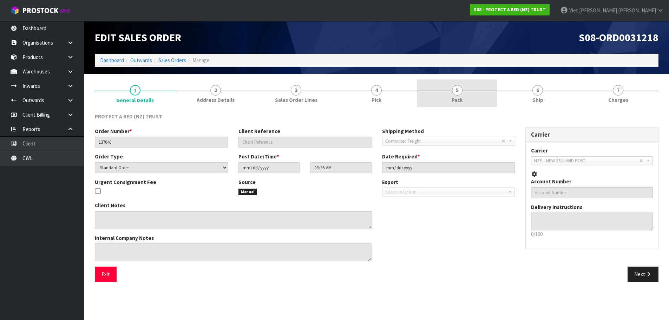
click at [455, 91] on span "5" at bounding box center [457, 90] width 11 height 11
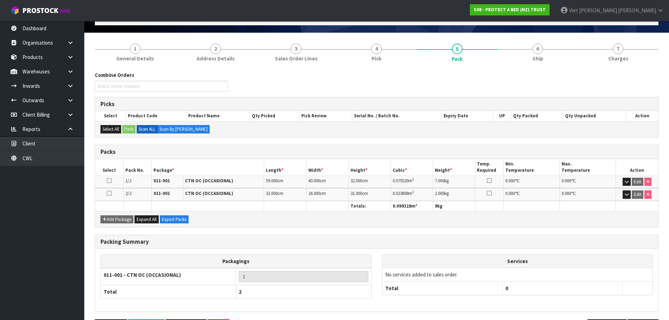
scroll to position [66, 0]
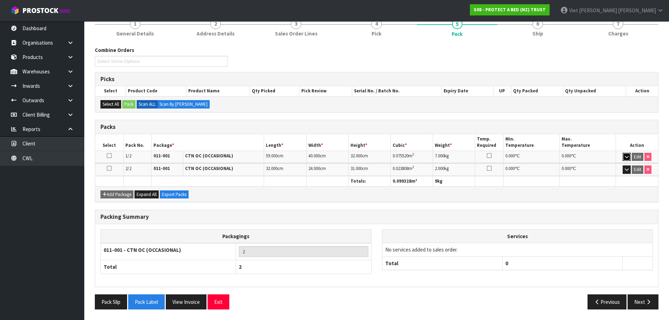
click at [629, 159] on button "button" at bounding box center [626, 157] width 8 height 8
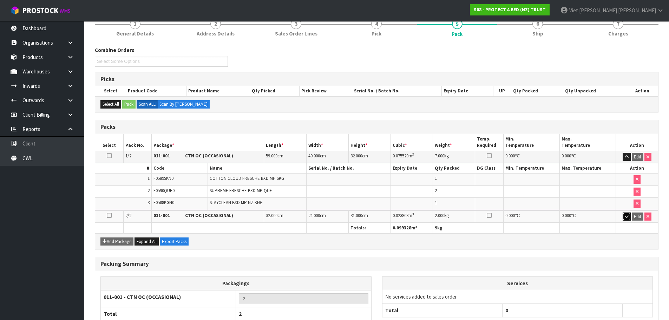
click at [631, 220] on button "button" at bounding box center [626, 216] width 8 height 8
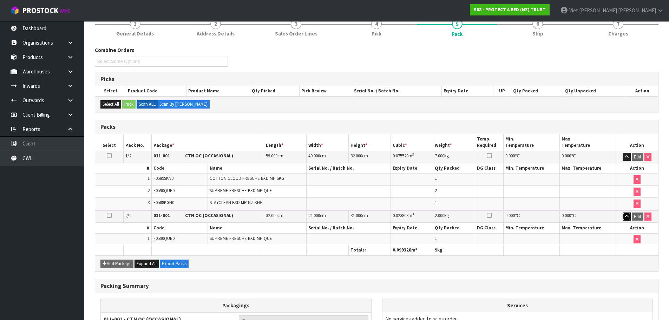
click at [629, 216] on button "button" at bounding box center [626, 216] width 8 height 8
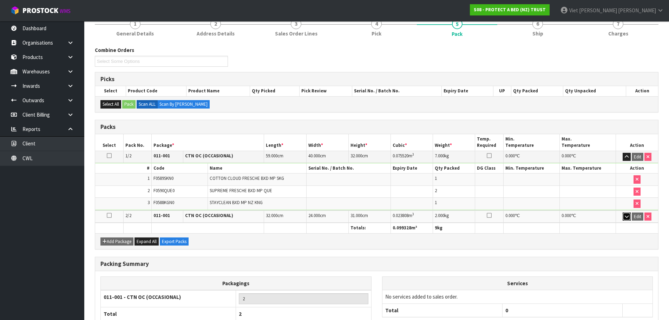
click at [628, 216] on icon "button" at bounding box center [627, 216] width 4 height 5
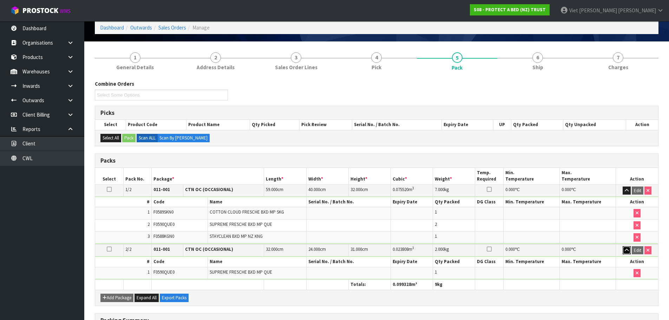
scroll to position [0, 0]
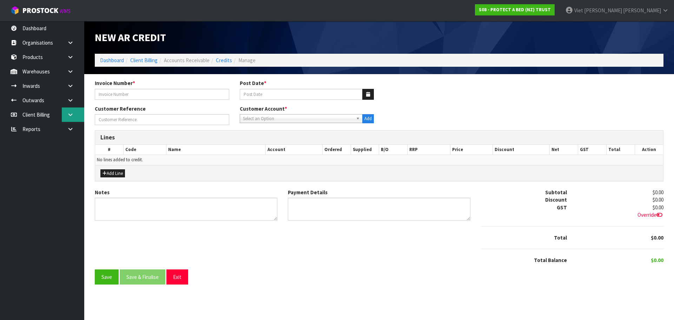
click at [77, 118] on link at bounding box center [73, 114] width 22 height 14
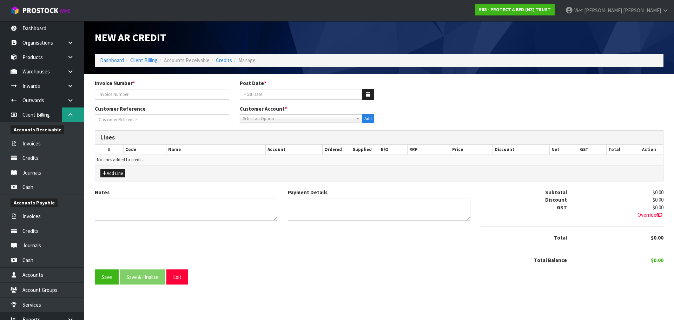
click at [75, 112] on link at bounding box center [73, 114] width 22 height 14
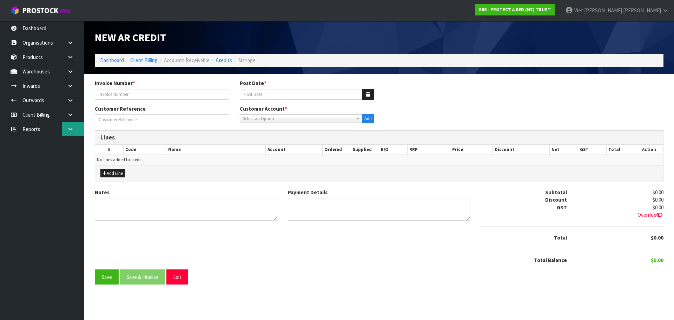
click at [65, 128] on link at bounding box center [73, 129] width 22 height 14
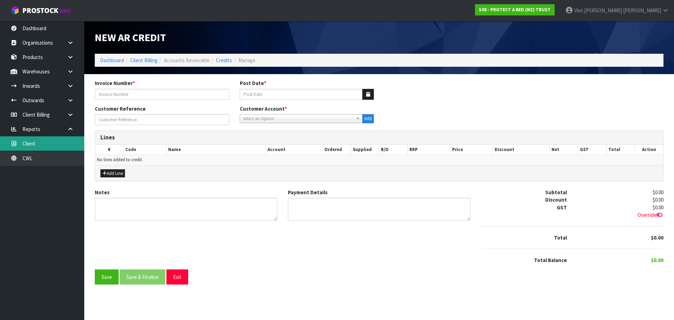
click at [37, 146] on link "Client" at bounding box center [42, 143] width 84 height 14
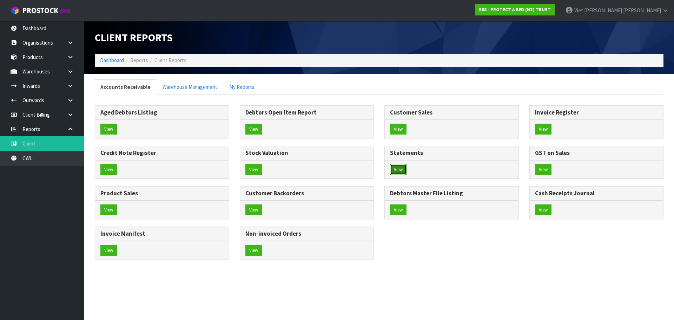
click at [399, 167] on button "View" at bounding box center [398, 169] width 16 height 11
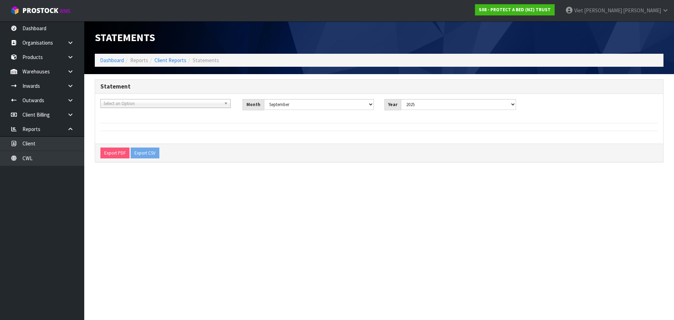
click at [202, 101] on span "Select an Option" at bounding box center [163, 103] width 118 height 8
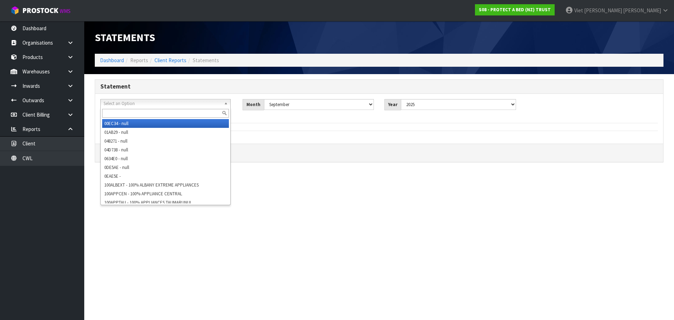
click at [186, 113] on input "text" at bounding box center [165, 113] width 127 height 9
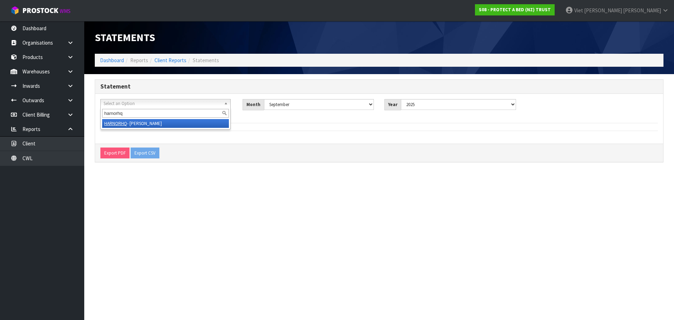
type input "harnorhq"
click at [180, 125] on li "HARNORHQ - HARVEY NORMAN BEDDING" at bounding box center [165, 123] width 127 height 9
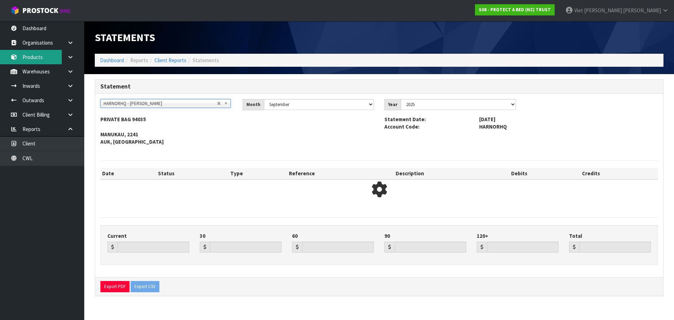
type input "74125.92"
type input "-331.54"
type input "3421.25"
type input "0.00"
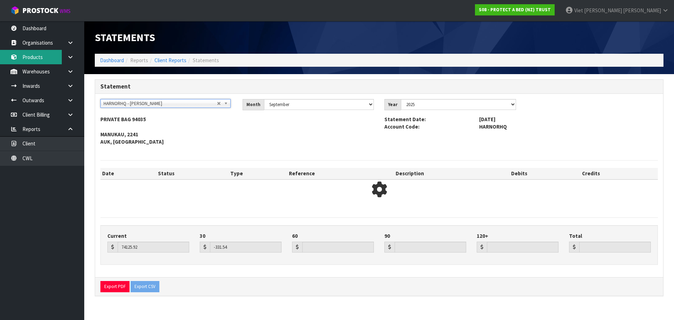
type input "77215.63"
